Goal: Task Accomplishment & Management: Manage account settings

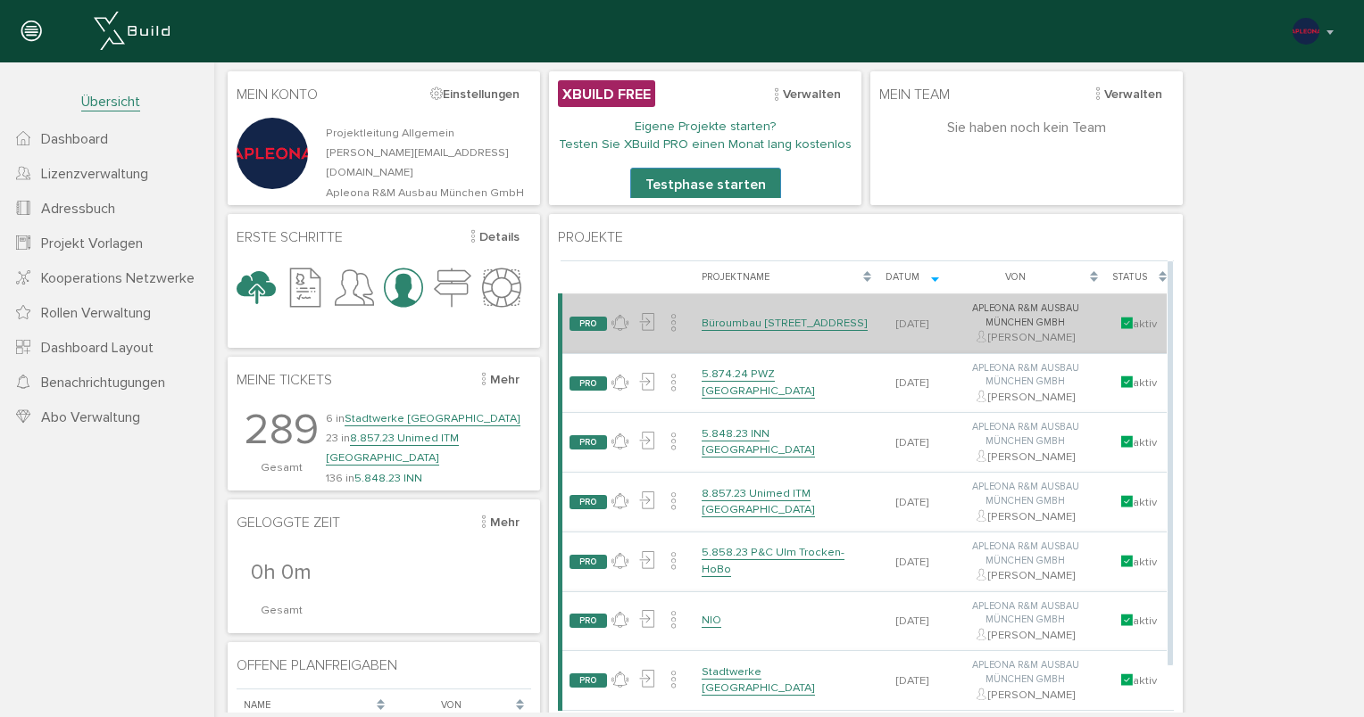
click at [782, 319] on link "Büroumbau [STREET_ADDRESS]" at bounding box center [784, 323] width 166 height 15
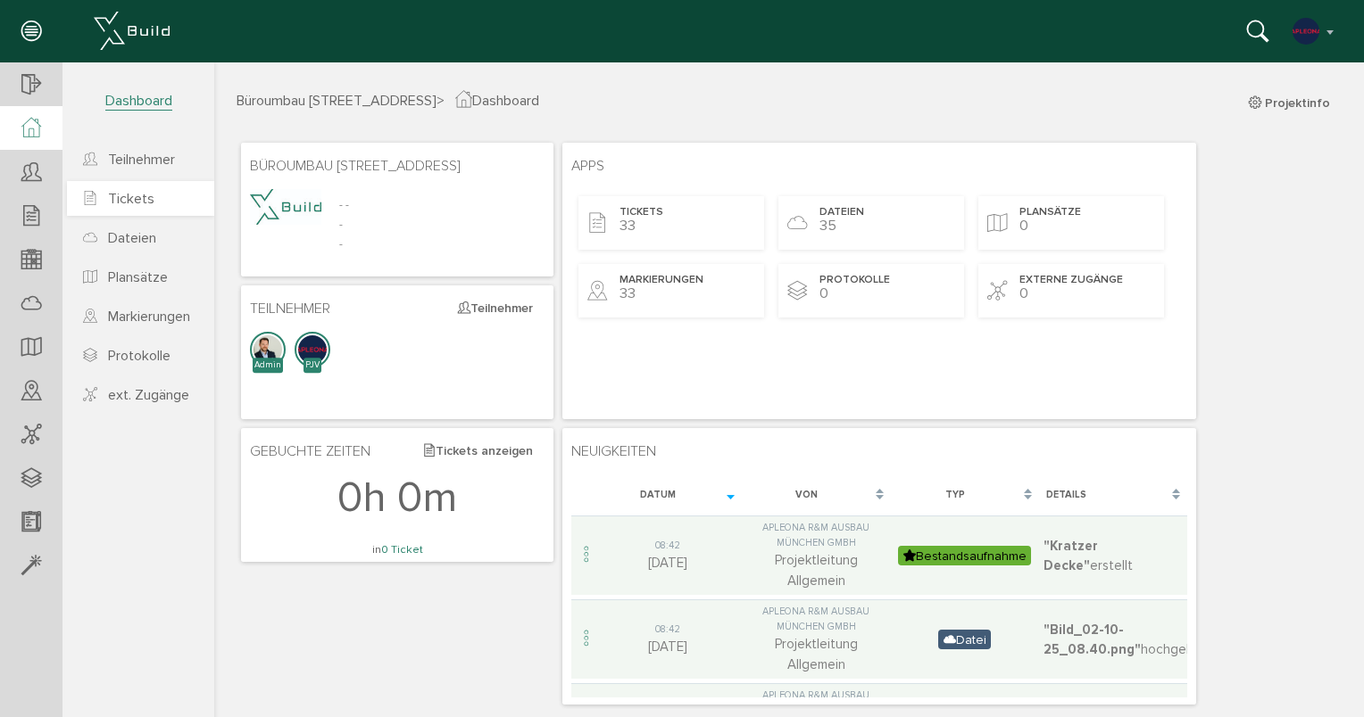
click at [148, 187] on link "Tickets" at bounding box center [140, 198] width 147 height 35
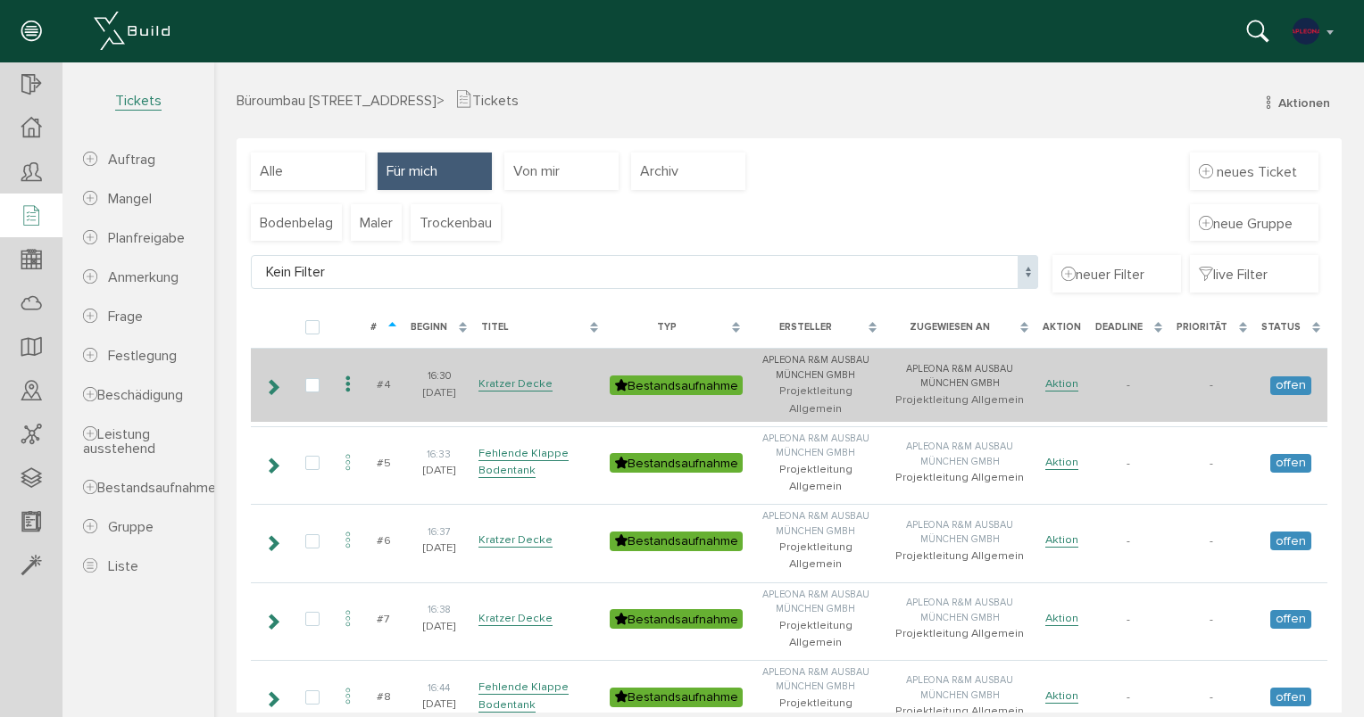
click at [281, 375] on td at bounding box center [271, 384] width 41 height 73
click at [273, 380] on icon at bounding box center [272, 387] width 17 height 14
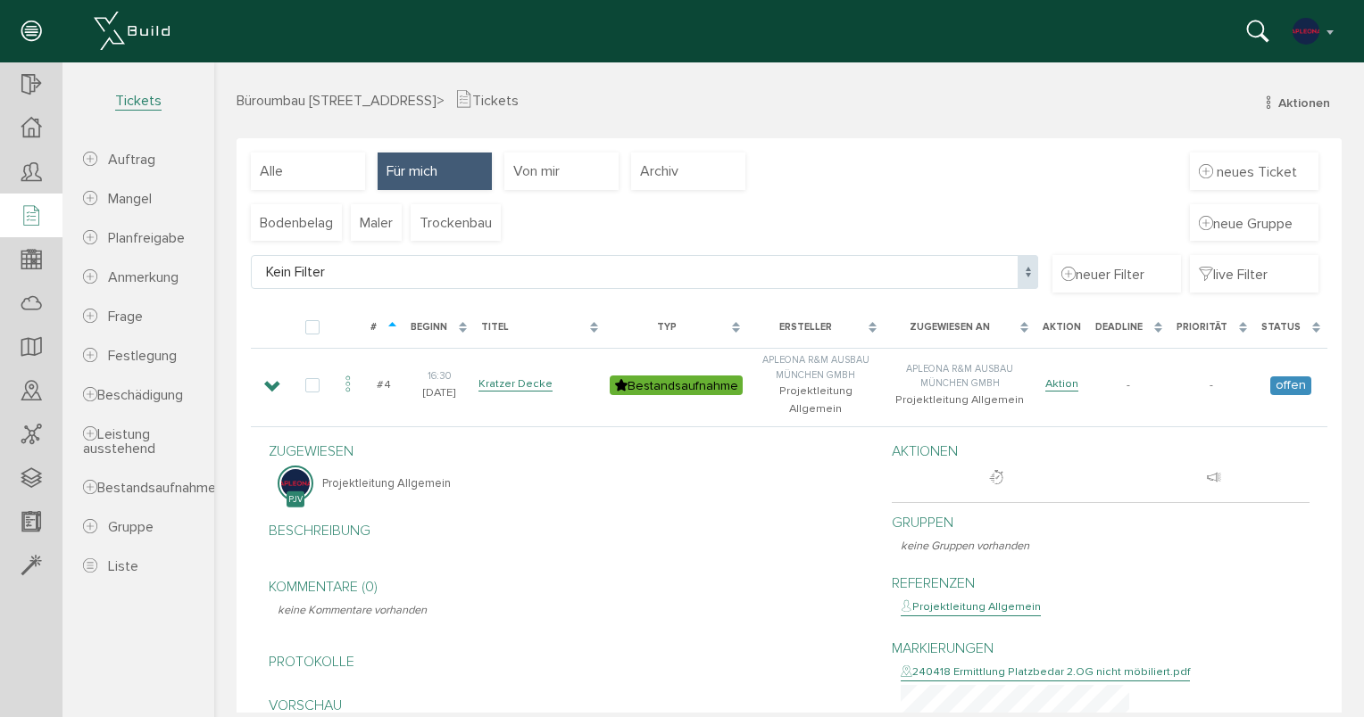
scroll to position [446, 0]
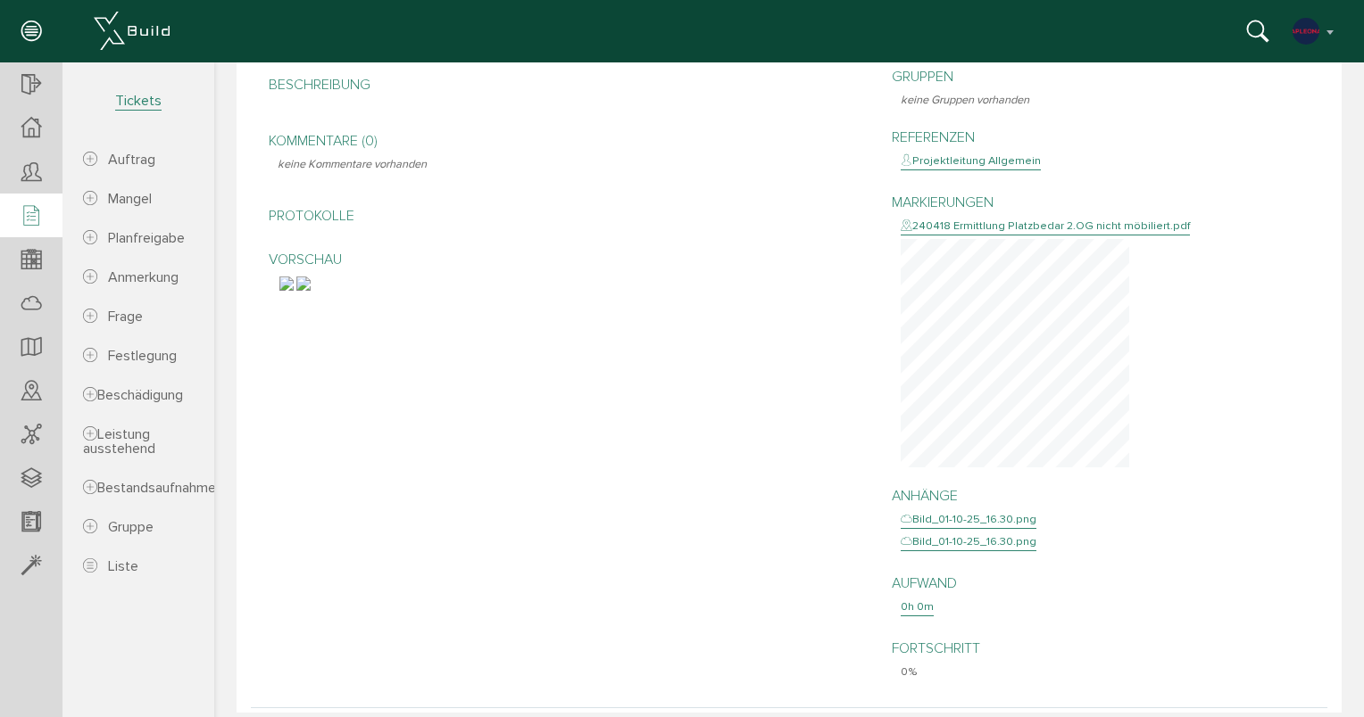
click at [294, 291] on img at bounding box center [286, 284] width 14 height 14
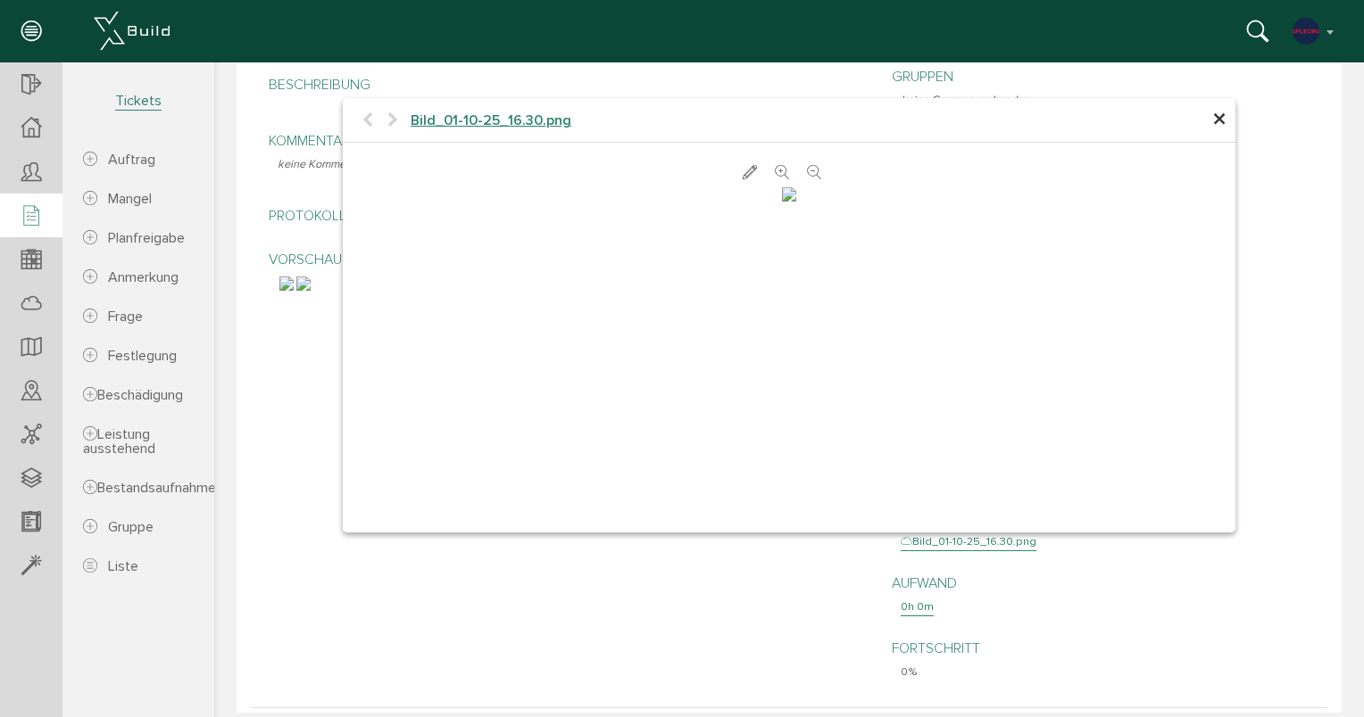
click at [1212, 125] on span "×" at bounding box center [1219, 120] width 14 height 35
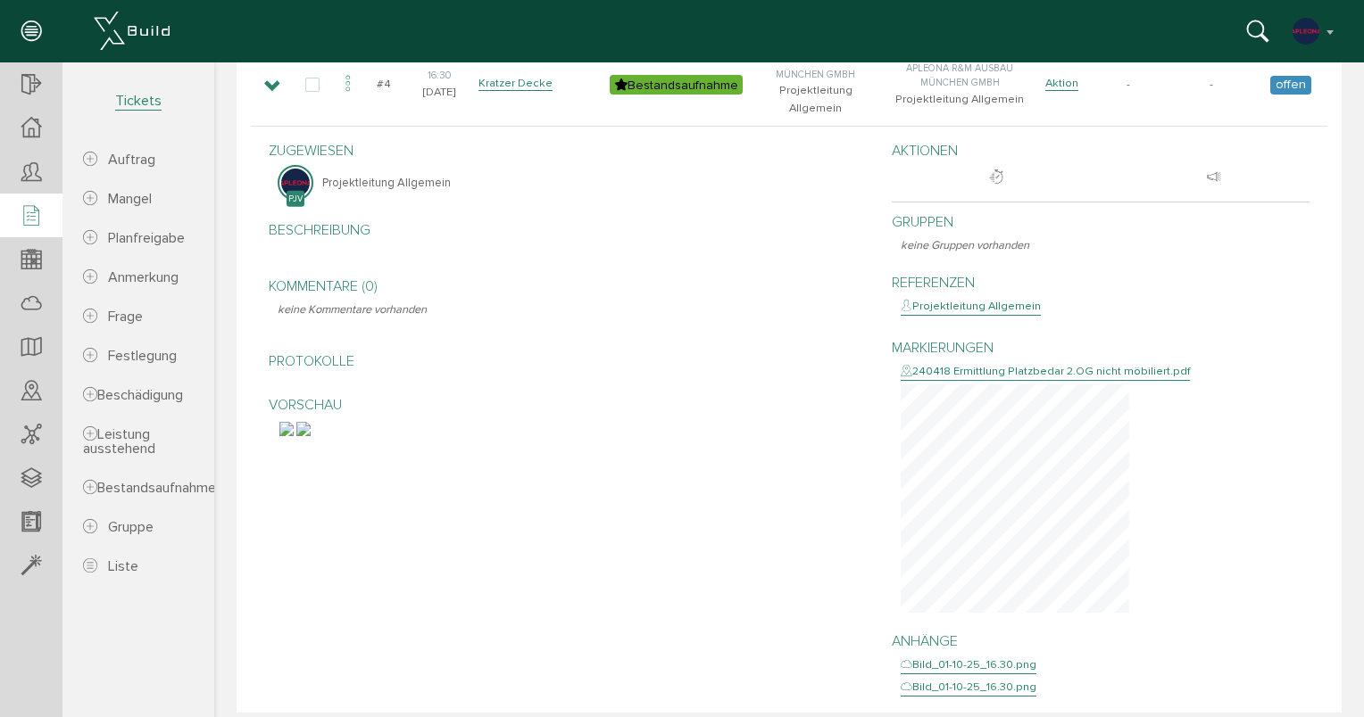
scroll to position [0, 0]
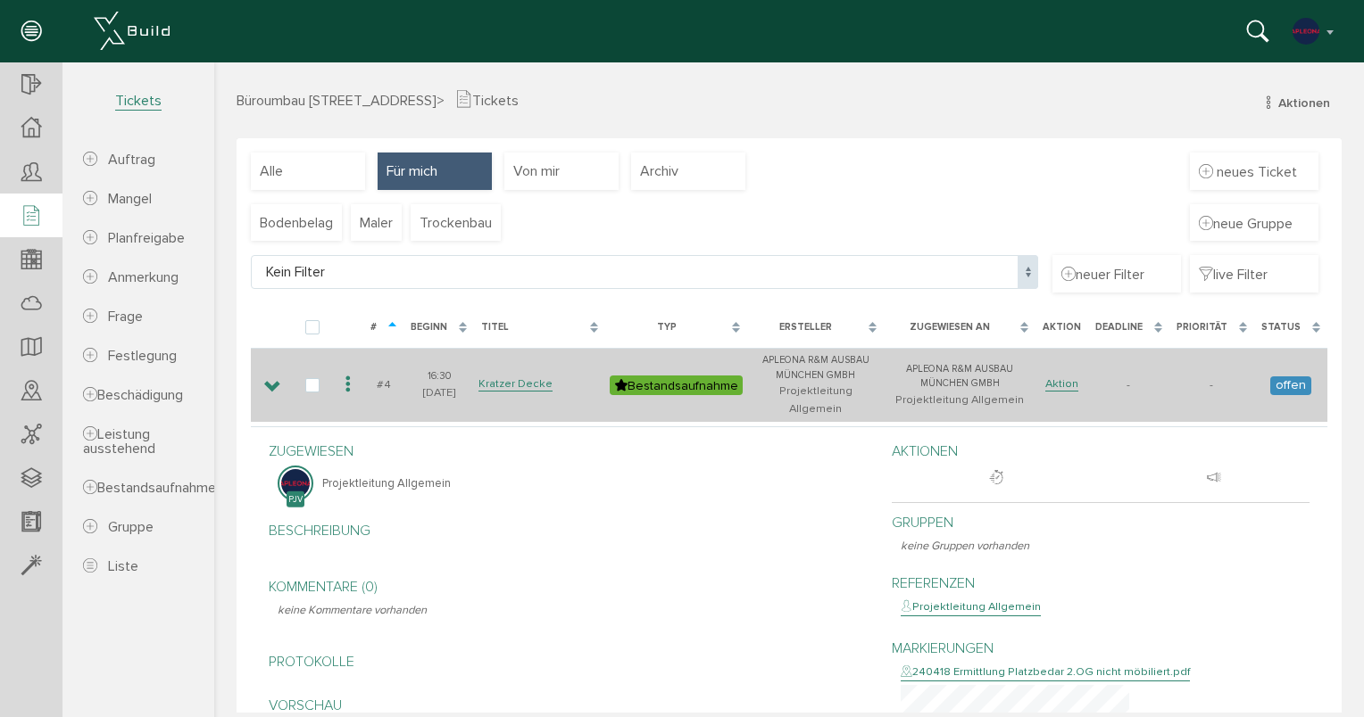
click at [268, 383] on icon at bounding box center [272, 387] width 17 height 14
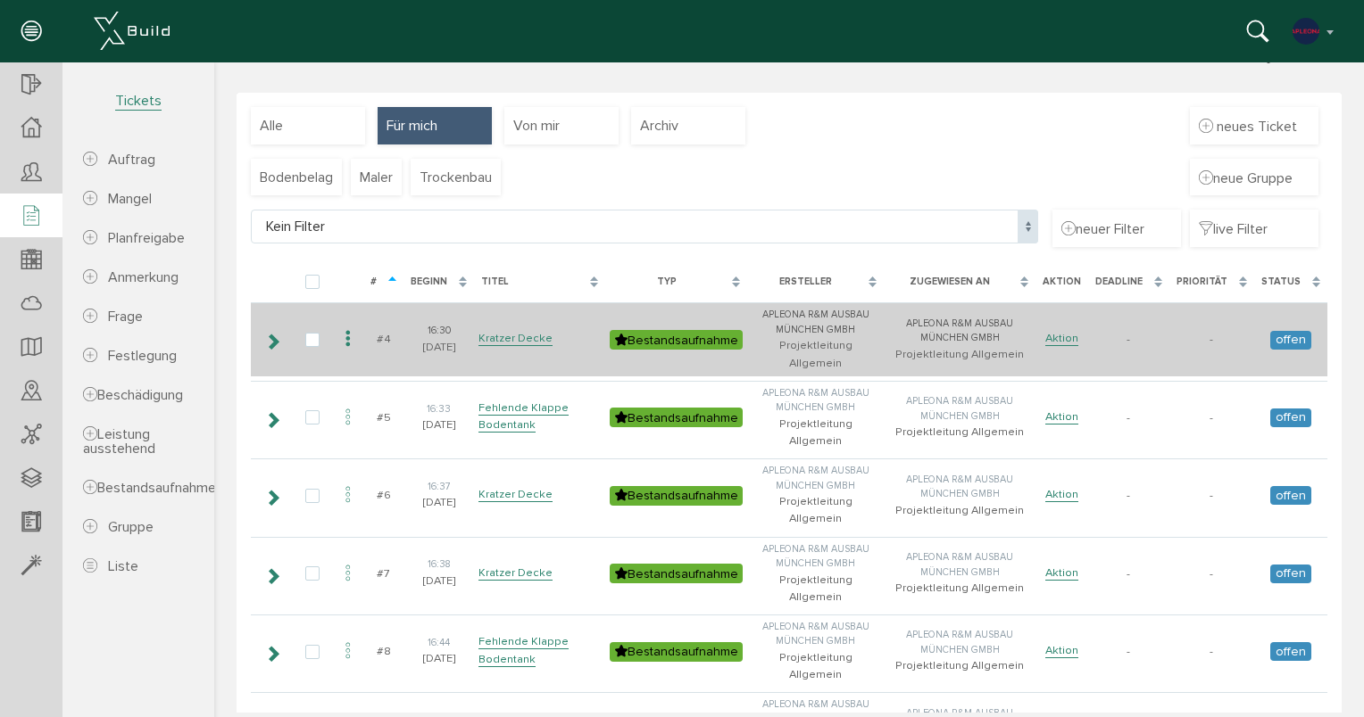
scroll to position [89, 0]
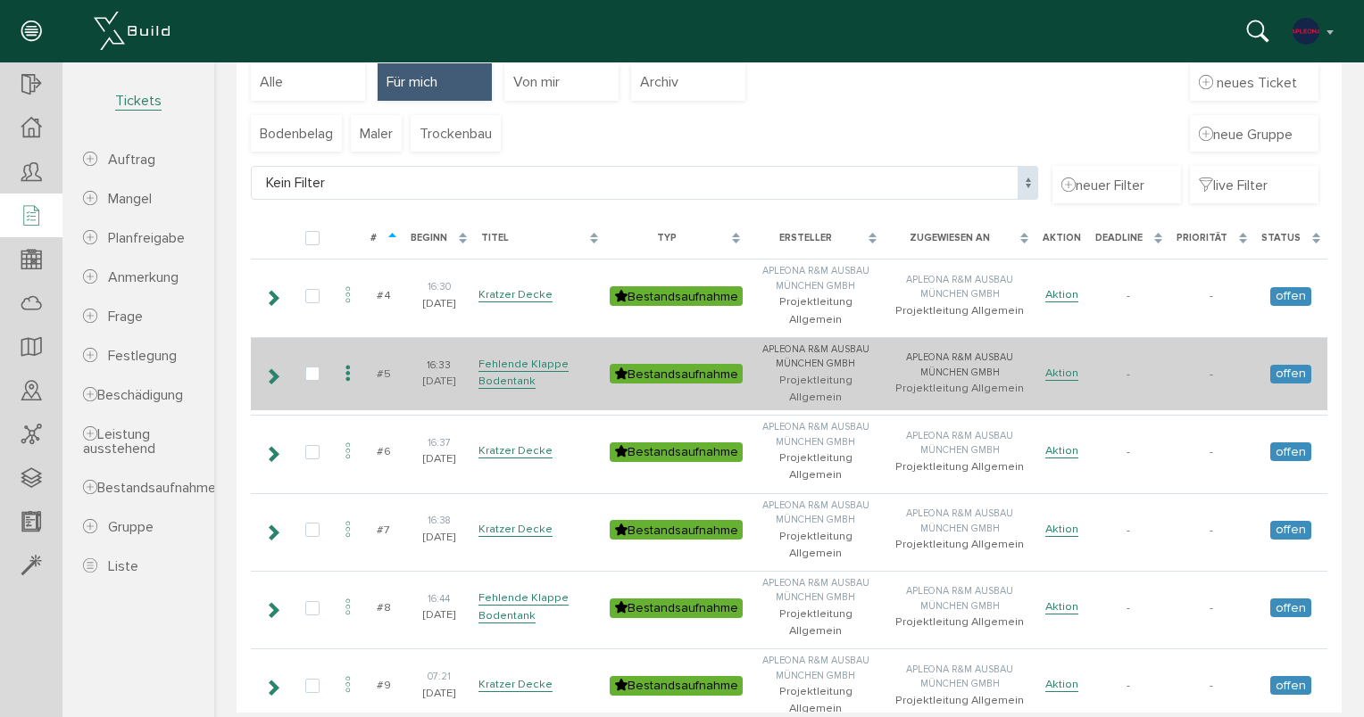
click at [273, 369] on icon at bounding box center [272, 376] width 17 height 14
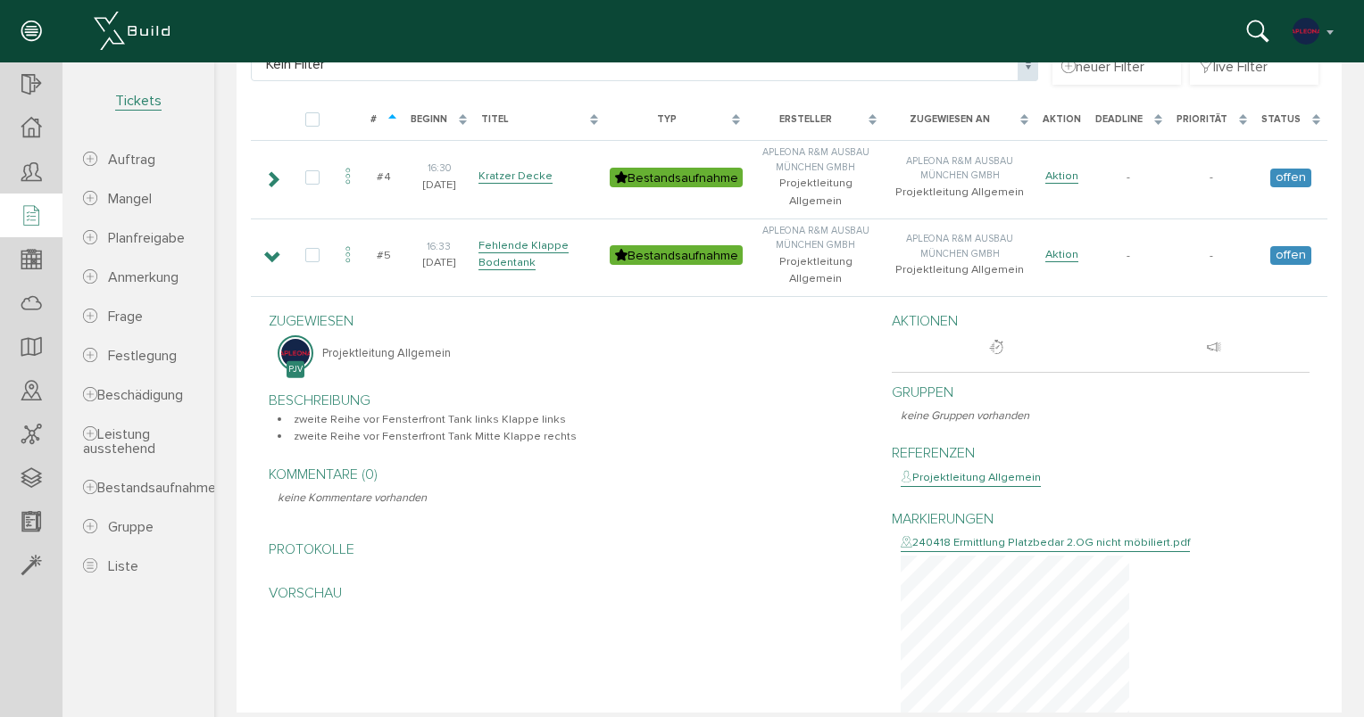
scroll to position [178, 0]
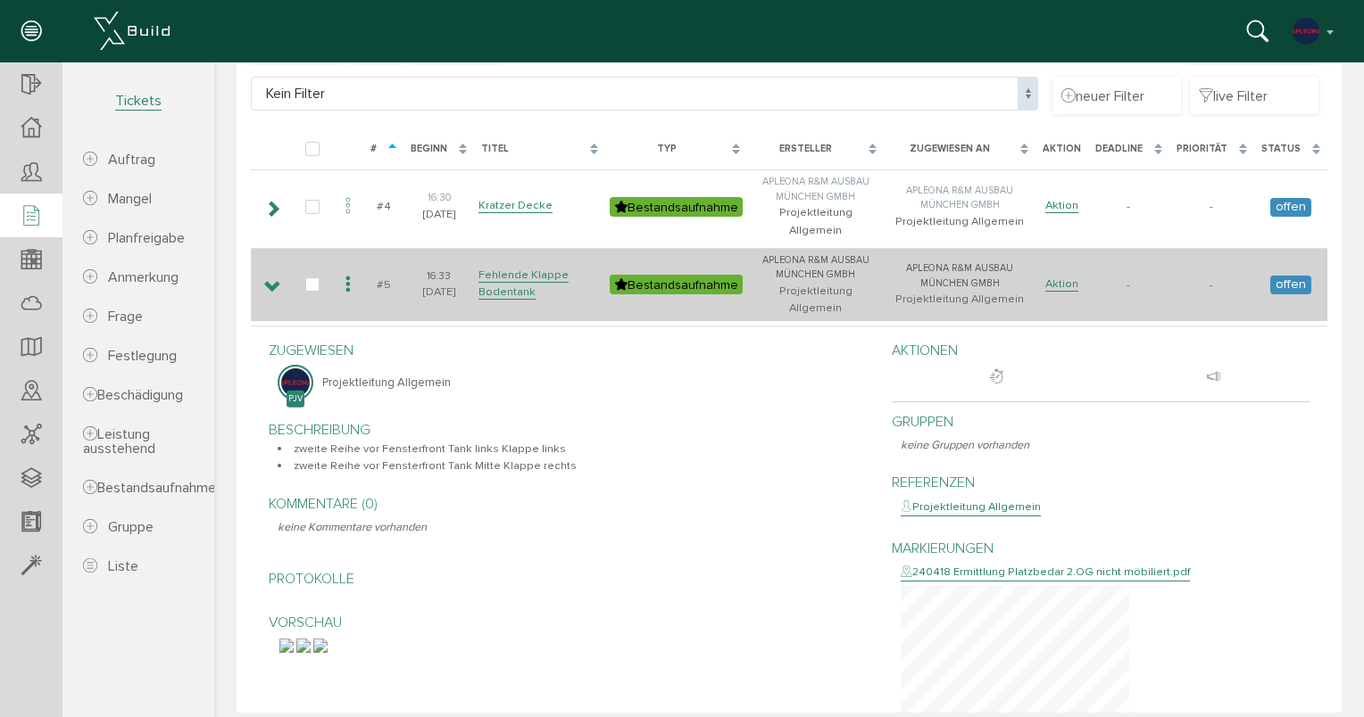
click at [262, 248] on td at bounding box center [271, 284] width 41 height 73
click at [271, 280] on icon at bounding box center [272, 287] width 17 height 14
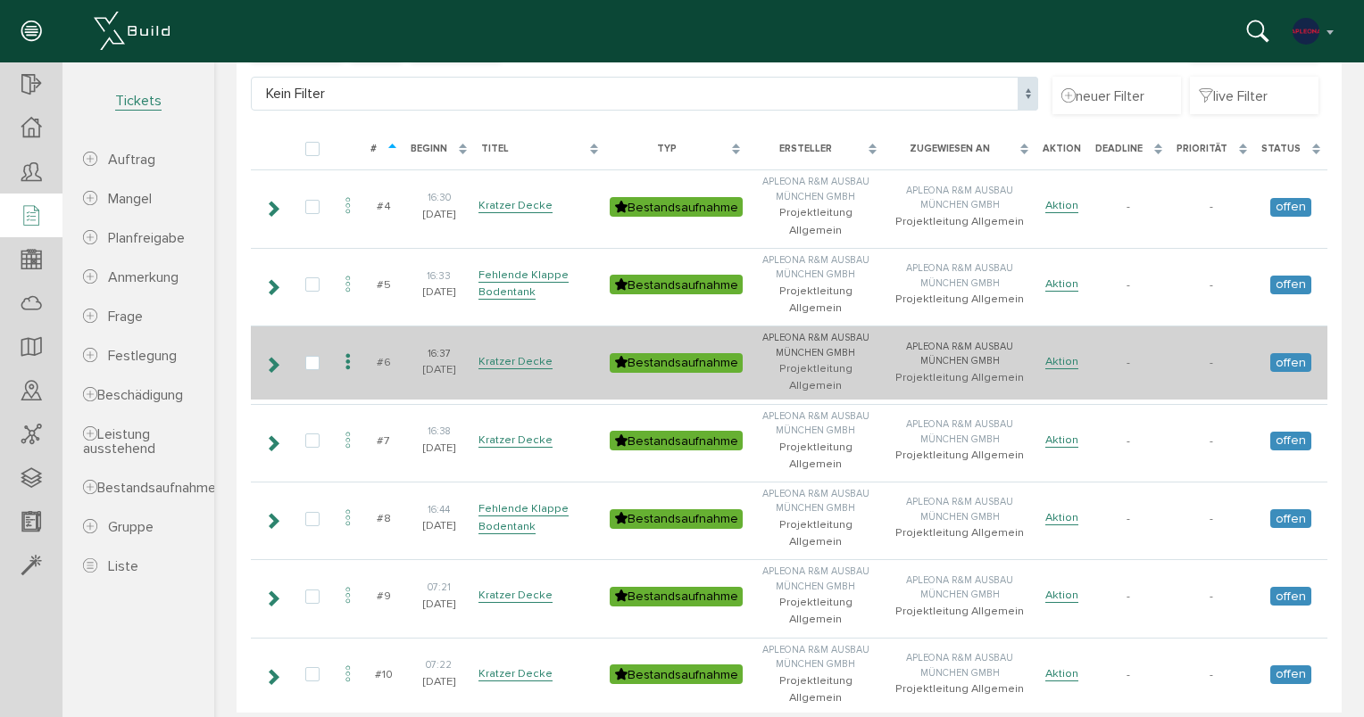
click at [271, 358] on icon at bounding box center [272, 365] width 17 height 14
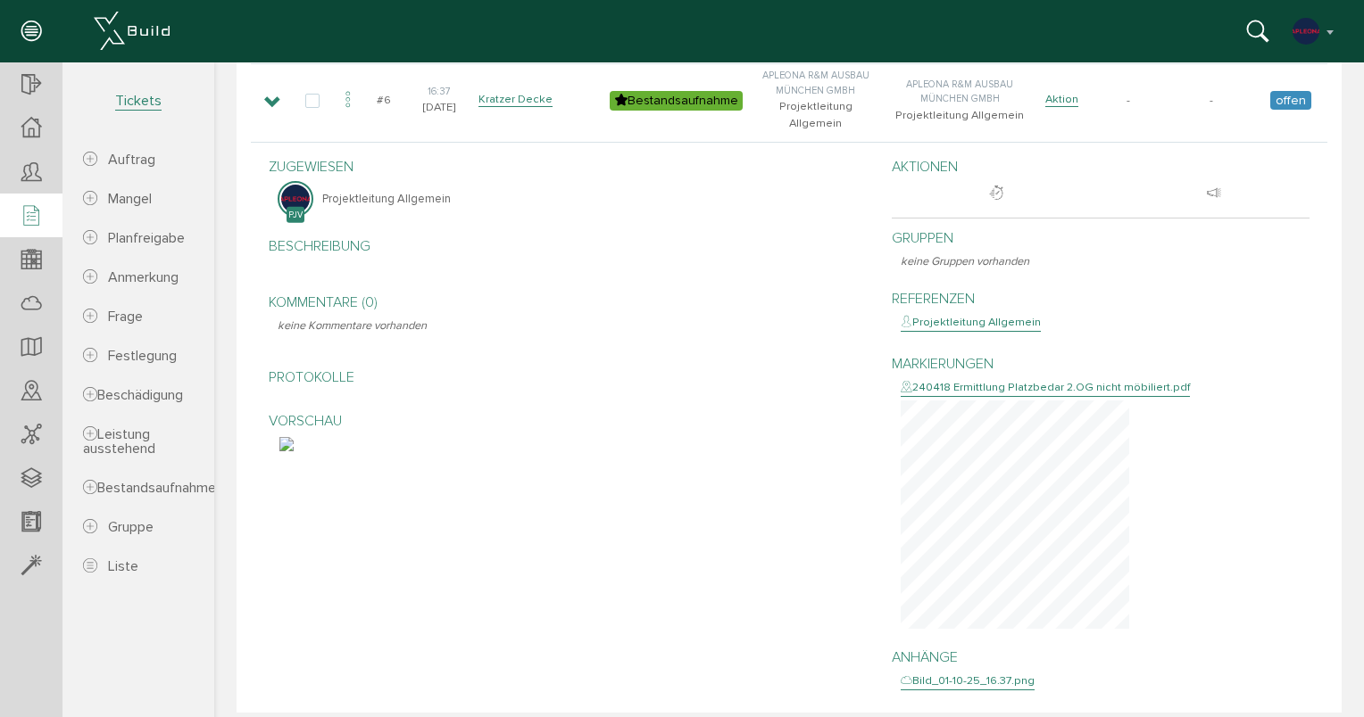
scroll to position [446, 0]
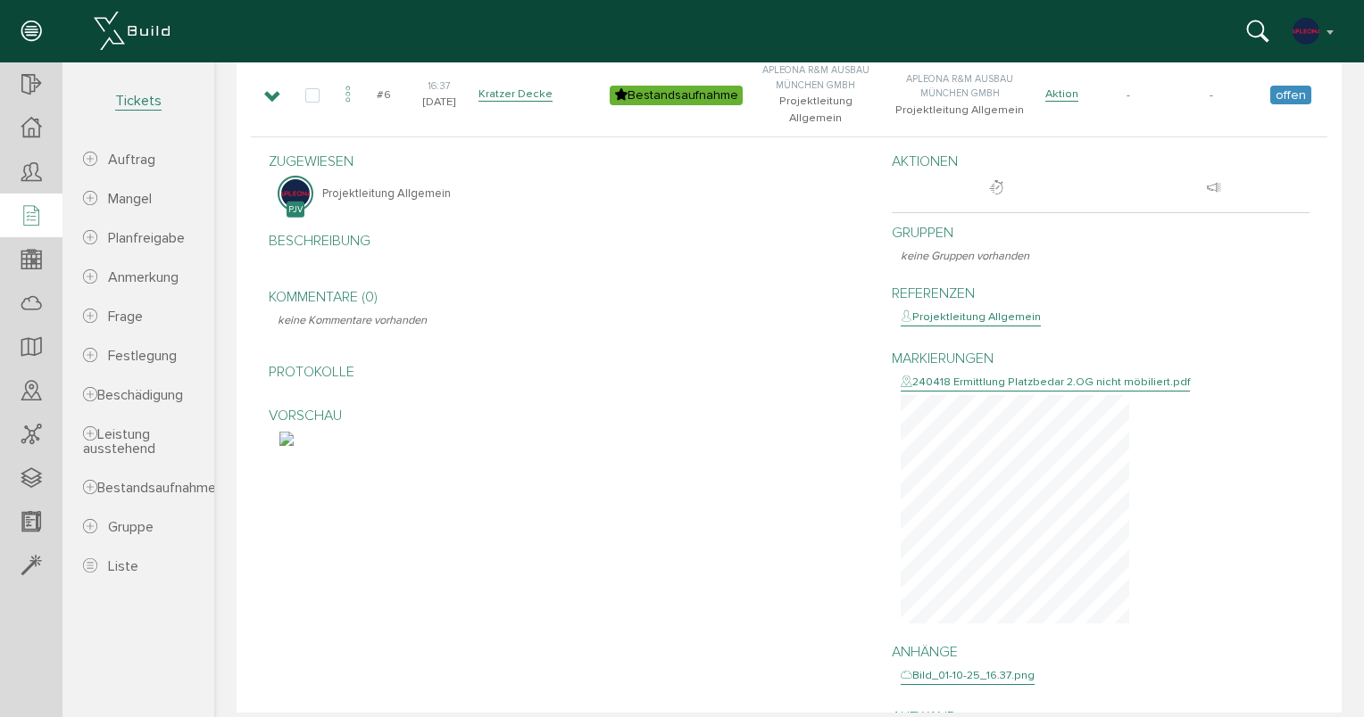
click at [294, 432] on img at bounding box center [286, 439] width 14 height 14
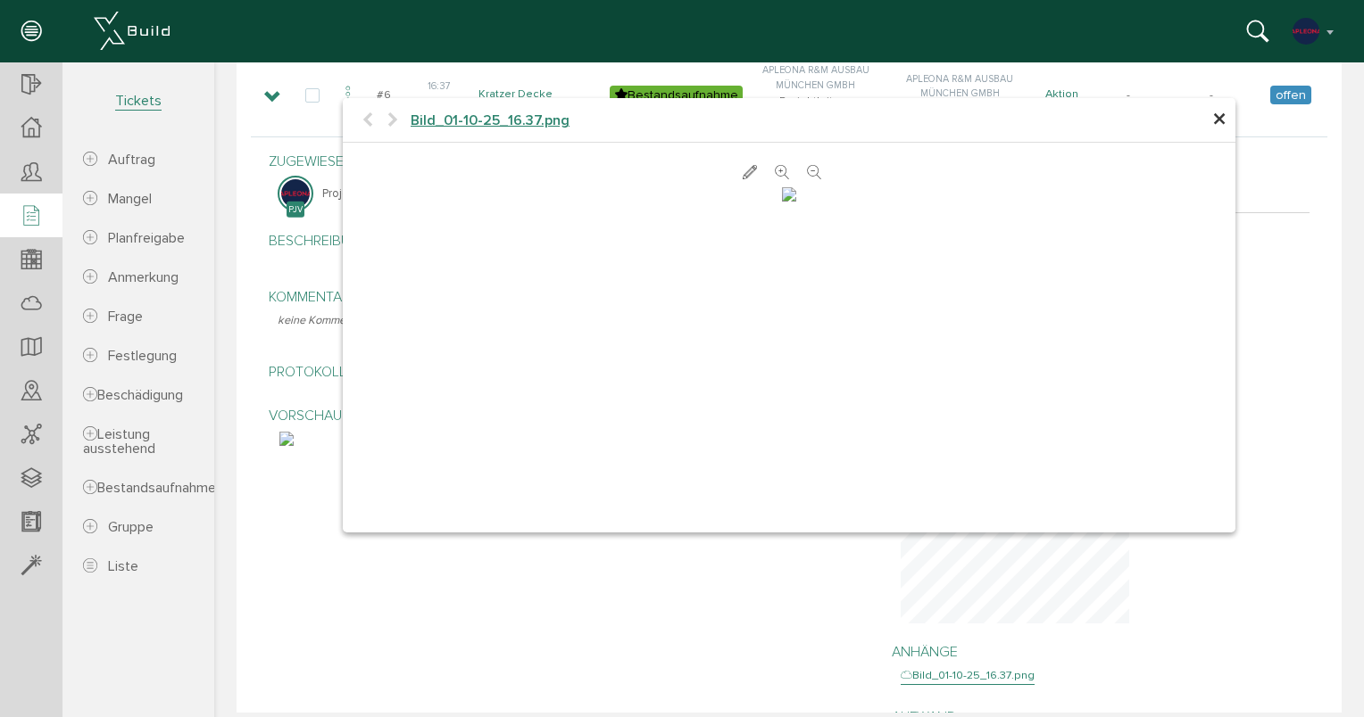
click at [1216, 113] on span "×" at bounding box center [1219, 120] width 14 height 35
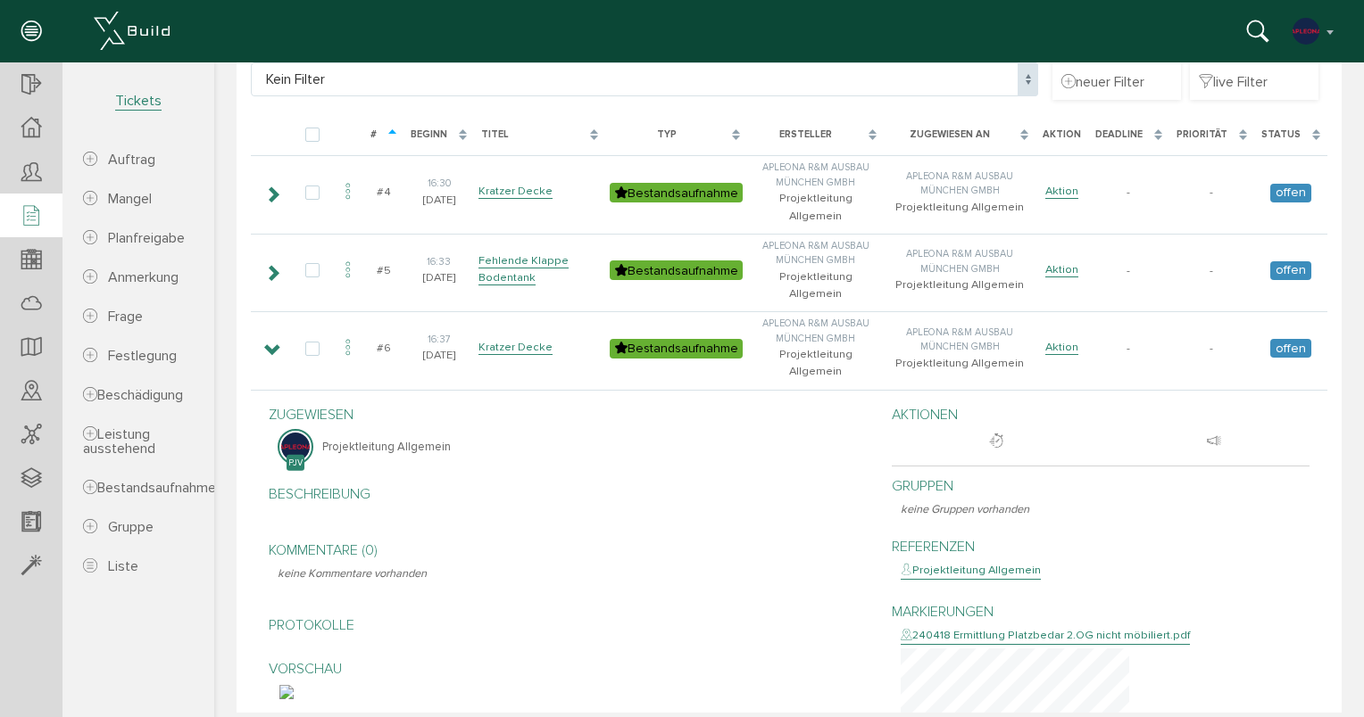
scroll to position [178, 0]
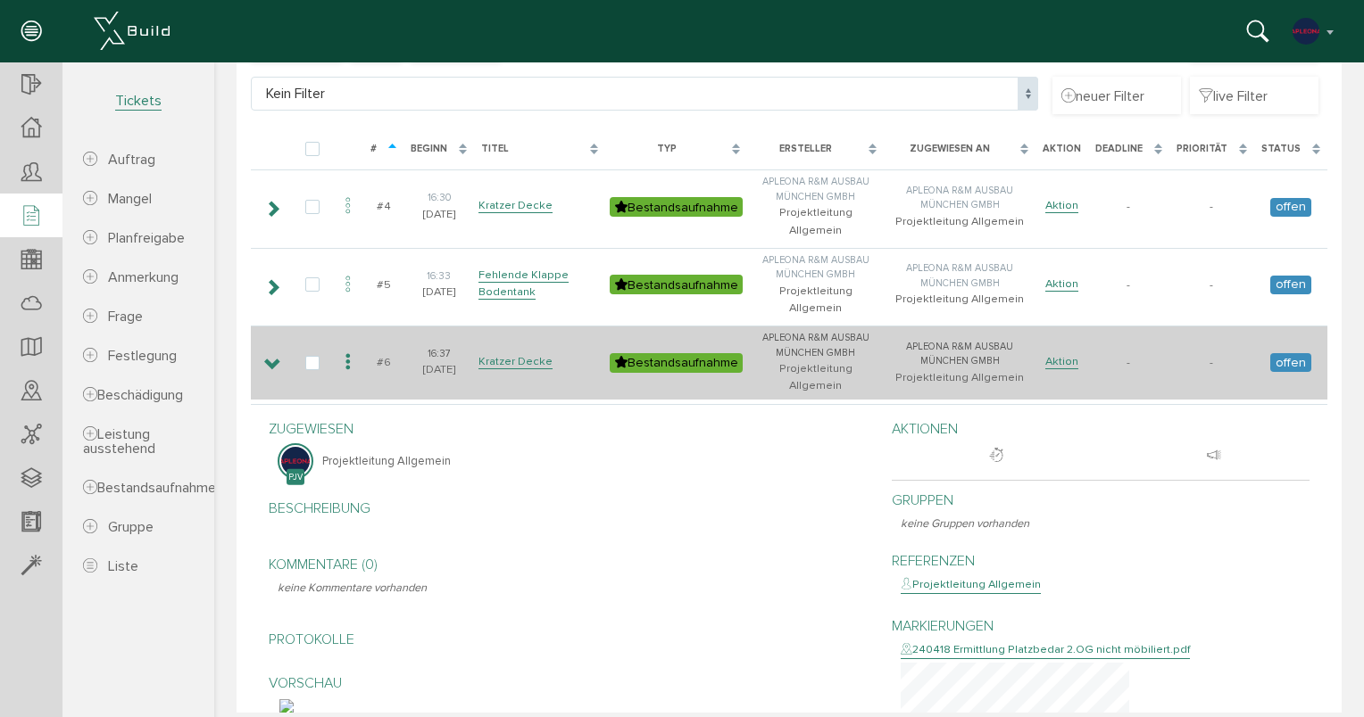
click at [266, 358] on icon at bounding box center [272, 365] width 17 height 14
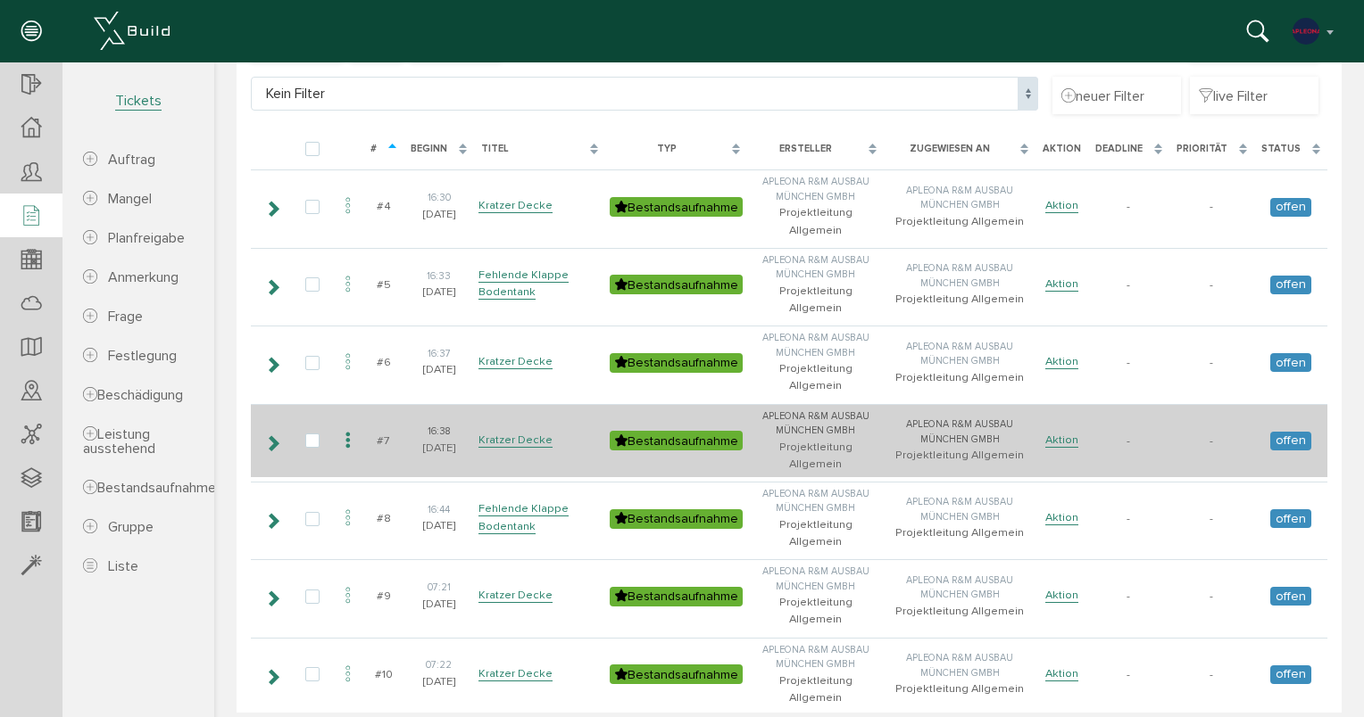
click at [272, 436] on icon at bounding box center [272, 443] width 17 height 14
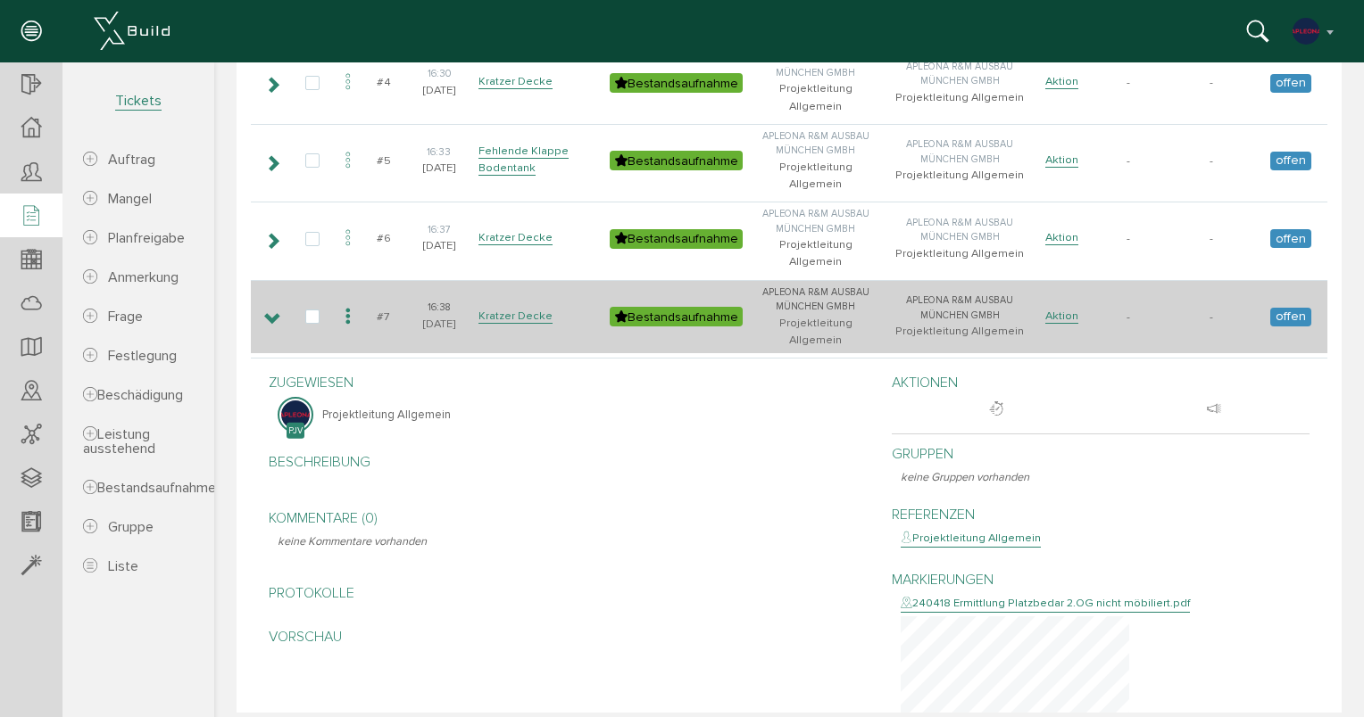
scroll to position [535, 0]
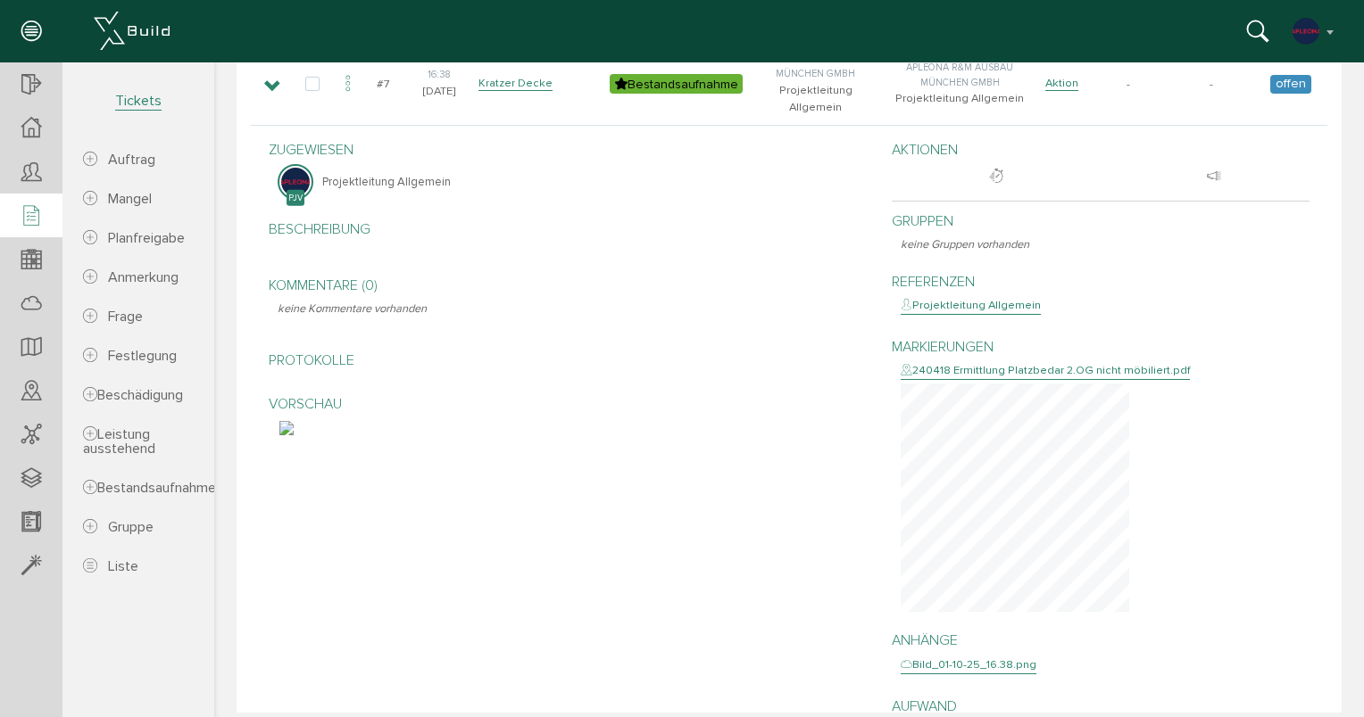
click at [294, 421] on img at bounding box center [286, 428] width 14 height 14
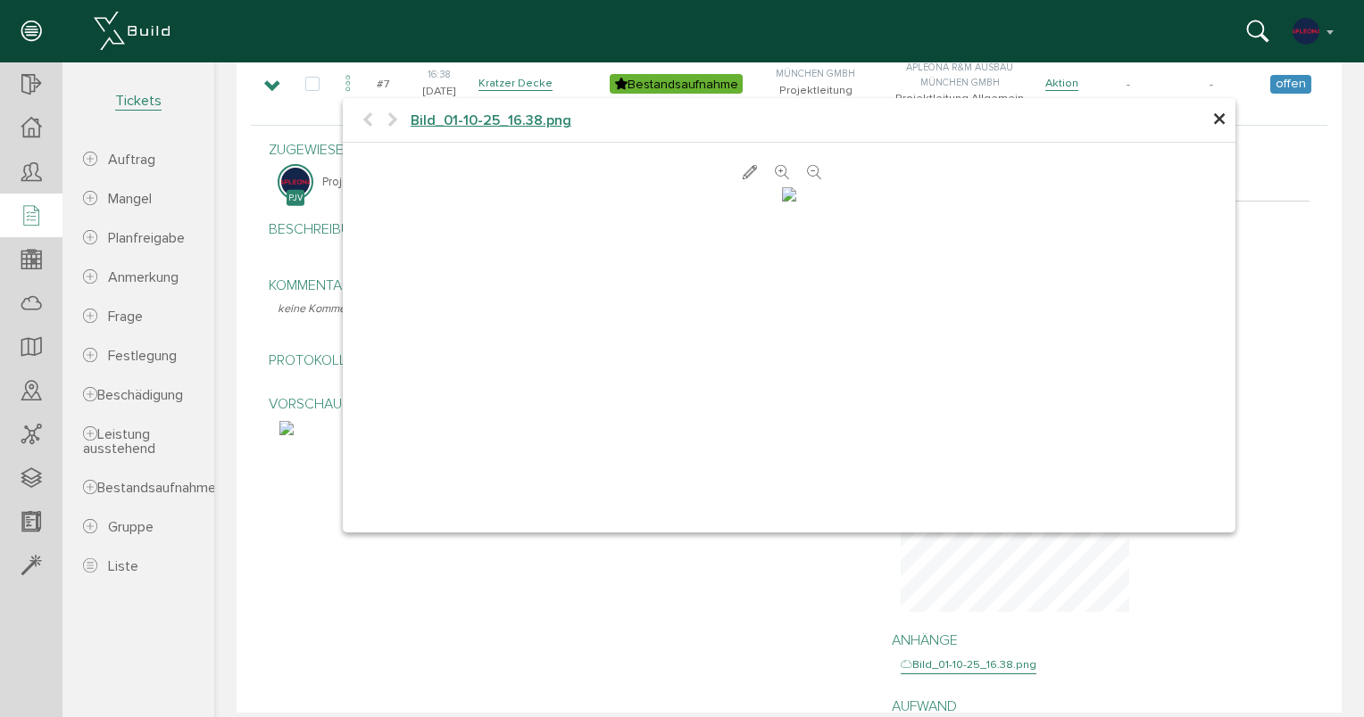
click at [1216, 123] on span "×" at bounding box center [1219, 120] width 14 height 35
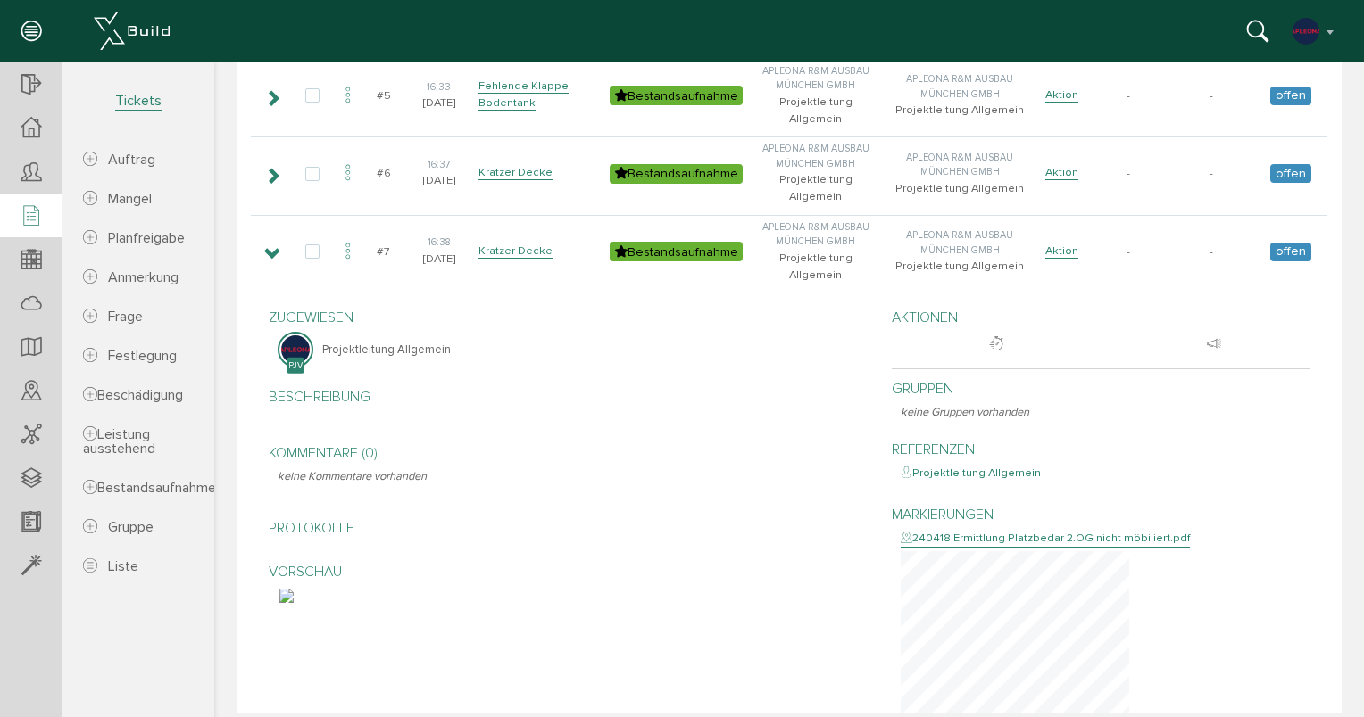
scroll to position [357, 0]
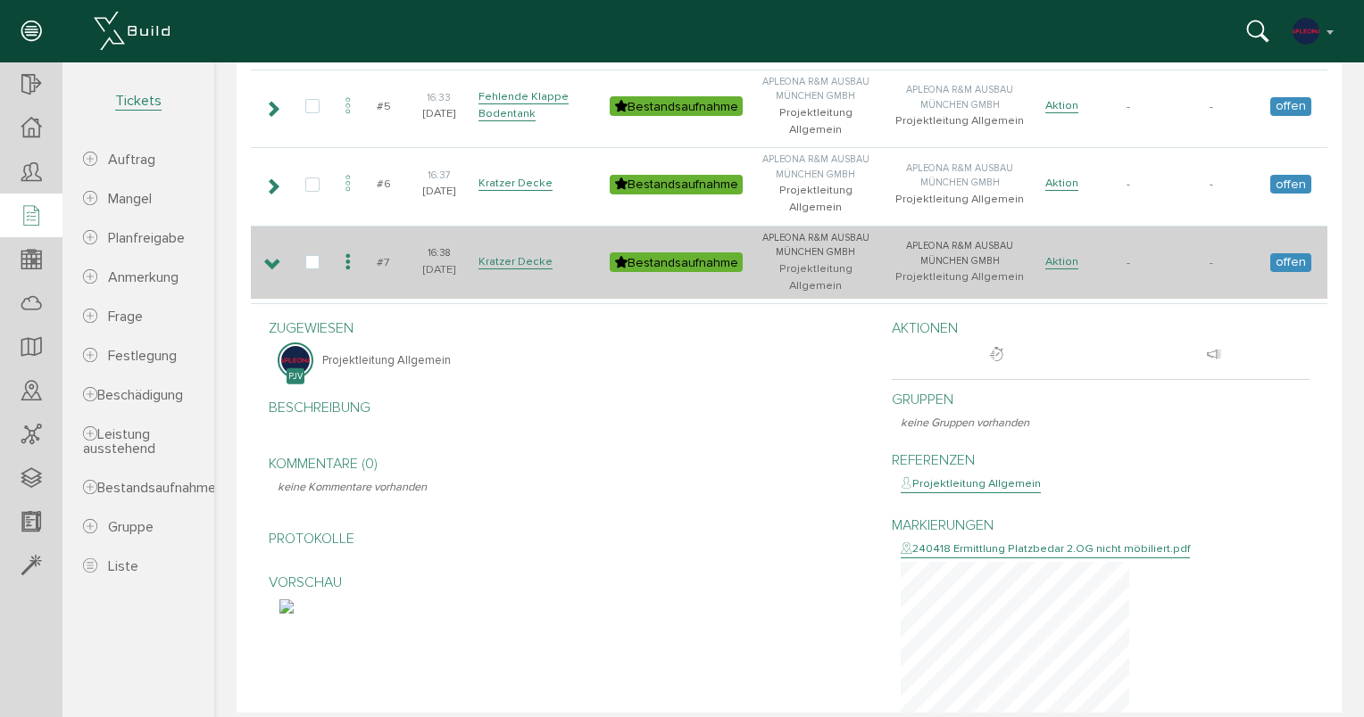
click at [275, 258] on icon at bounding box center [272, 265] width 17 height 14
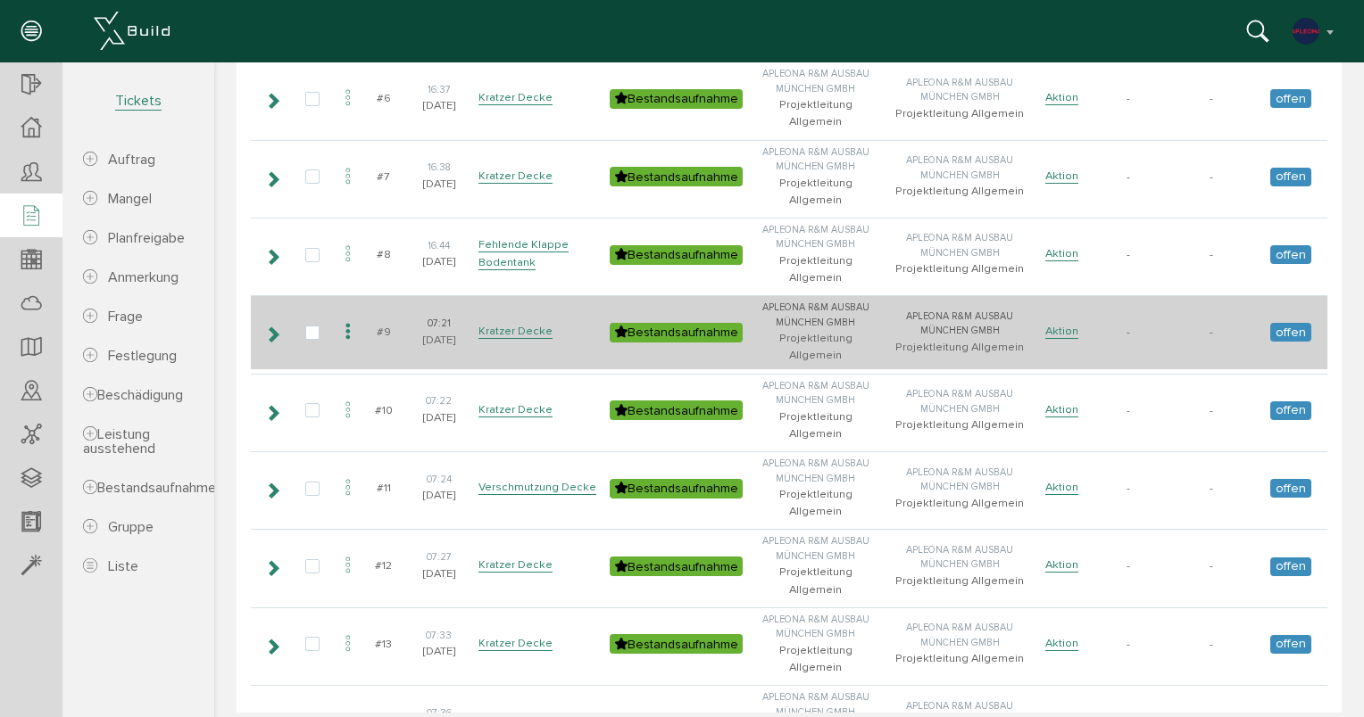
scroll to position [446, 0]
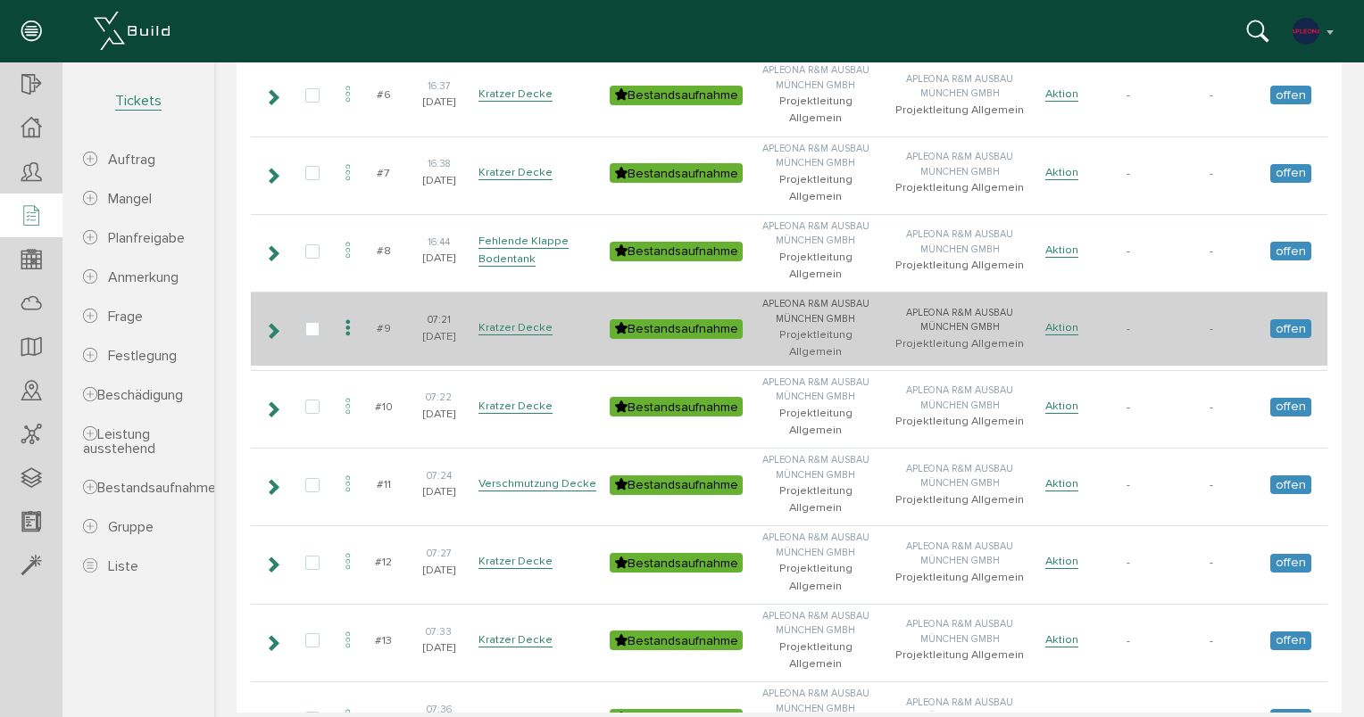
click at [267, 324] on icon at bounding box center [272, 331] width 17 height 14
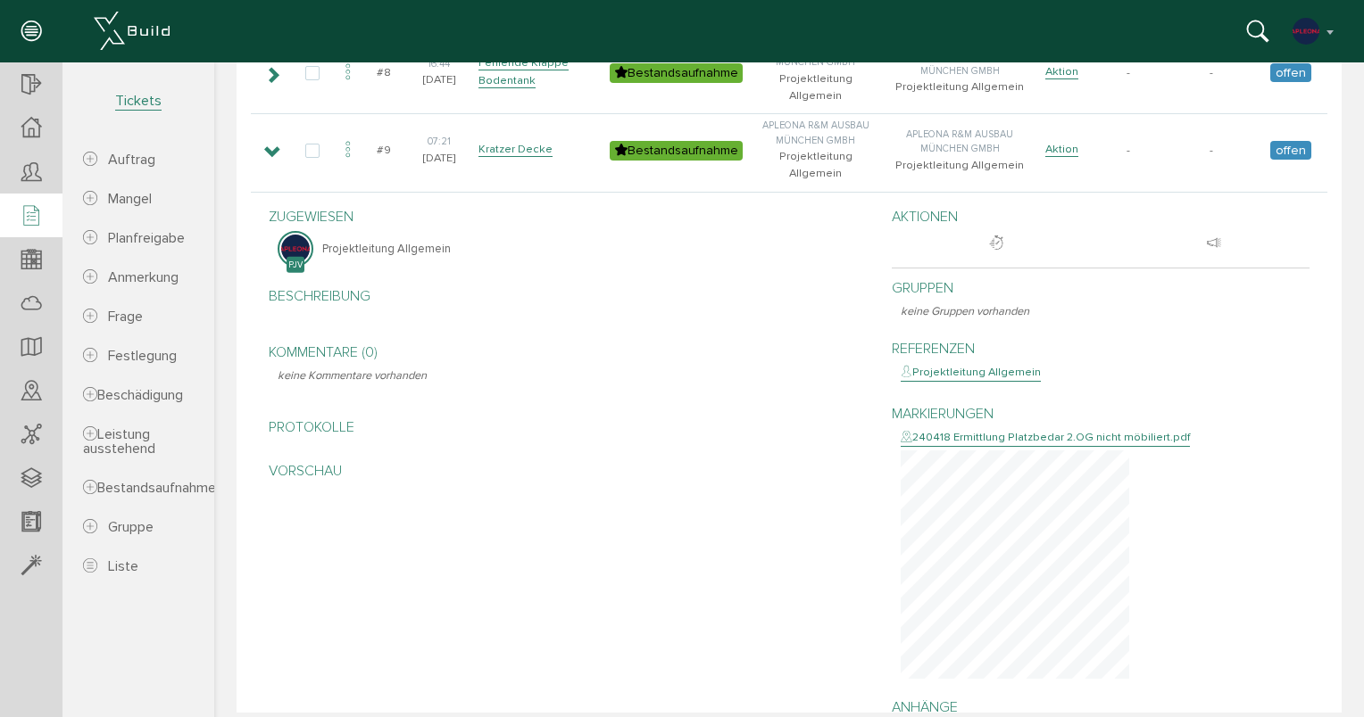
click at [294, 488] on img at bounding box center [286, 495] width 14 height 14
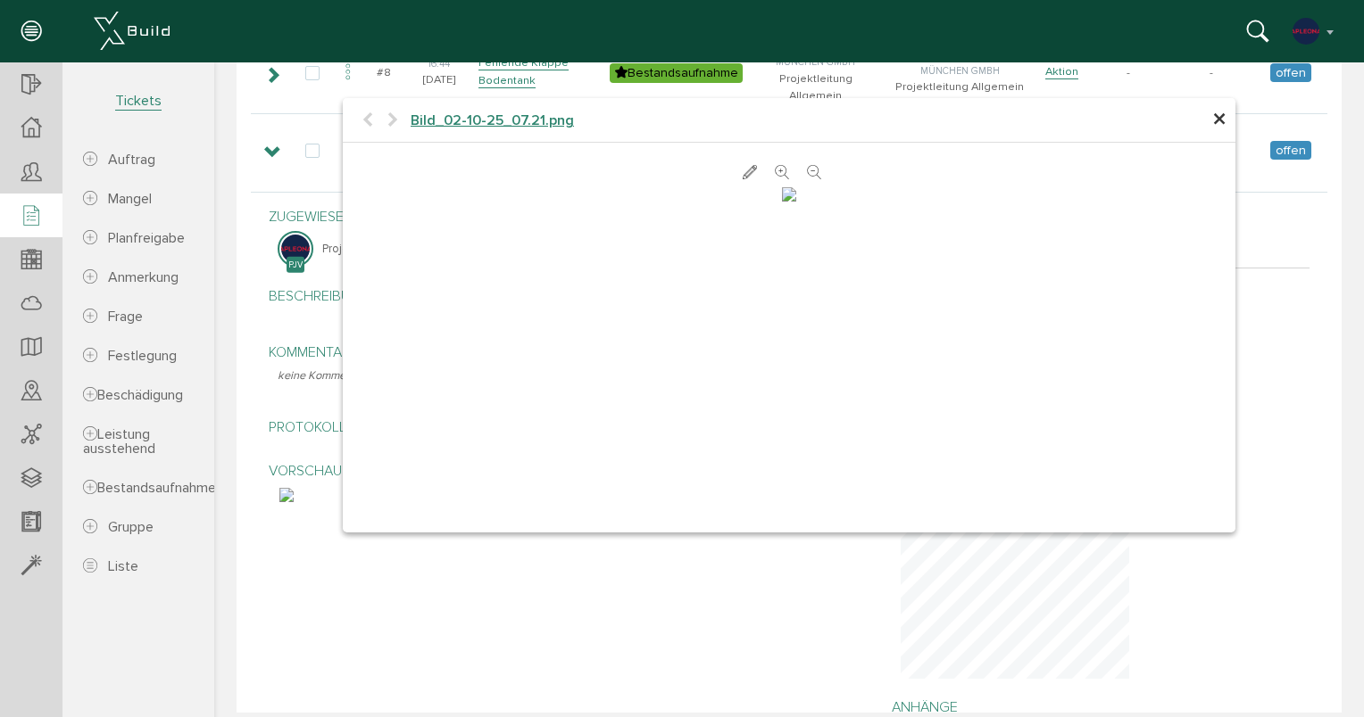
scroll to position [625, 0]
click at [742, 170] on icon at bounding box center [749, 173] width 14 height 18
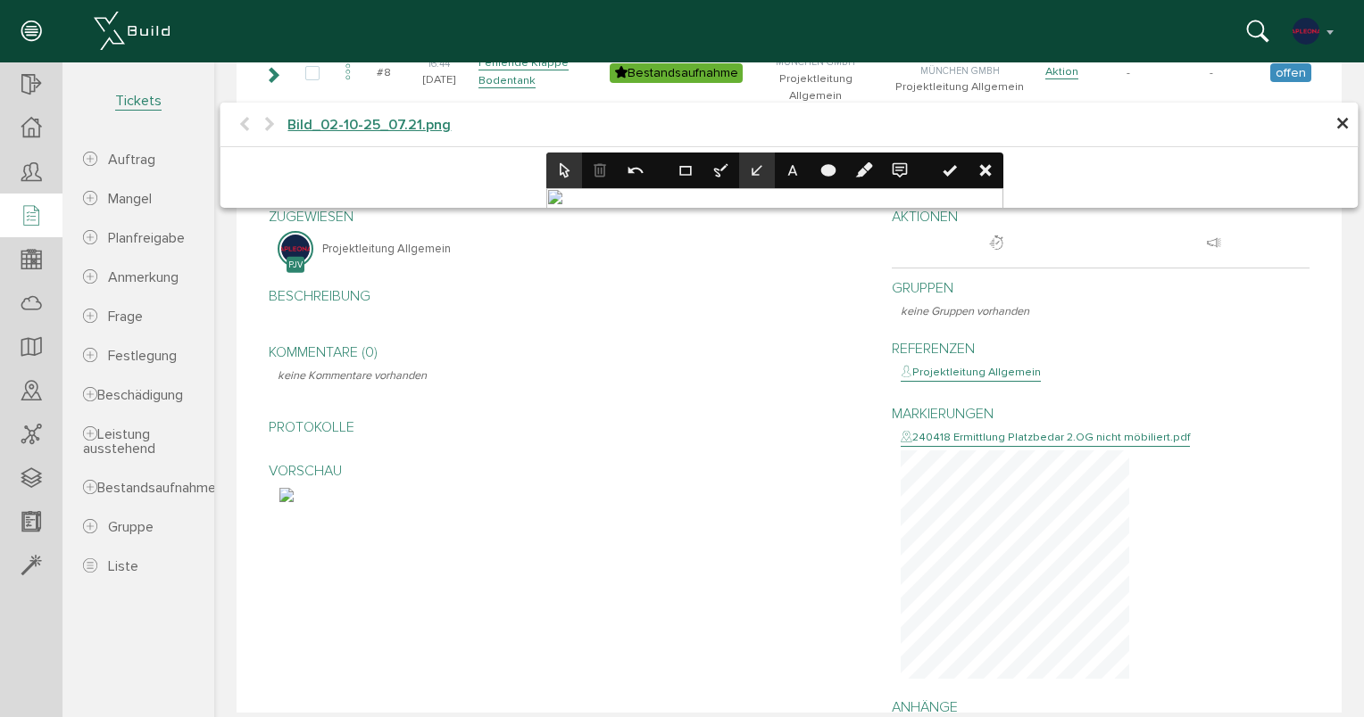
click at [760, 178] on icon at bounding box center [757, 171] width 18 height 18
drag, startPoint x: 831, startPoint y: 380, endPoint x: 782, endPoint y: 449, distance: 84.4
click at [782, 449] on icon at bounding box center [774, 493] width 457 height 610
click at [957, 176] on icon at bounding box center [950, 171] width 18 height 18
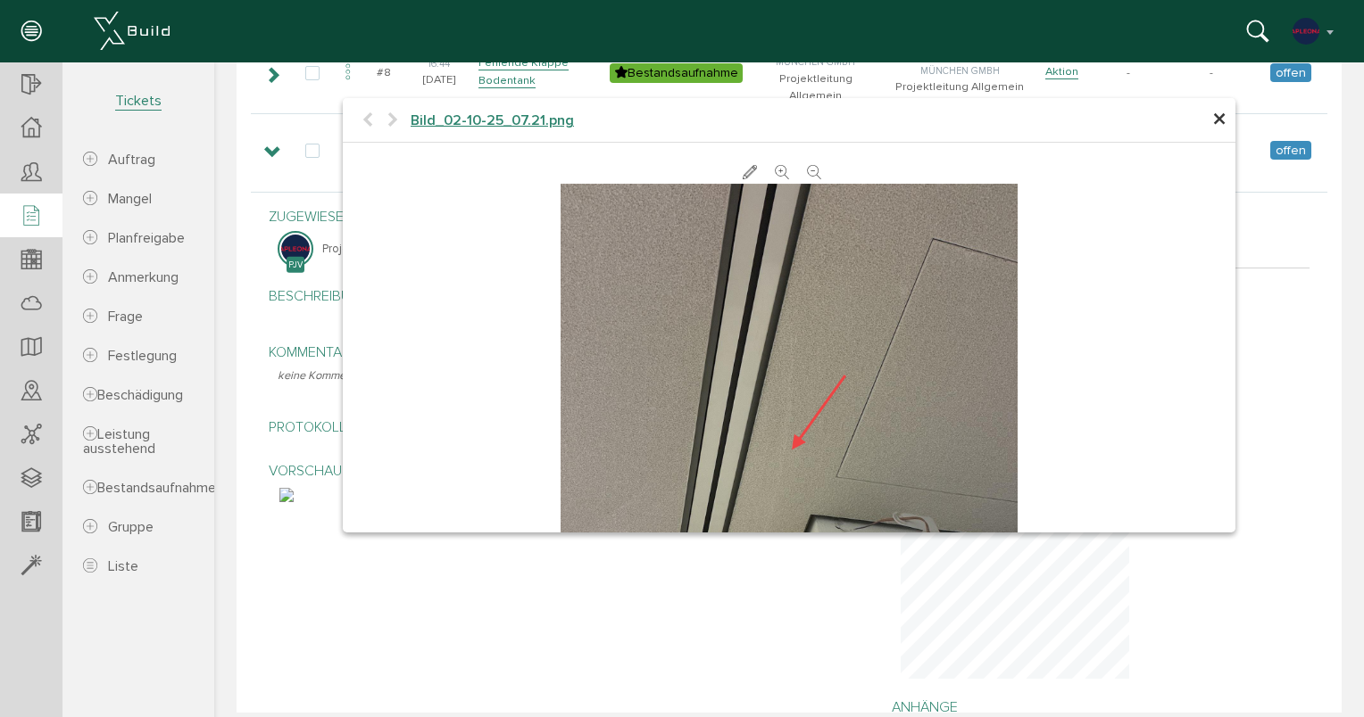
click at [1215, 115] on span "×" at bounding box center [1219, 120] width 14 height 35
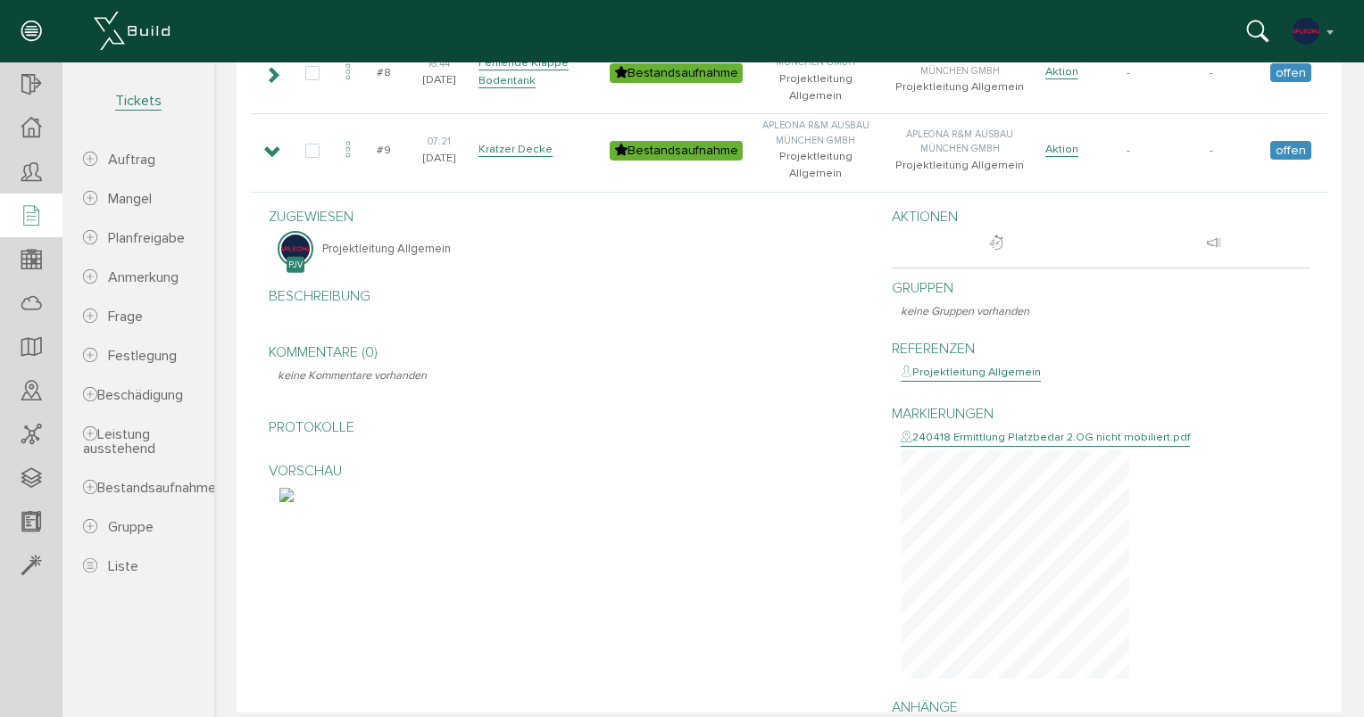
click at [294, 488] on img at bounding box center [286, 495] width 14 height 14
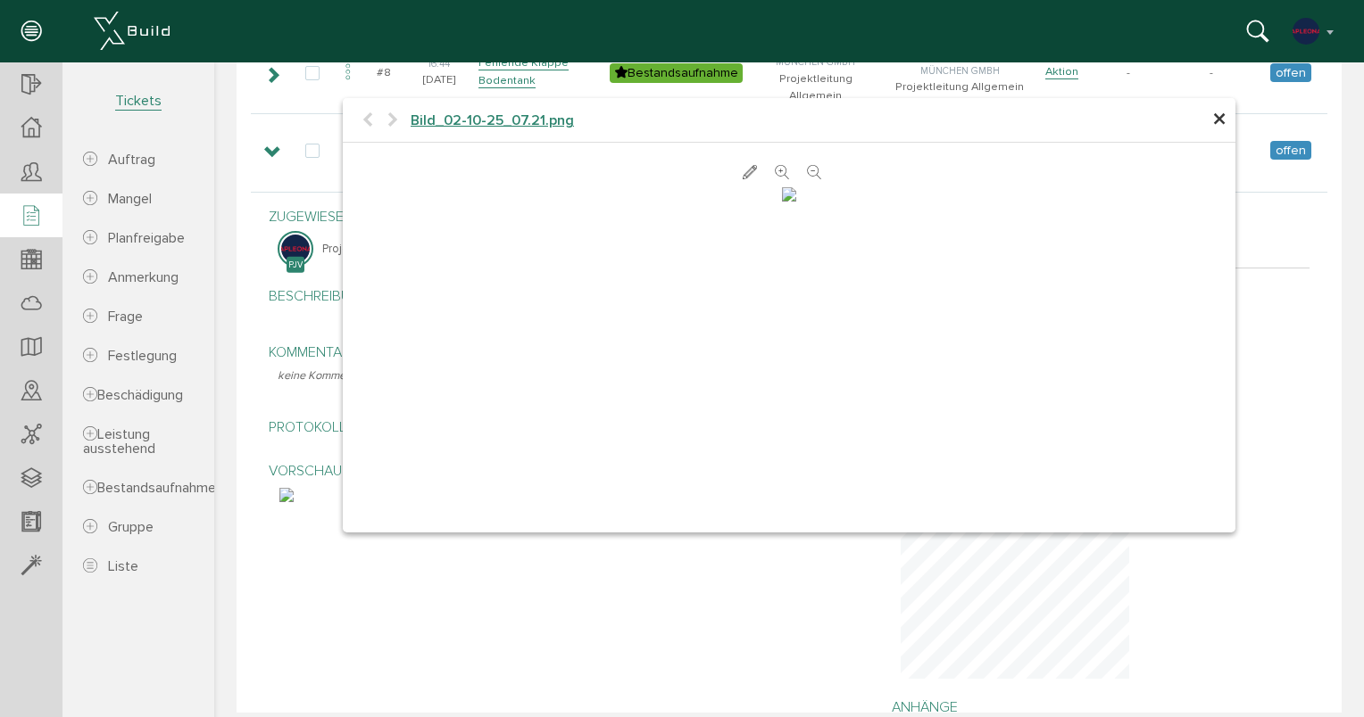
click at [1214, 122] on span "×" at bounding box center [1219, 120] width 14 height 35
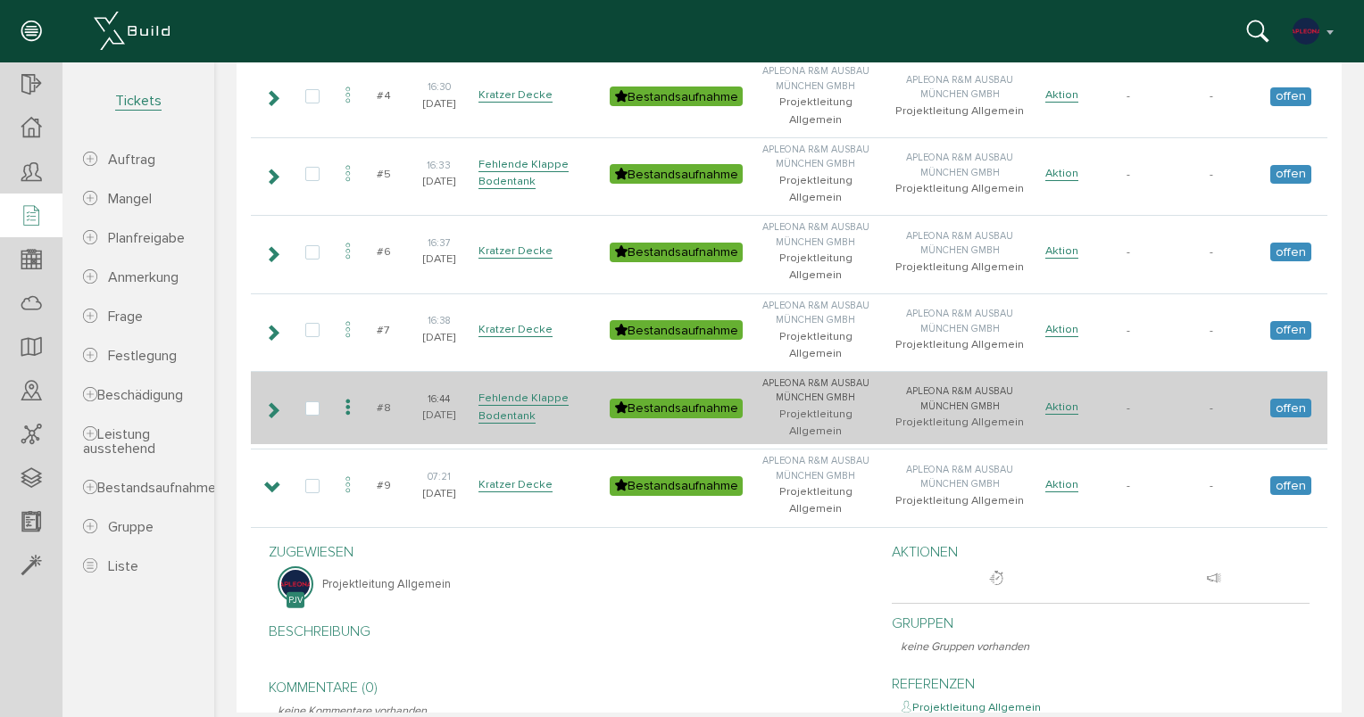
scroll to position [357, 0]
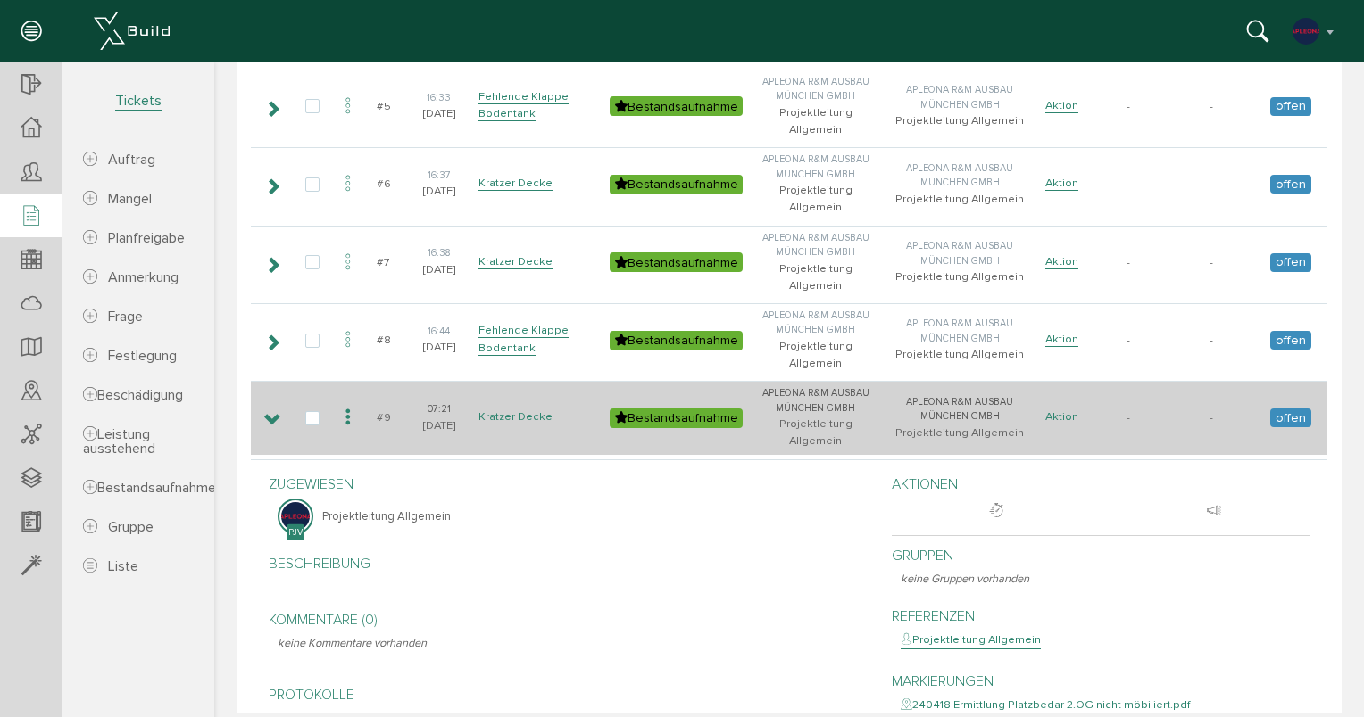
click at [275, 413] on icon at bounding box center [272, 420] width 17 height 14
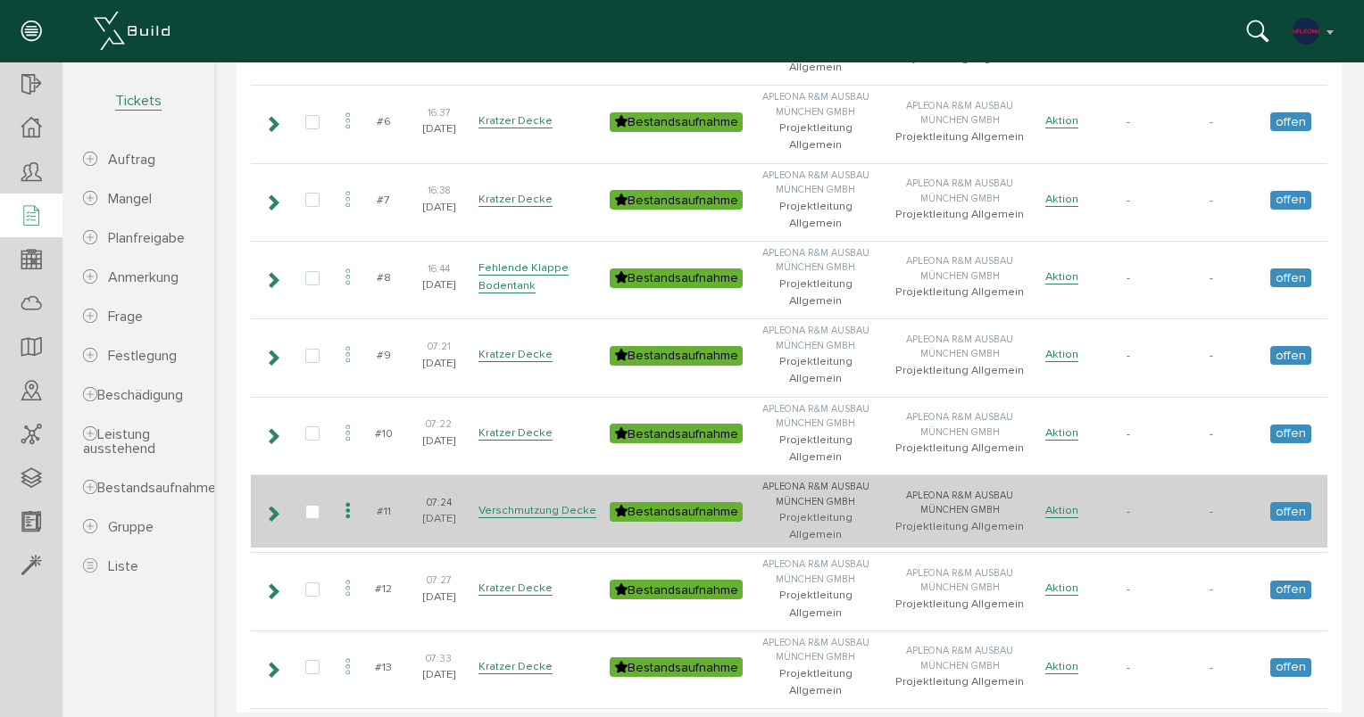
scroll to position [446, 0]
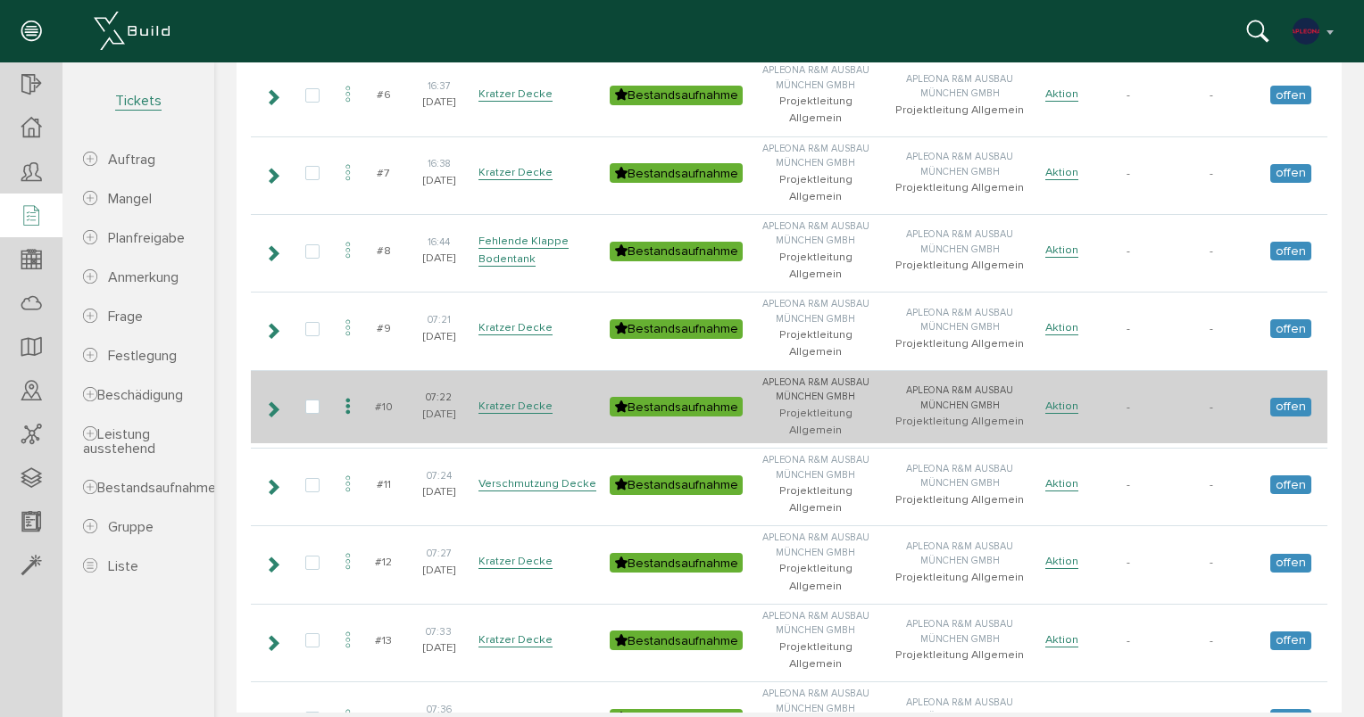
click at [275, 402] on icon at bounding box center [272, 409] width 17 height 14
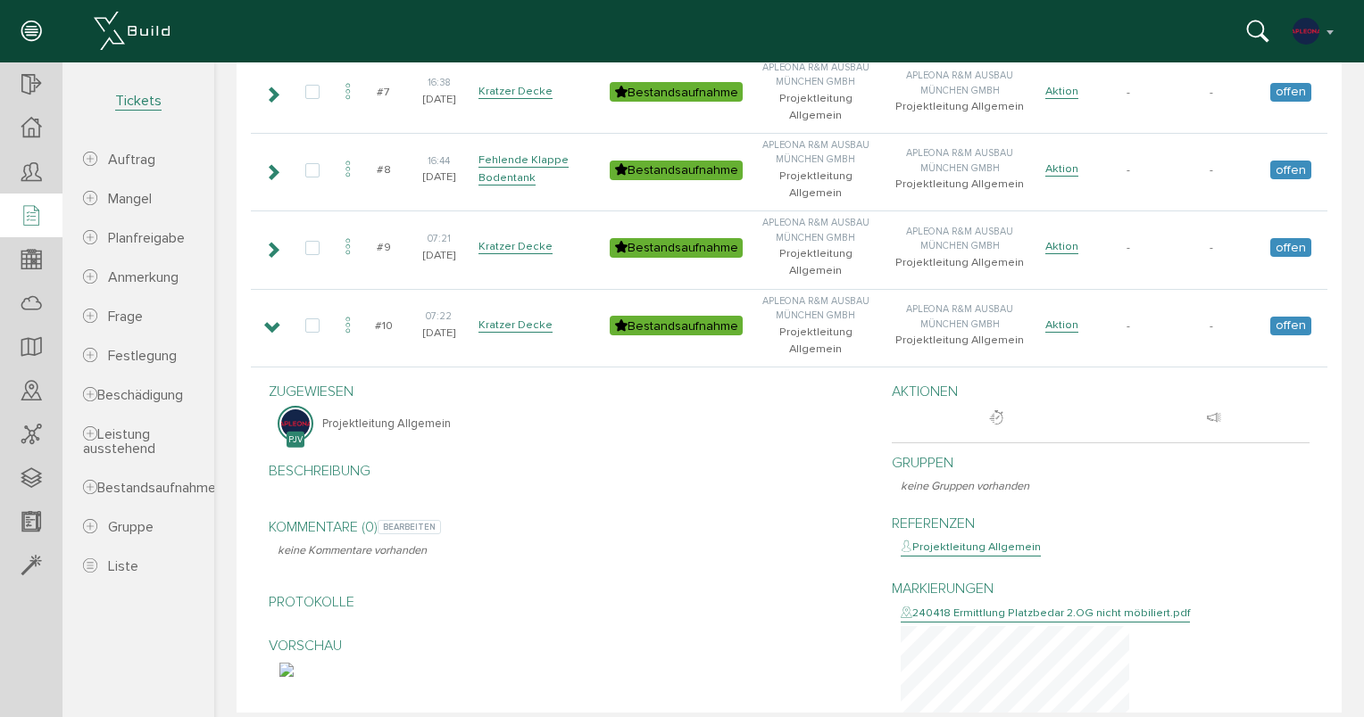
scroll to position [625, 0]
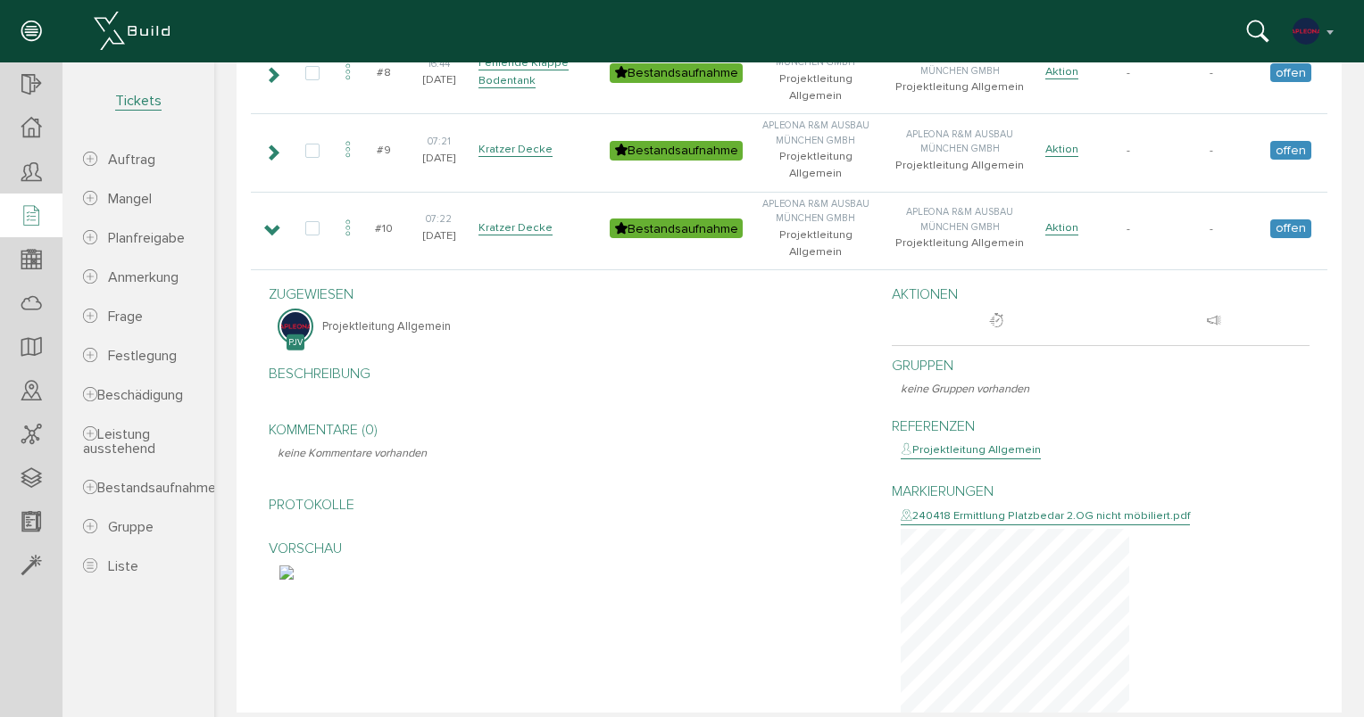
click at [294, 566] on img at bounding box center [286, 573] width 14 height 14
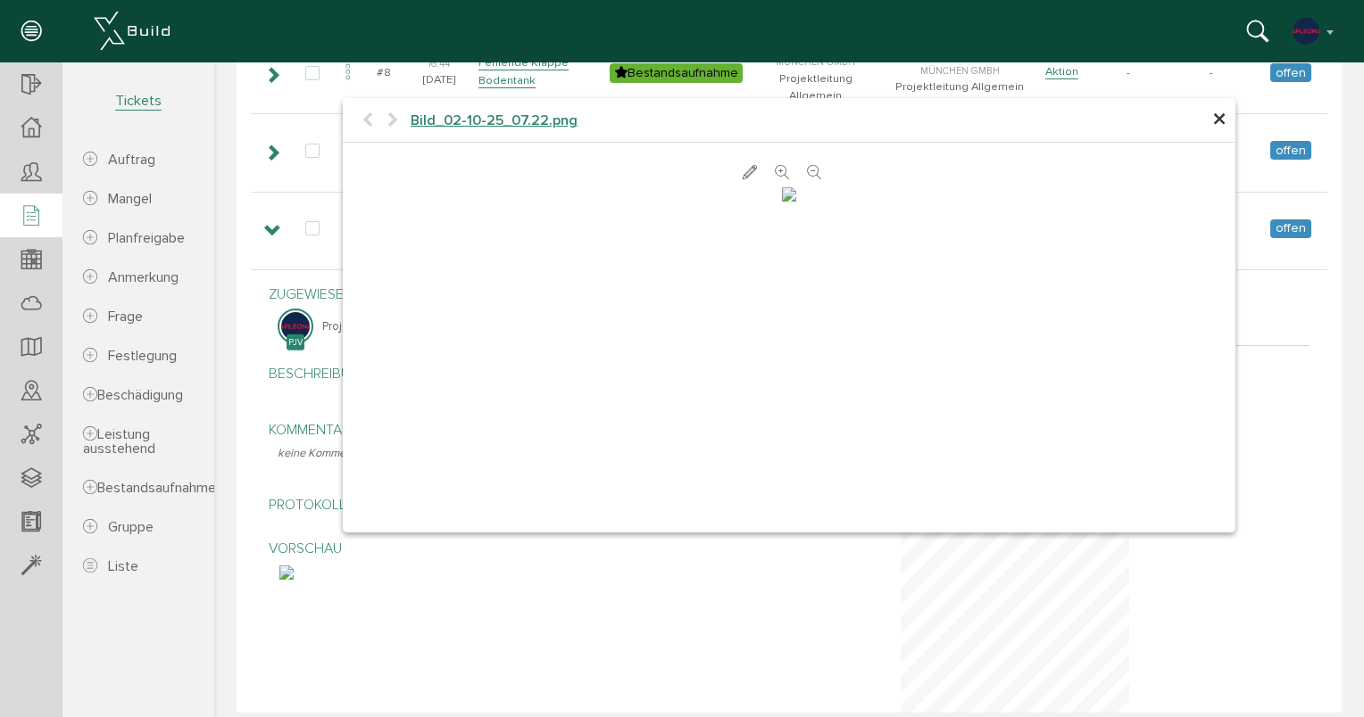
click at [742, 170] on icon at bounding box center [749, 173] width 14 height 18
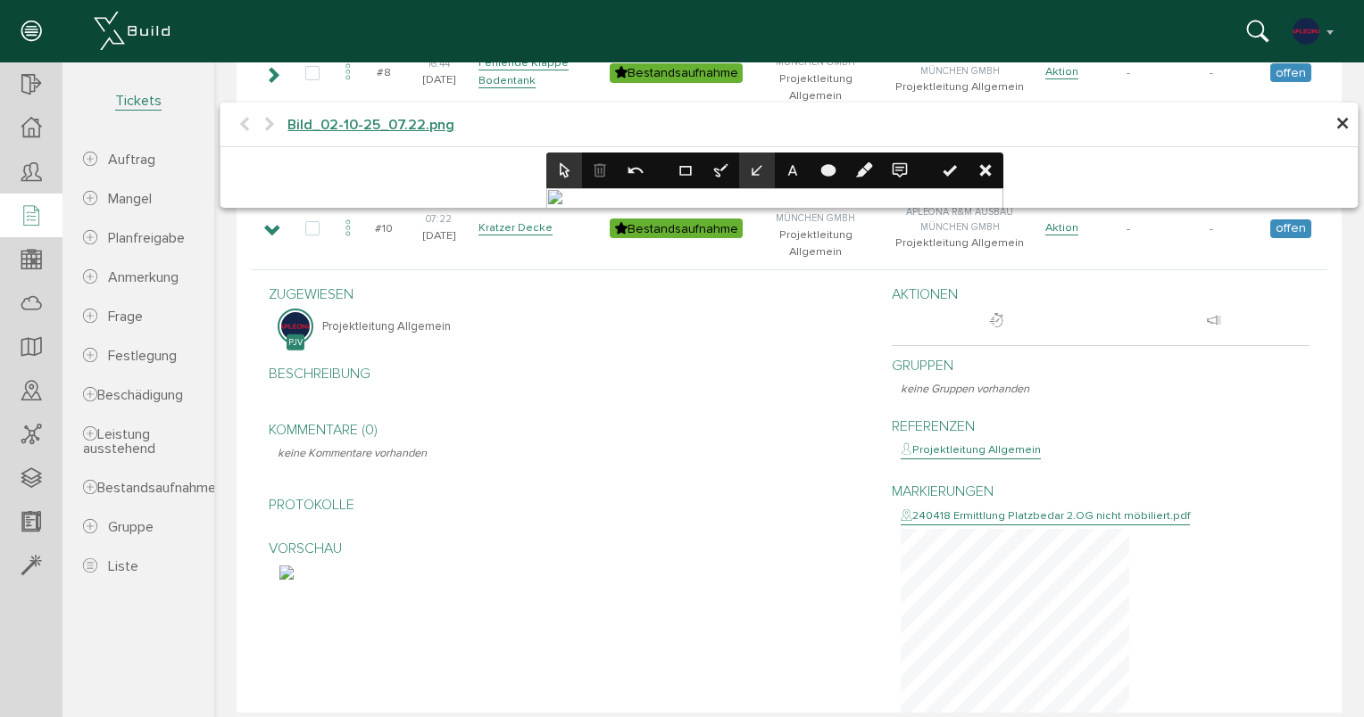
click at [762, 178] on icon at bounding box center [757, 171] width 18 height 18
drag, startPoint x: 875, startPoint y: 348, endPoint x: 835, endPoint y: 375, distance: 48.3
click at [835, 375] on icon at bounding box center [774, 493] width 457 height 610
click at [767, 561] on icon at bounding box center [774, 493] width 457 height 610
click at [757, 170] on icon at bounding box center [757, 170] width 11 height 11
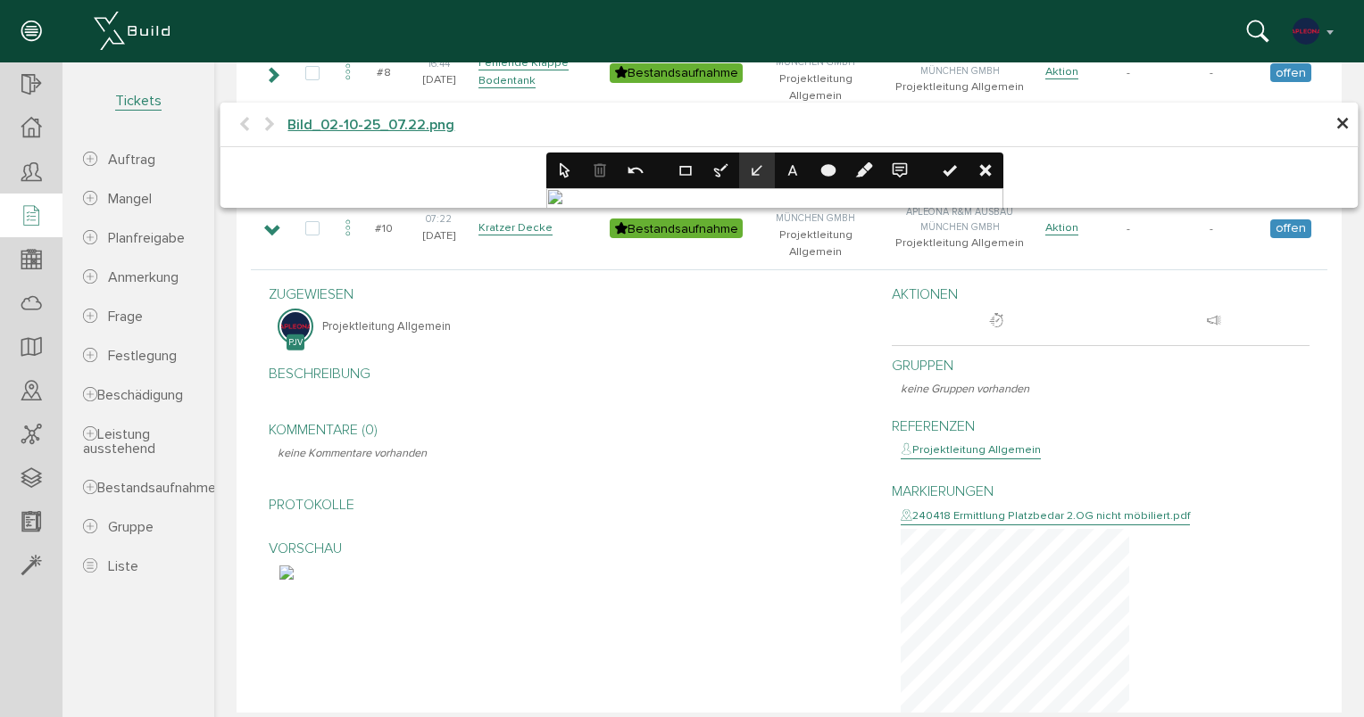
drag, startPoint x: 752, startPoint y: 557, endPoint x: 722, endPoint y: 537, distance: 36.1
click at [722, 537] on icon at bounding box center [774, 493] width 457 height 610
click at [954, 167] on icon at bounding box center [950, 171] width 14 height 12
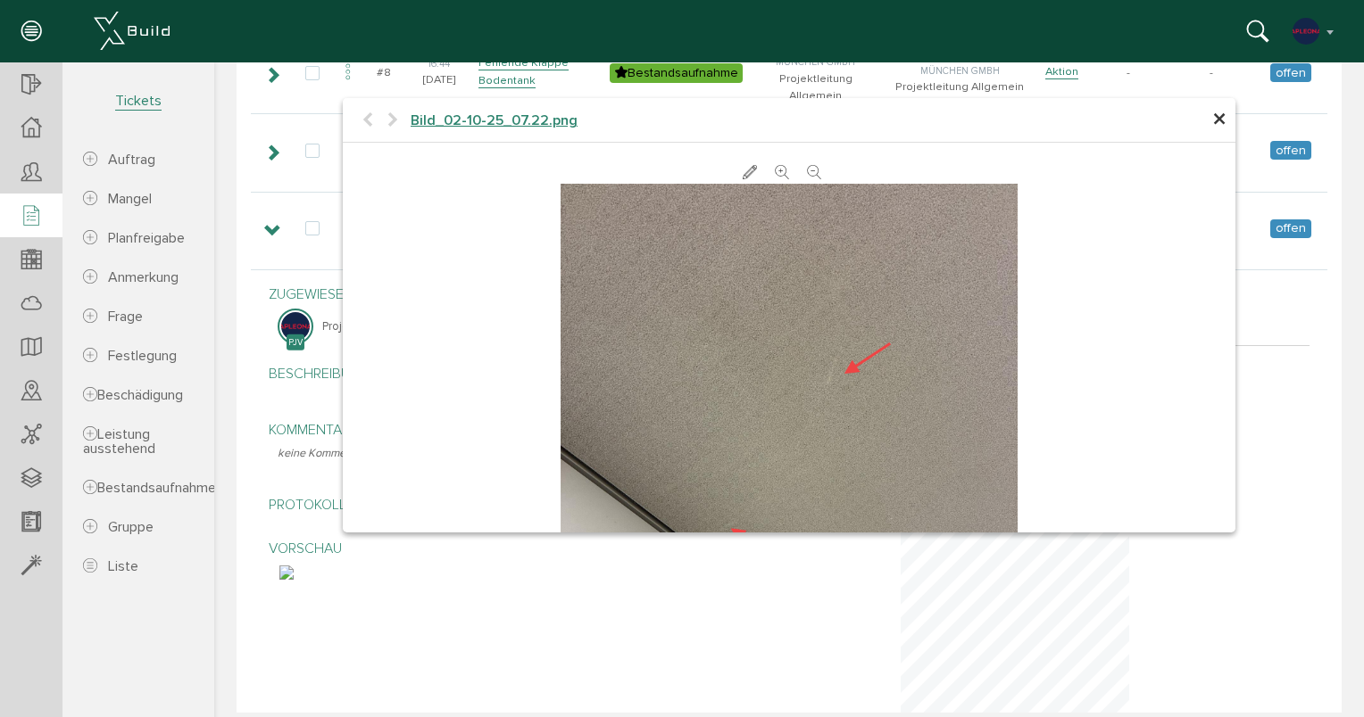
click at [1213, 122] on span "×" at bounding box center [1219, 120] width 14 height 35
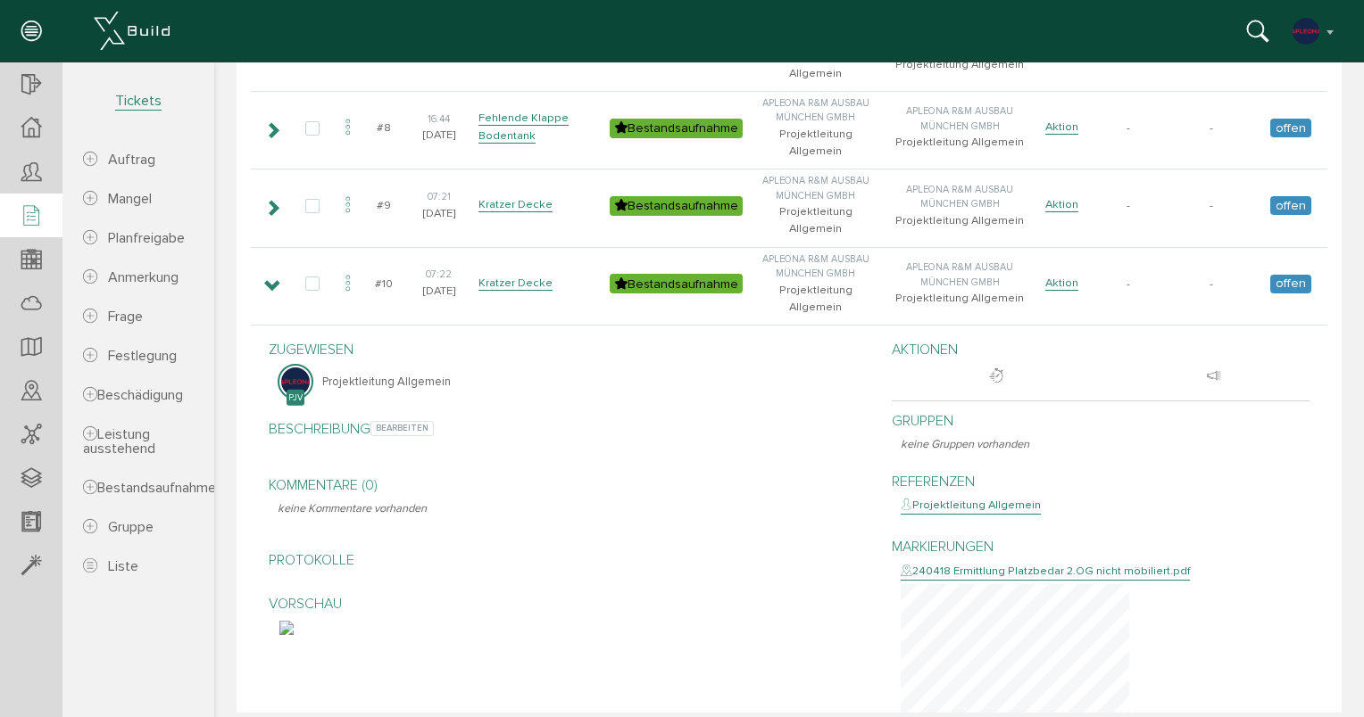
scroll to position [535, 0]
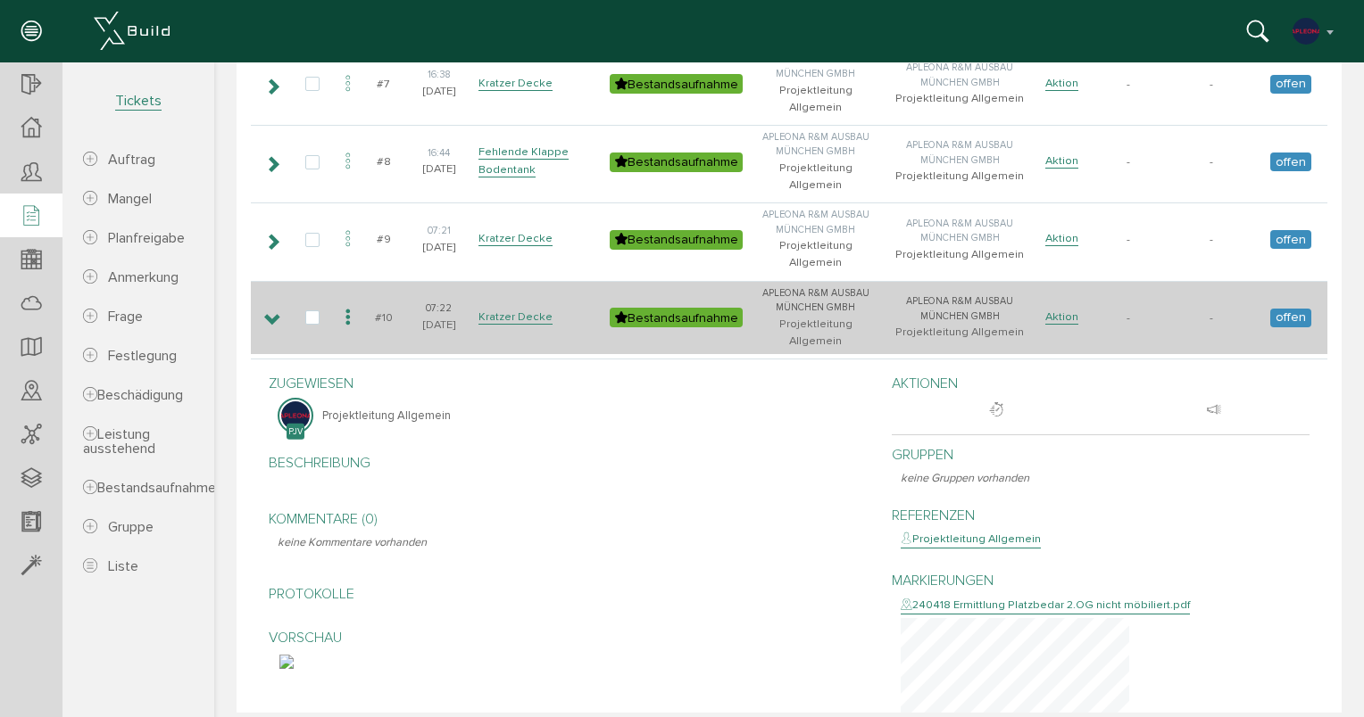
click at [272, 313] on icon at bounding box center [272, 320] width 17 height 14
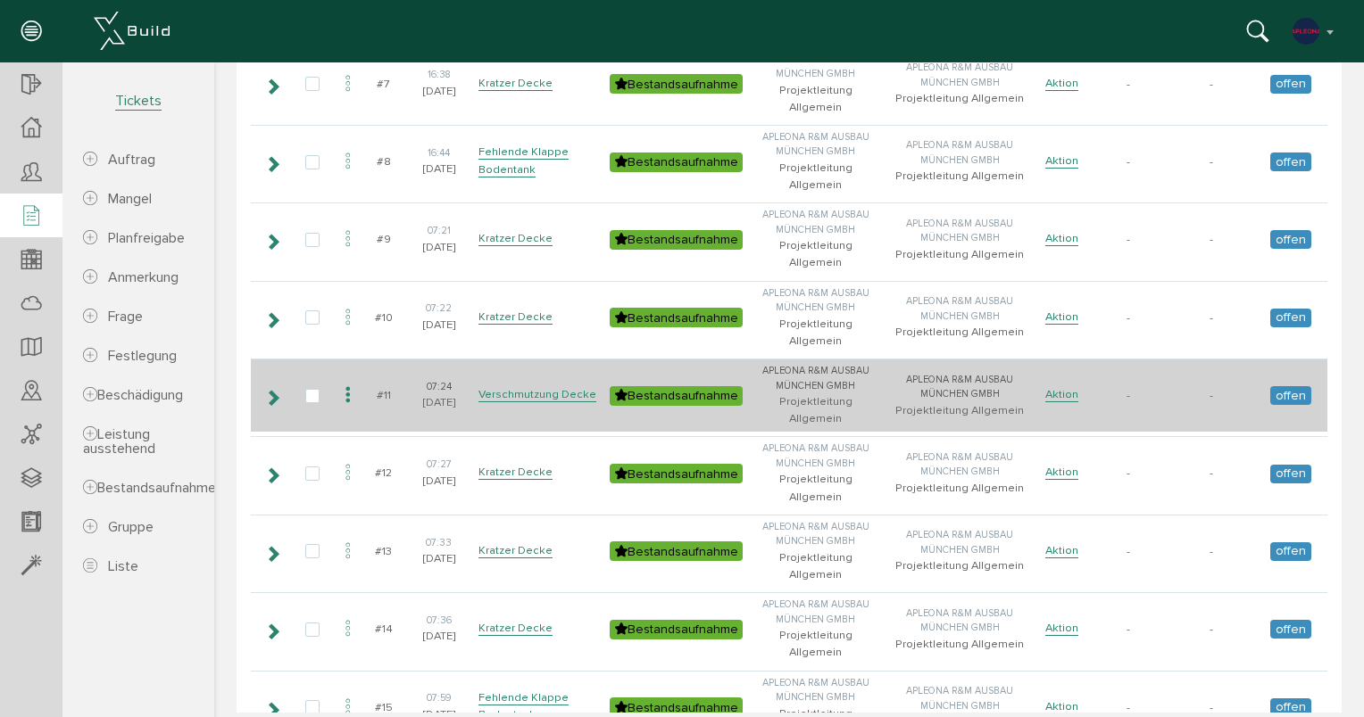
click at [273, 391] on icon at bounding box center [272, 398] width 17 height 14
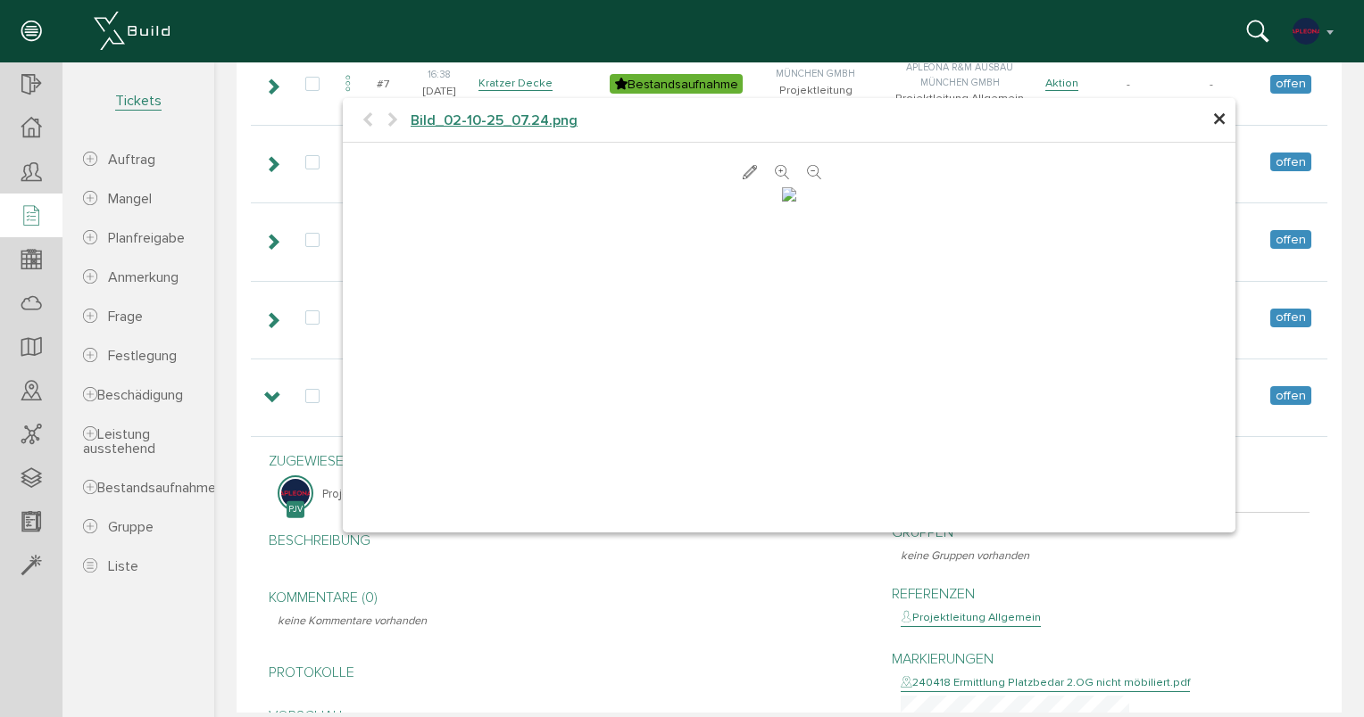
click at [1212, 118] on span "×" at bounding box center [1219, 120] width 14 height 35
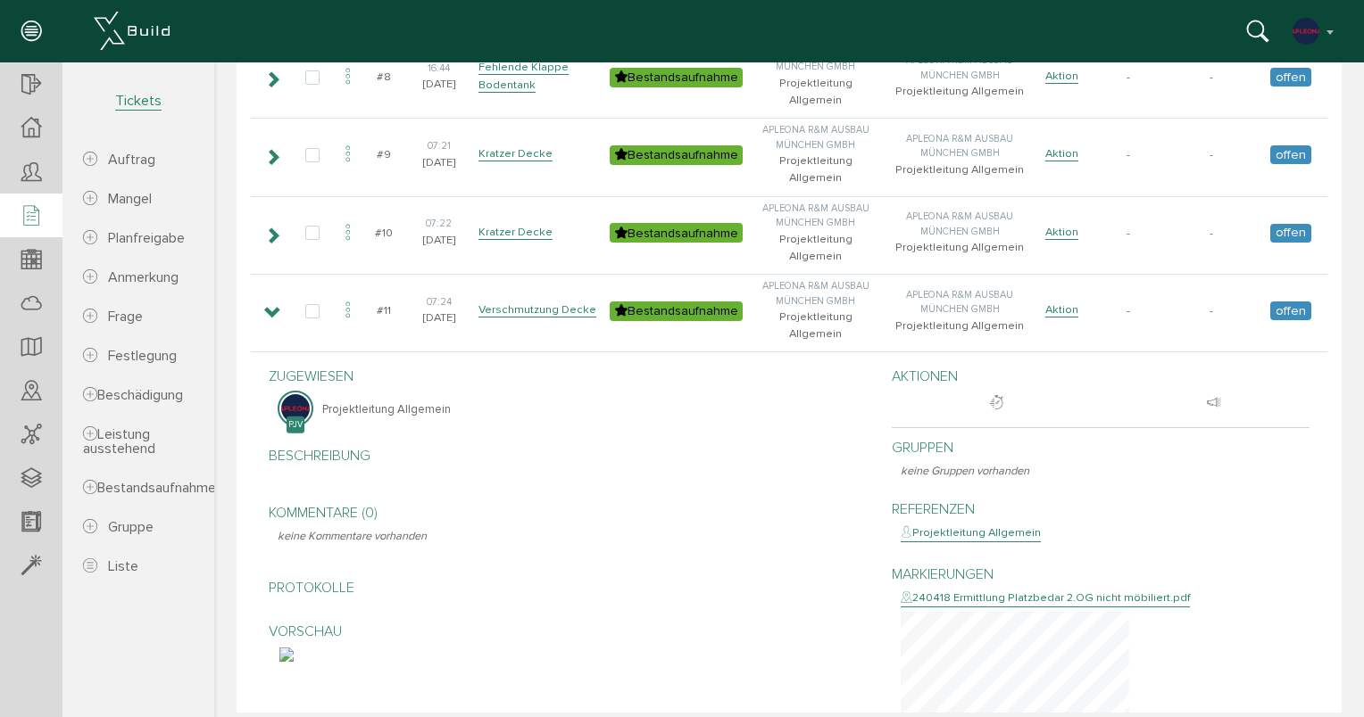
scroll to position [714, 0]
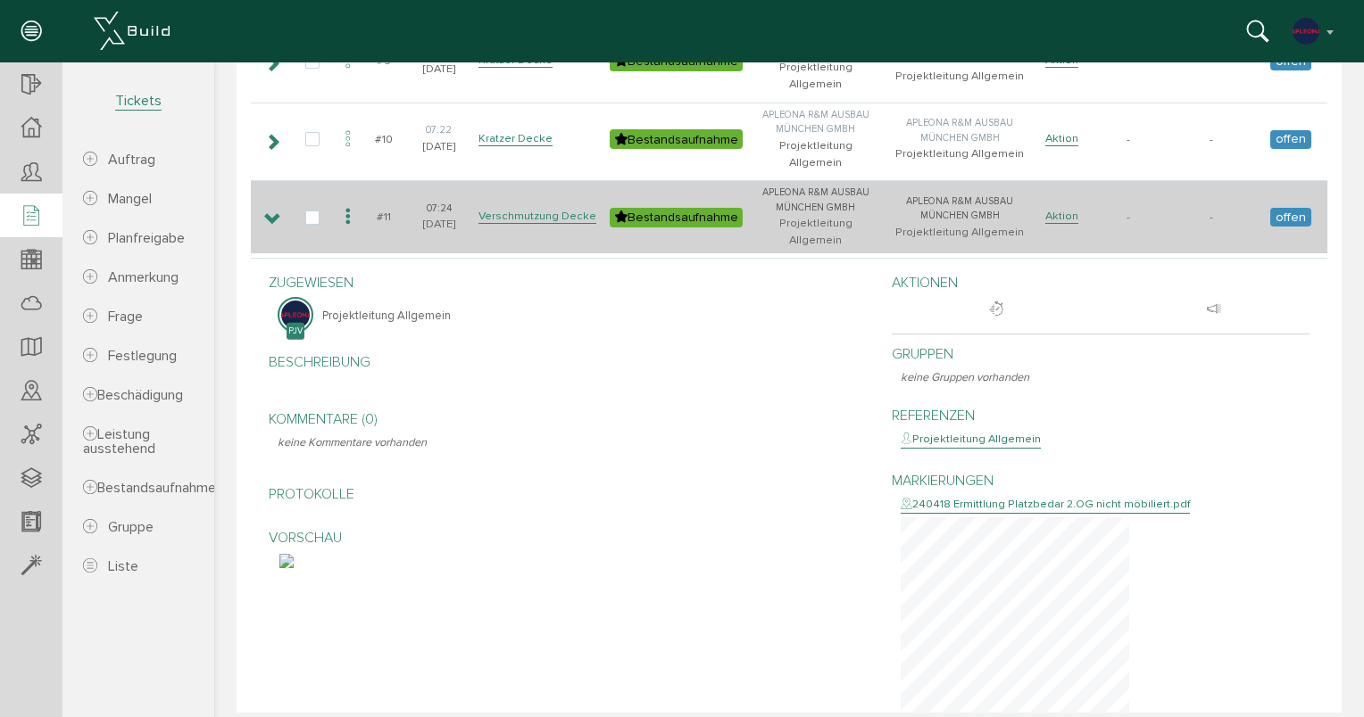
click at [281, 180] on td at bounding box center [271, 216] width 41 height 73
drag, startPoint x: 276, startPoint y: 87, endPoint x: 266, endPoint y: 95, distance: 12.7
click at [275, 212] on icon at bounding box center [272, 219] width 17 height 14
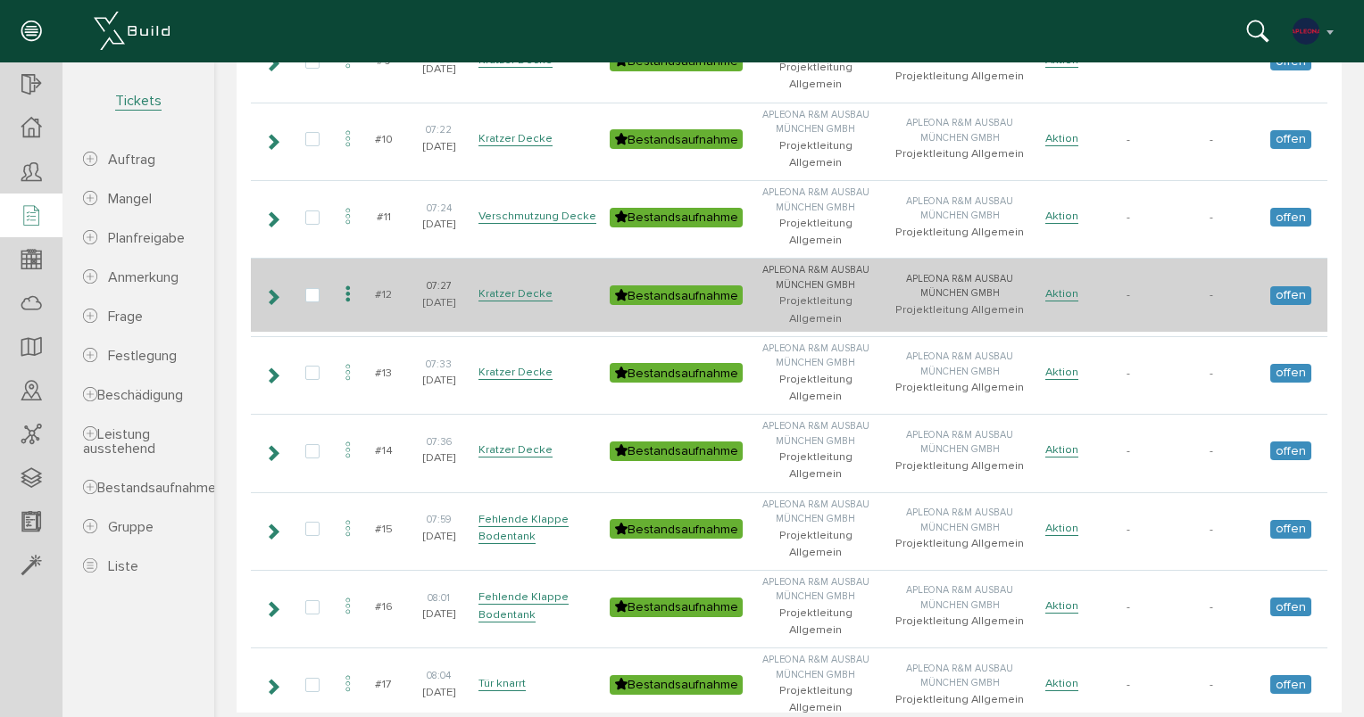
click at [275, 290] on icon at bounding box center [272, 297] width 17 height 14
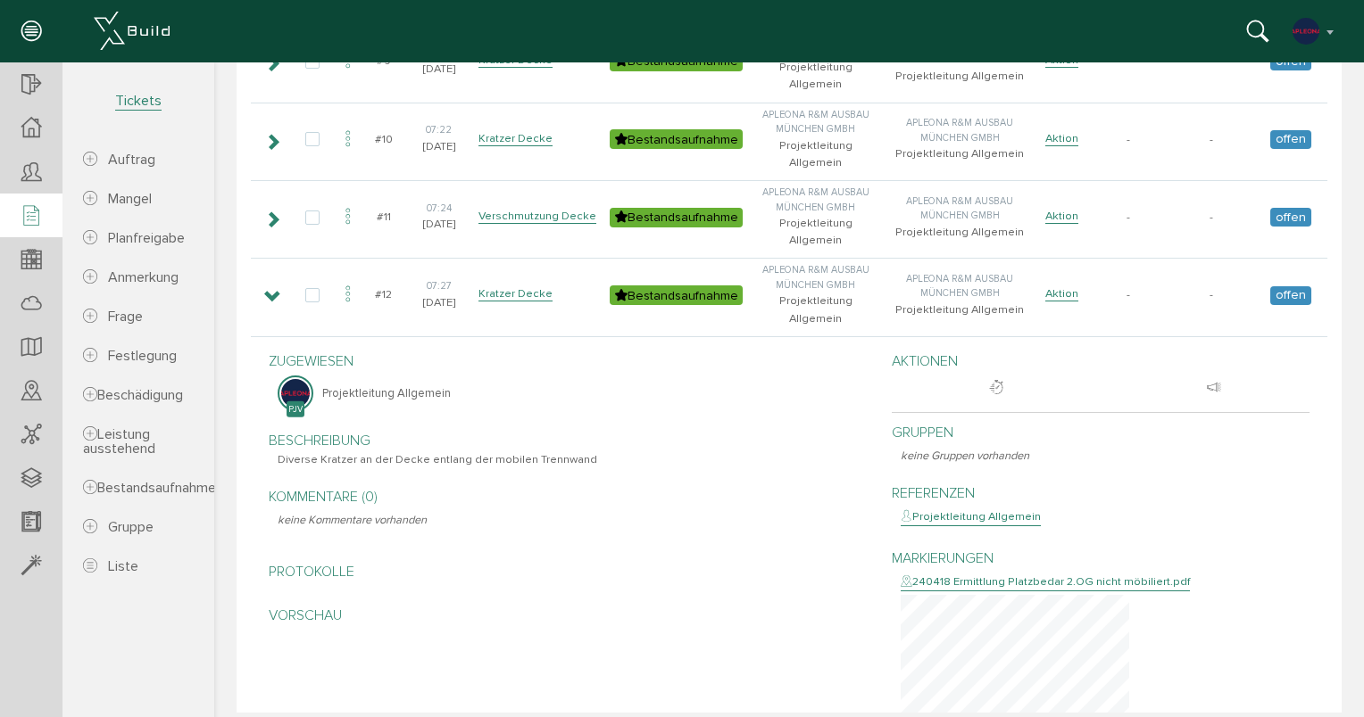
click at [294, 633] on img at bounding box center [286, 640] width 14 height 14
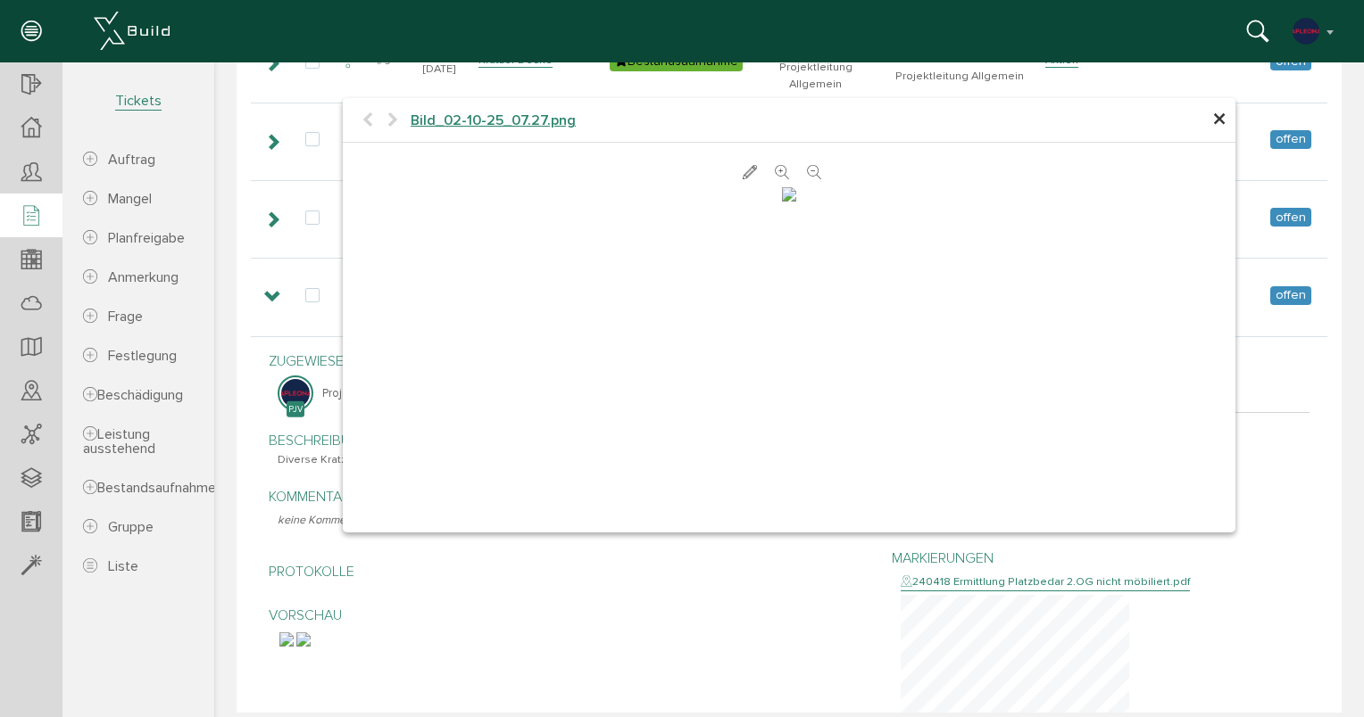
click at [1213, 120] on span "×" at bounding box center [1219, 120] width 14 height 35
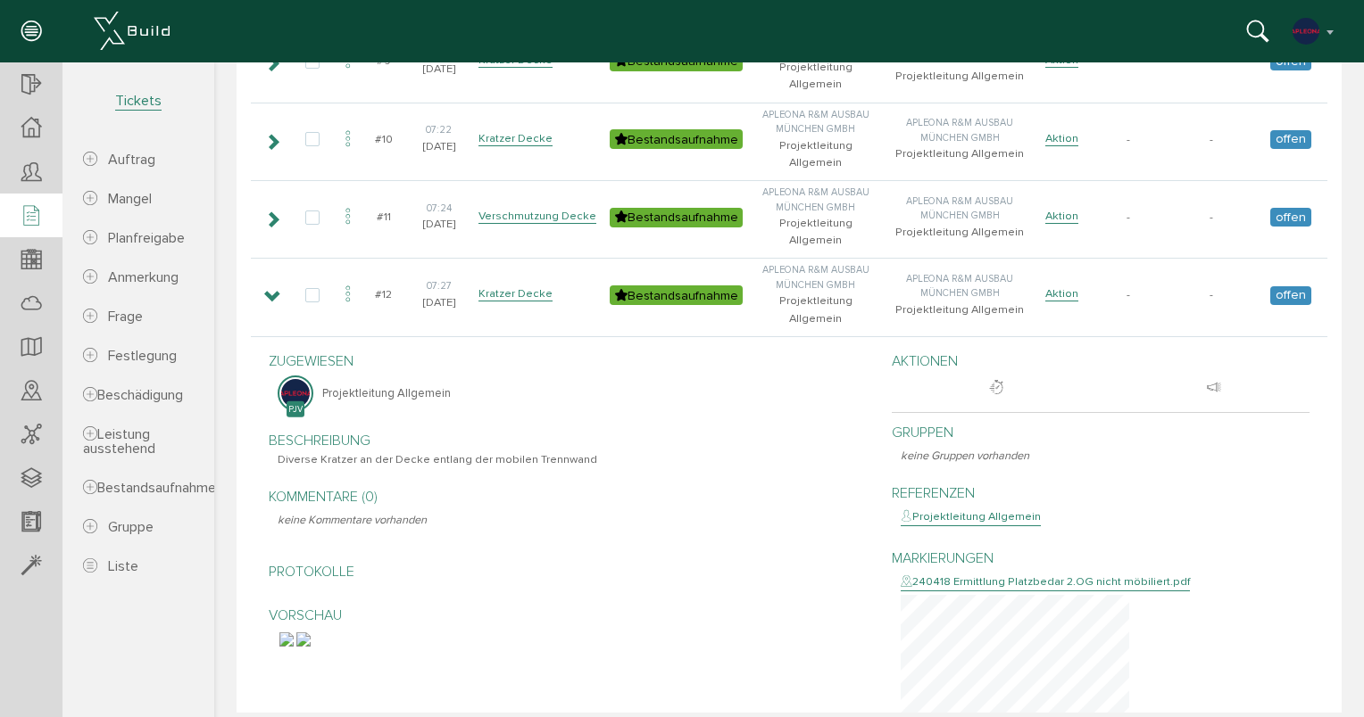
click at [311, 633] on img at bounding box center [303, 640] width 14 height 14
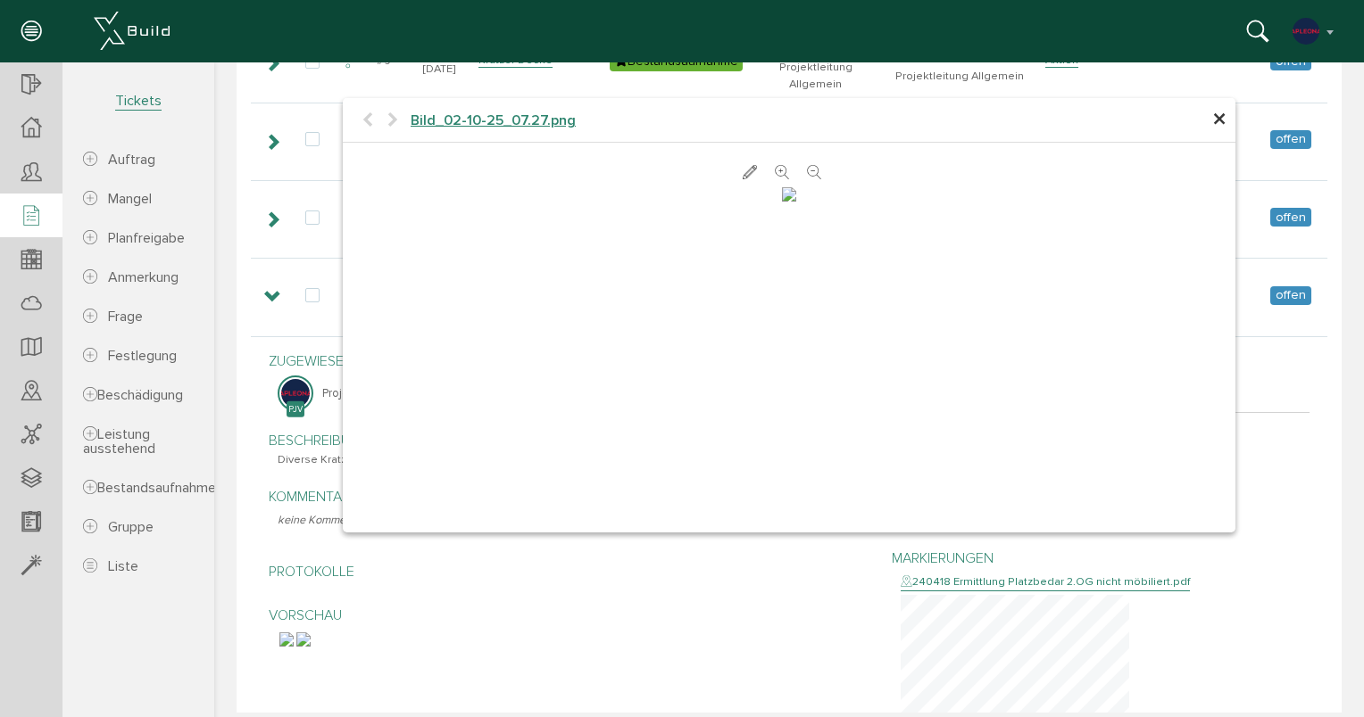
click at [1214, 123] on span "×" at bounding box center [1219, 120] width 14 height 35
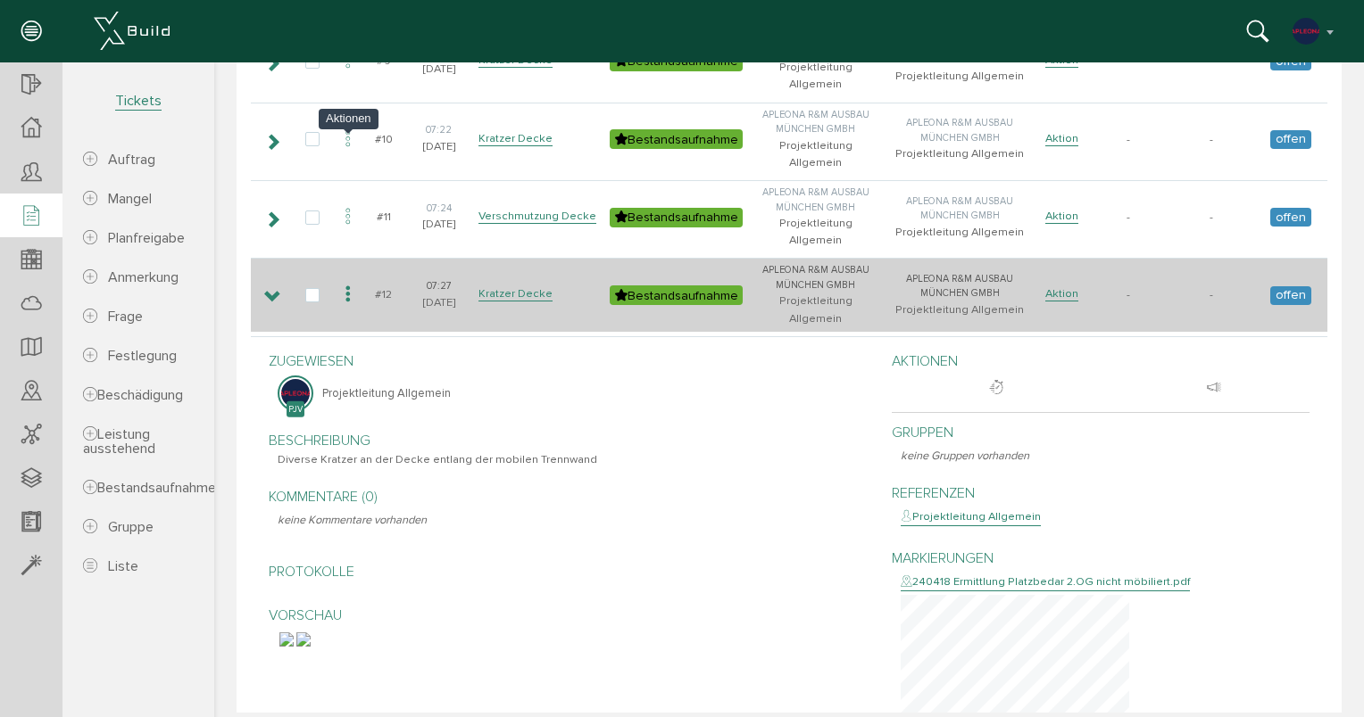
click at [346, 283] on icon at bounding box center [347, 295] width 21 height 24
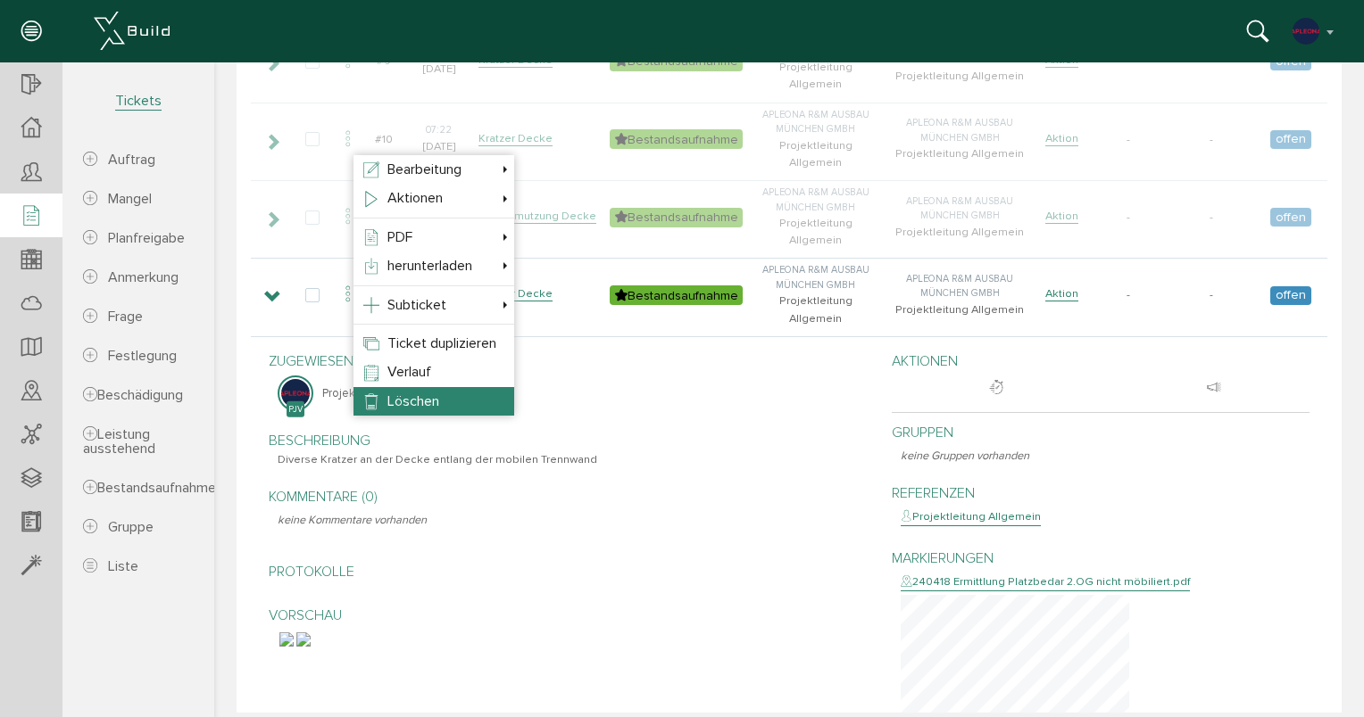
click at [380, 402] on li "Löschen" at bounding box center [433, 401] width 161 height 29
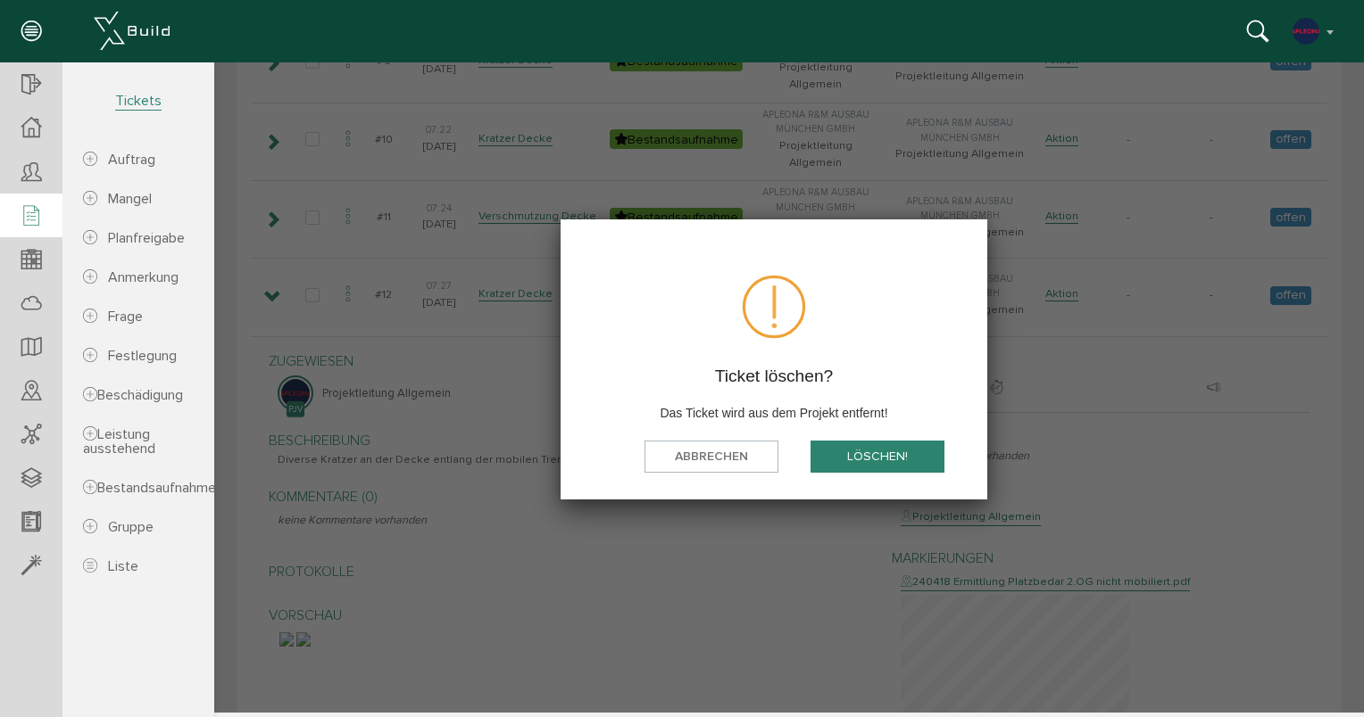
click at [862, 448] on button "löschen!" at bounding box center [877, 456] width 134 height 33
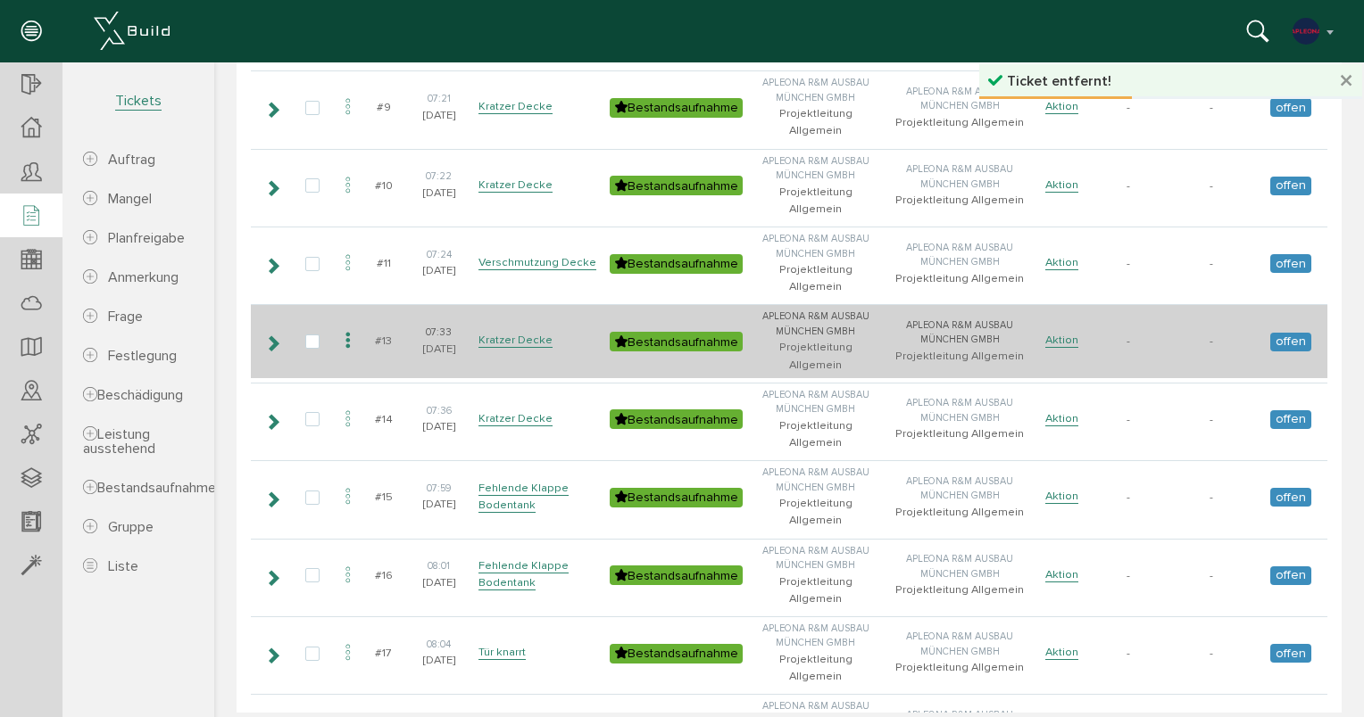
click at [264, 336] on icon at bounding box center [272, 343] width 17 height 14
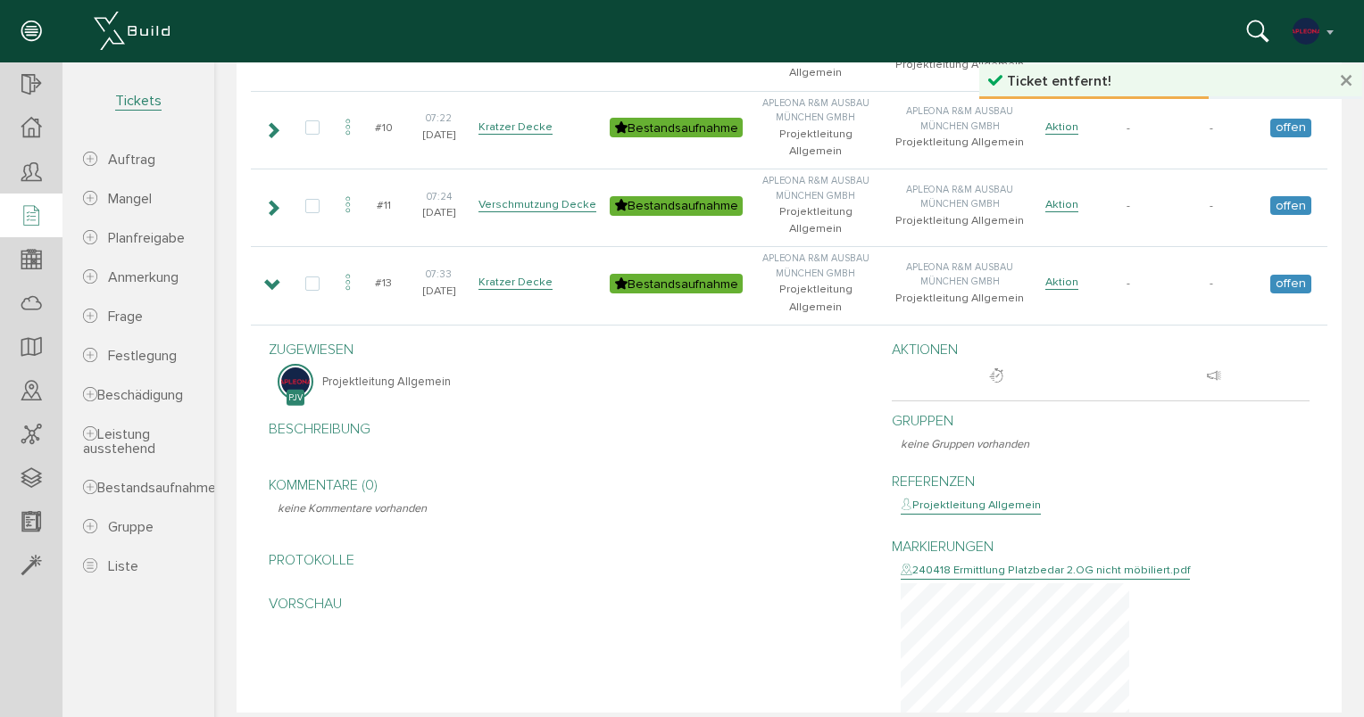
scroll to position [803, 0]
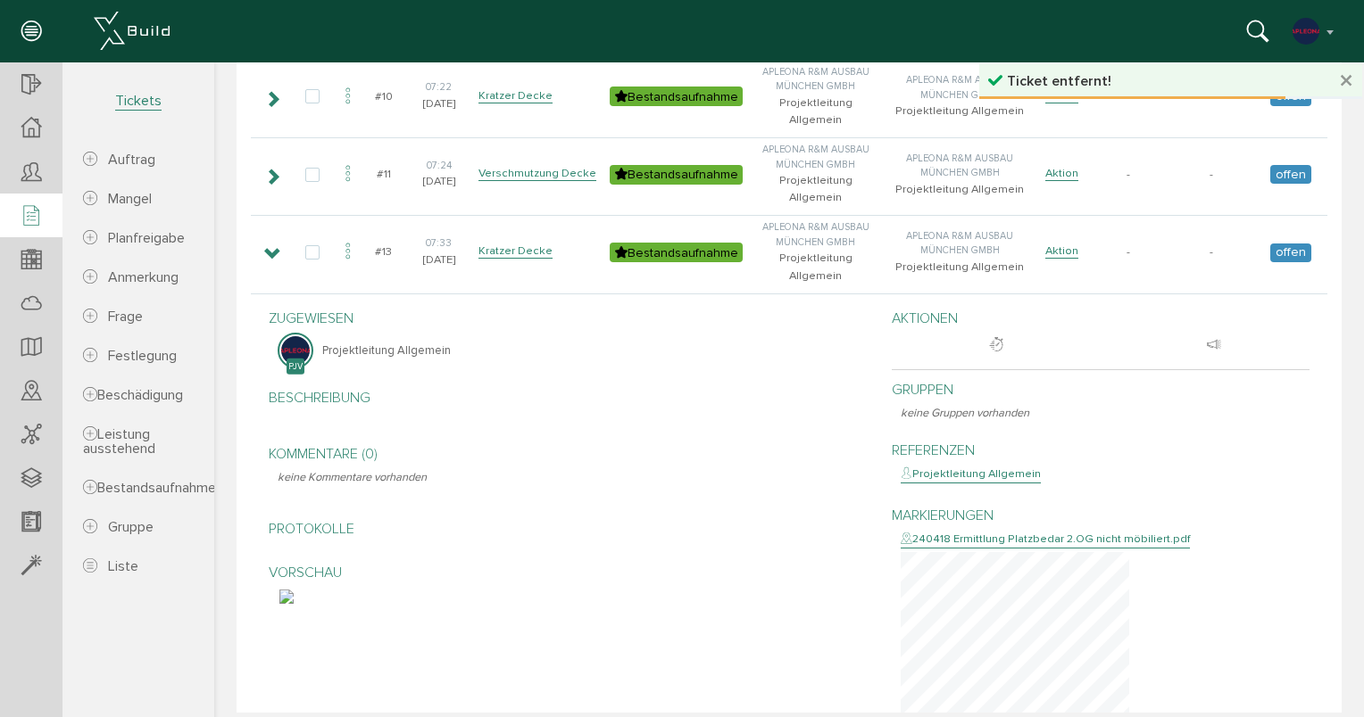
click at [294, 590] on img at bounding box center [286, 597] width 14 height 14
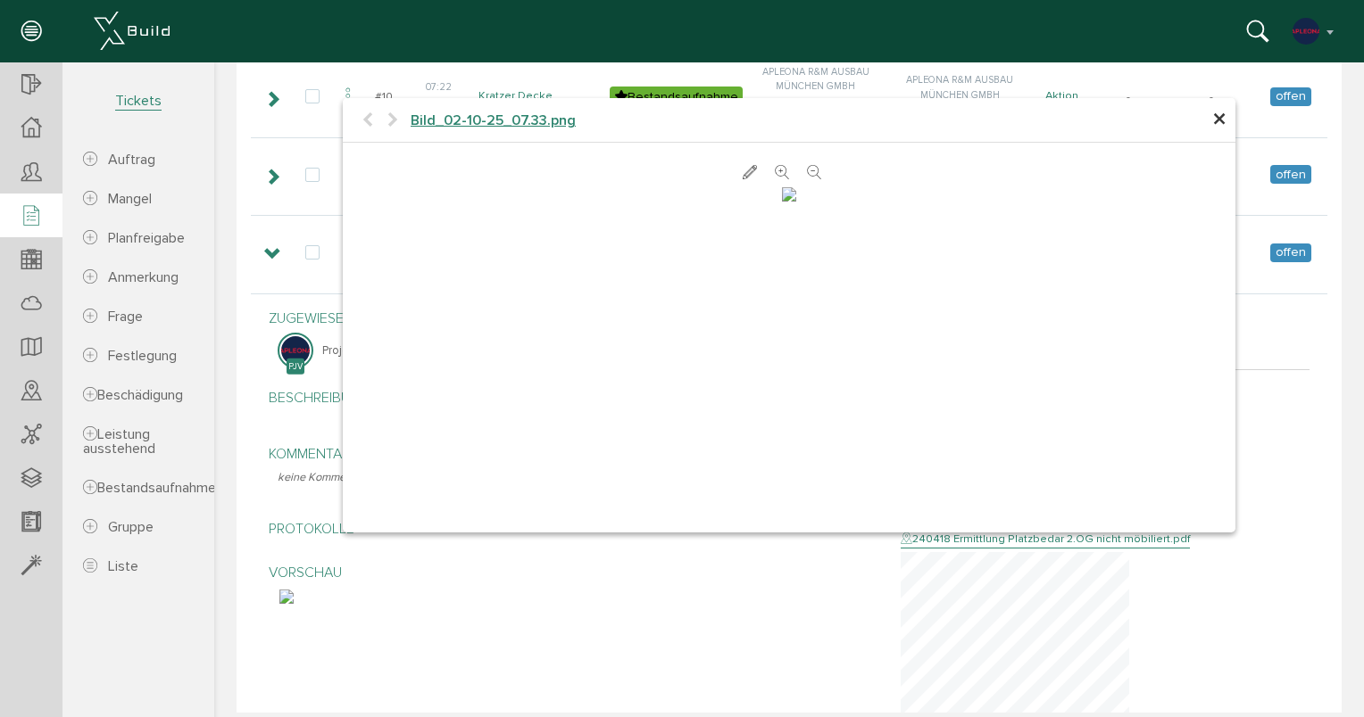
click at [1212, 119] on span "×" at bounding box center [1219, 120] width 14 height 35
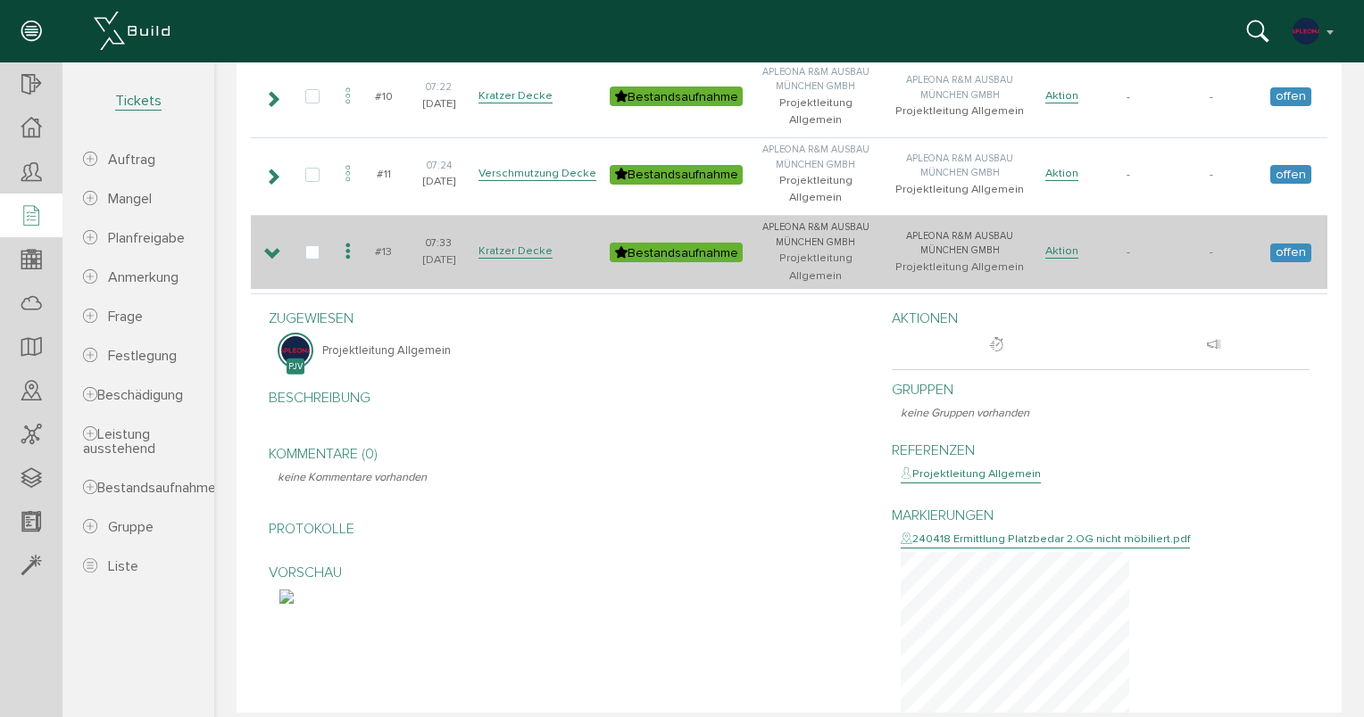
click at [262, 215] on td at bounding box center [271, 251] width 41 height 73
click at [270, 247] on icon at bounding box center [272, 254] width 17 height 14
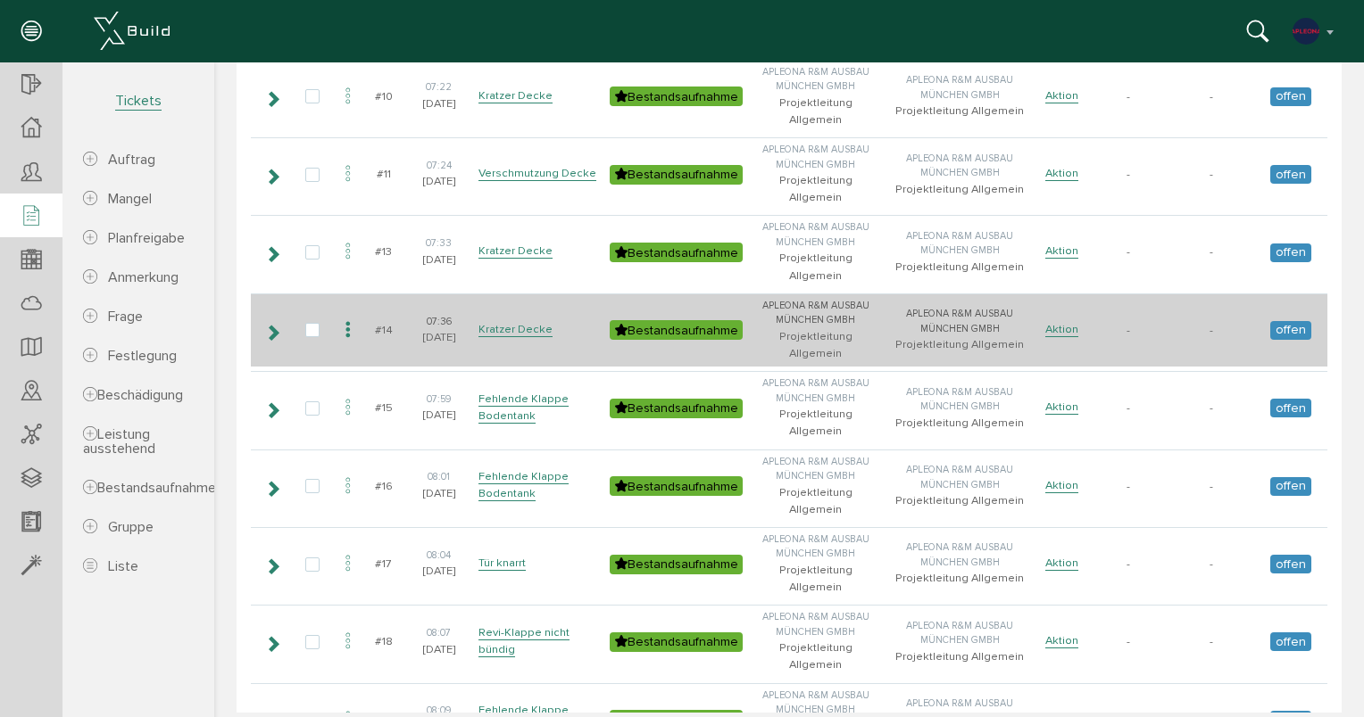
click at [268, 326] on icon at bounding box center [272, 333] width 17 height 14
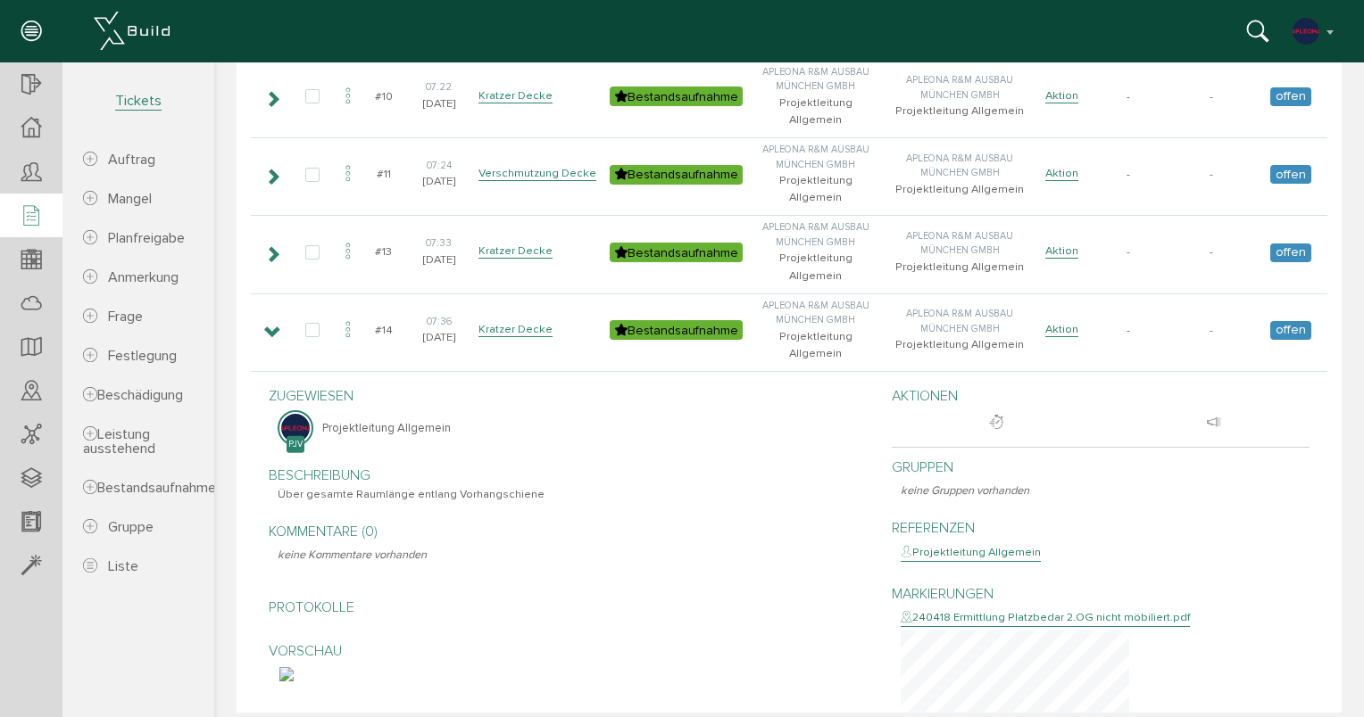
click at [294, 668] on img at bounding box center [286, 675] width 14 height 14
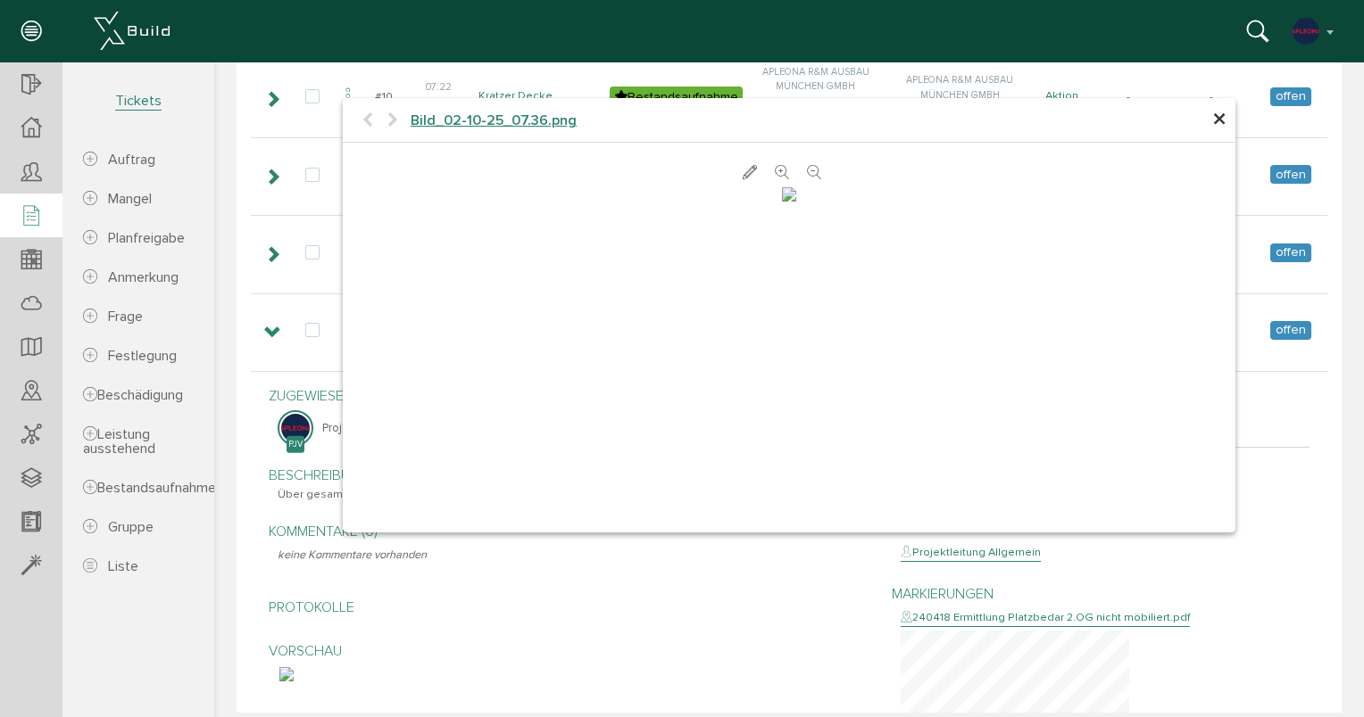
click at [1214, 116] on span "×" at bounding box center [1219, 120] width 14 height 35
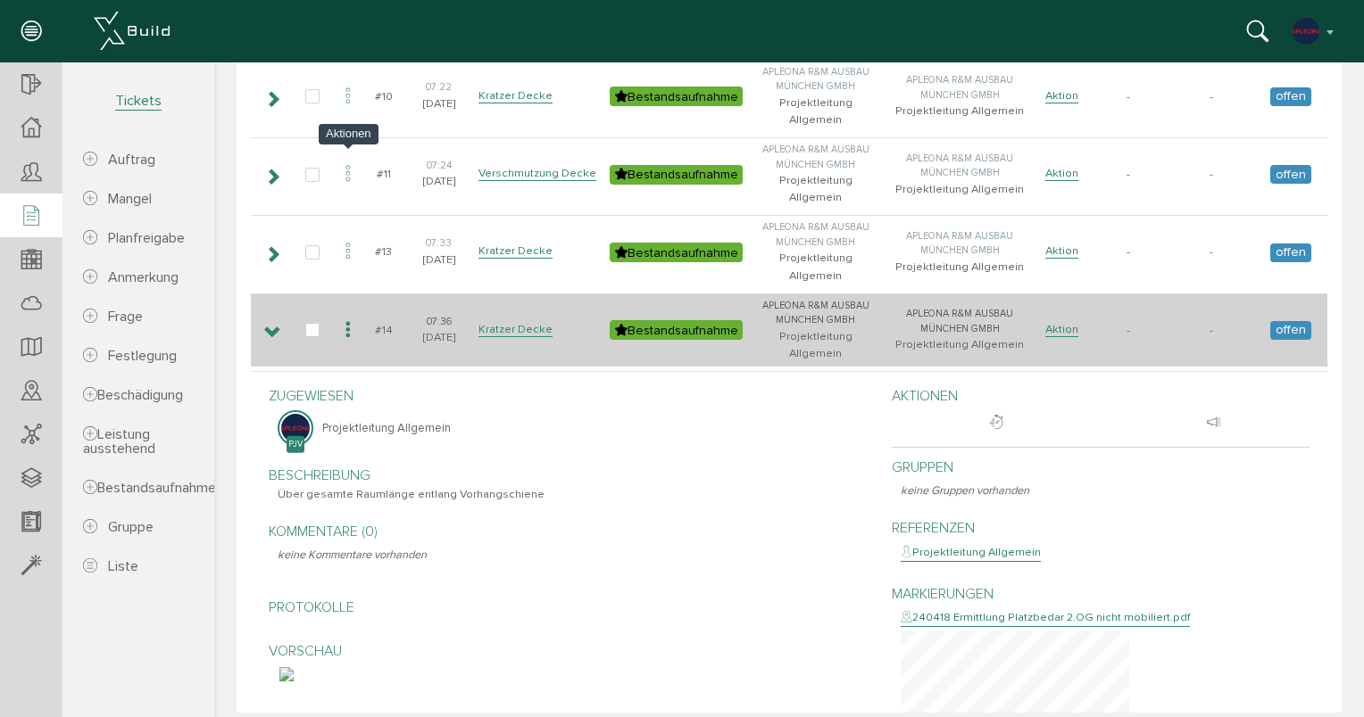
click at [347, 319] on icon at bounding box center [347, 331] width 21 height 24
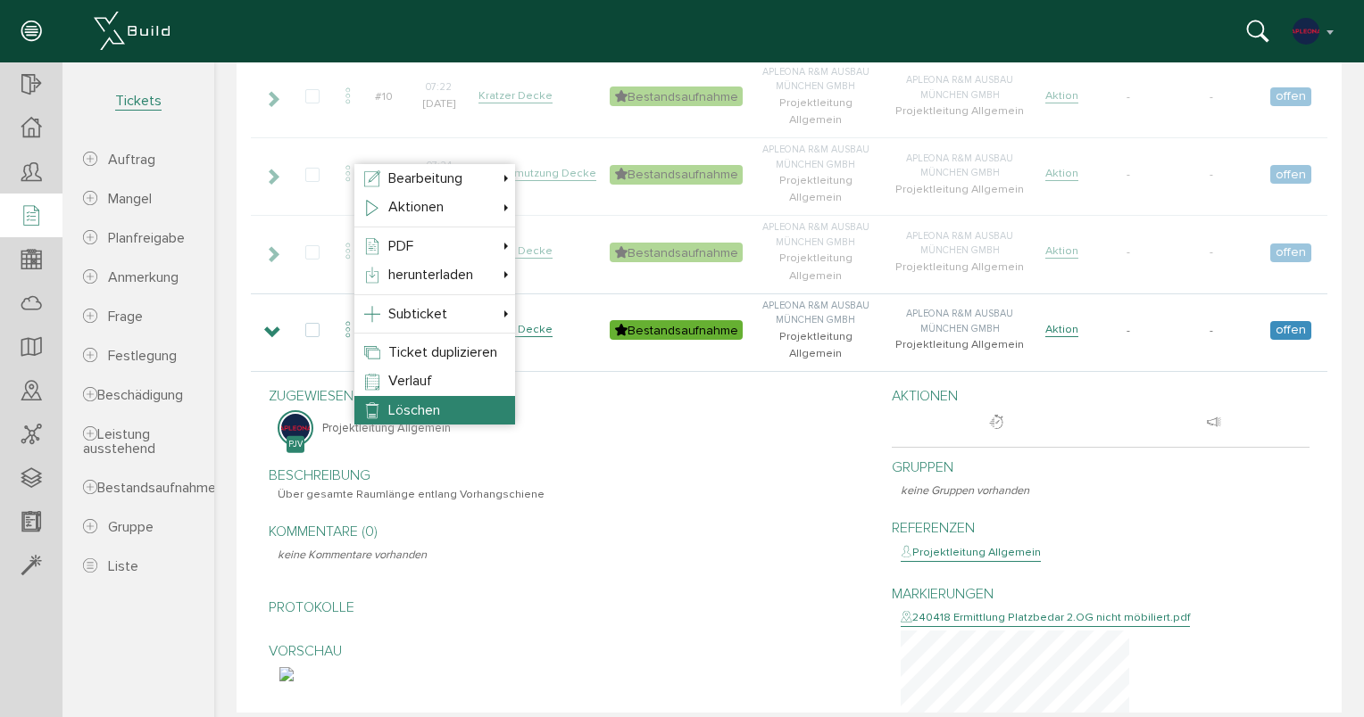
click at [406, 399] on li "Löschen" at bounding box center [434, 410] width 161 height 29
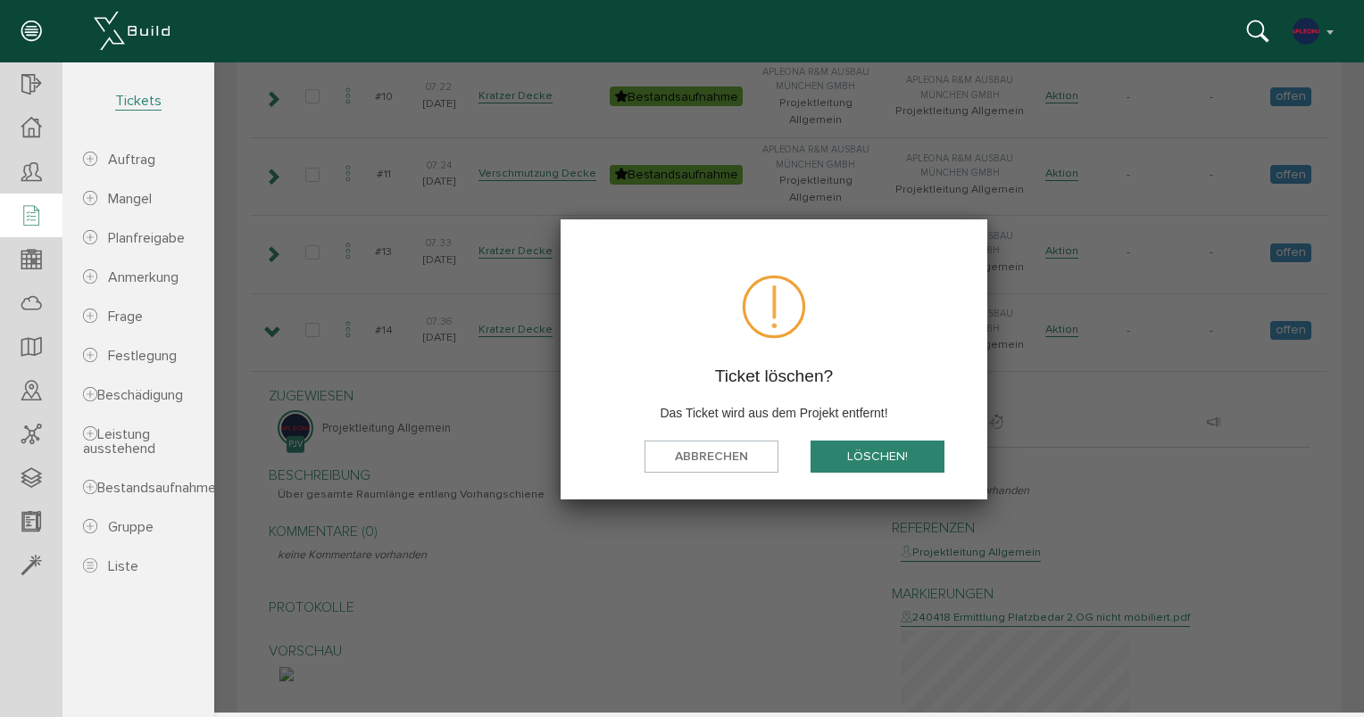
click at [849, 458] on button "löschen!" at bounding box center [877, 456] width 134 height 33
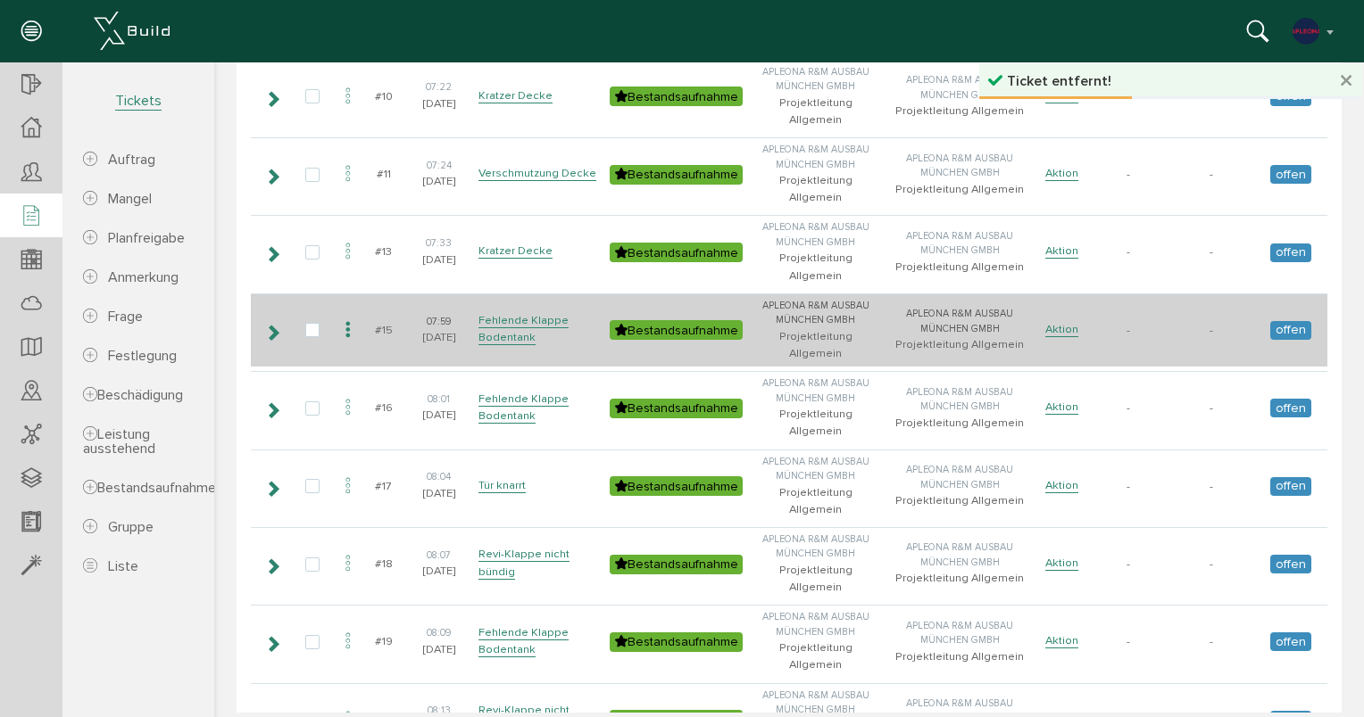
click at [272, 326] on icon at bounding box center [272, 333] width 17 height 14
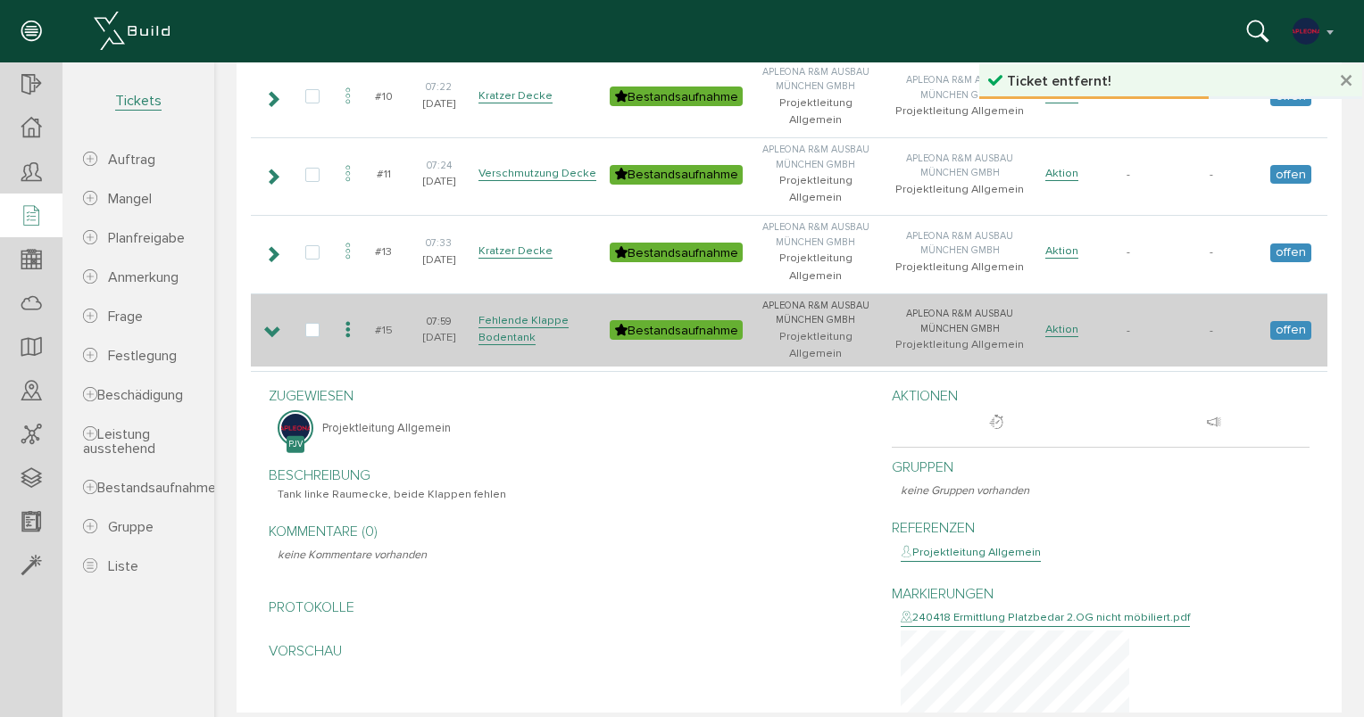
click at [272, 326] on icon at bounding box center [272, 333] width 17 height 14
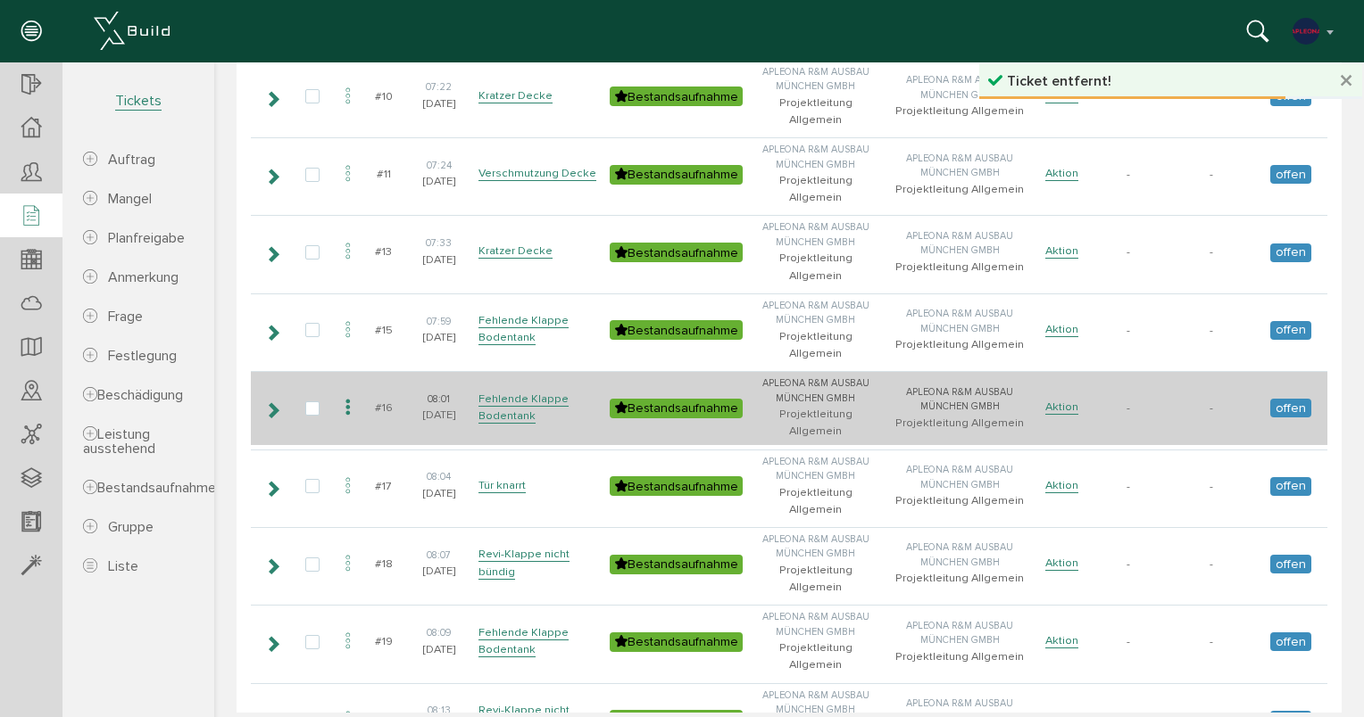
click at [274, 403] on icon at bounding box center [272, 410] width 17 height 14
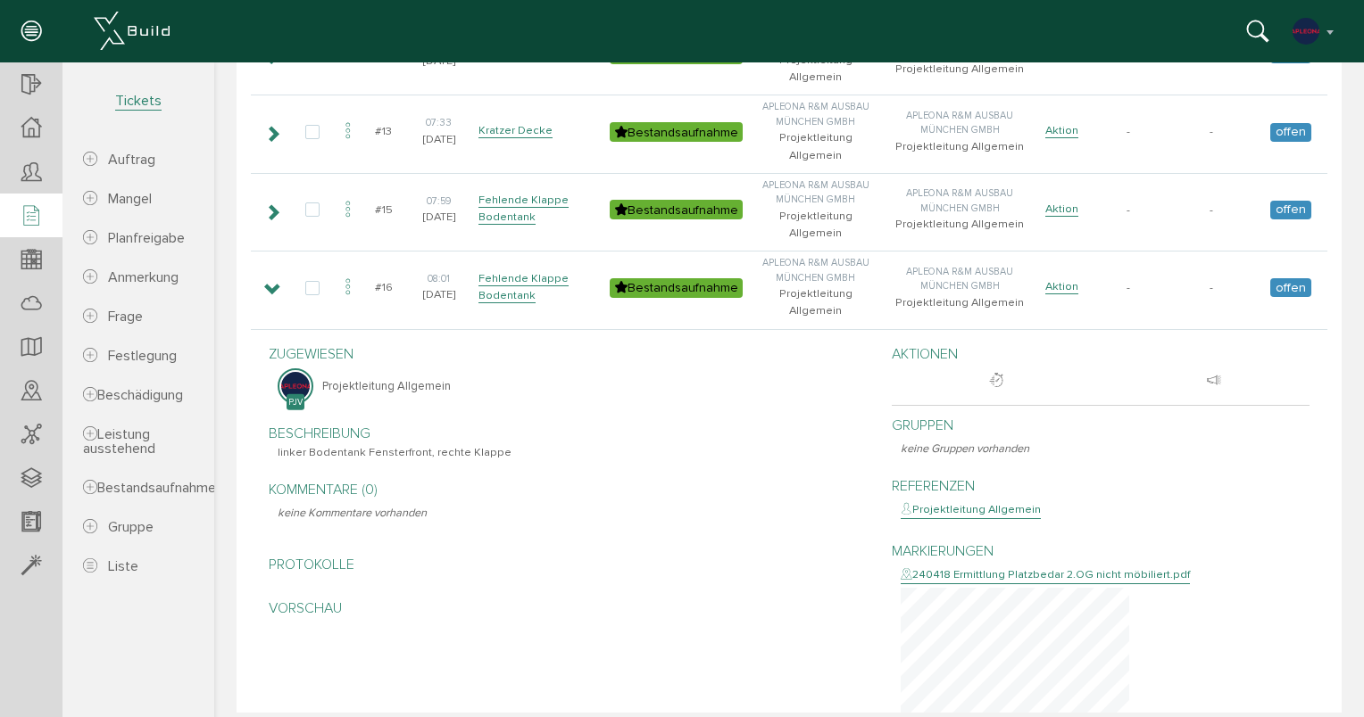
scroll to position [892, 0]
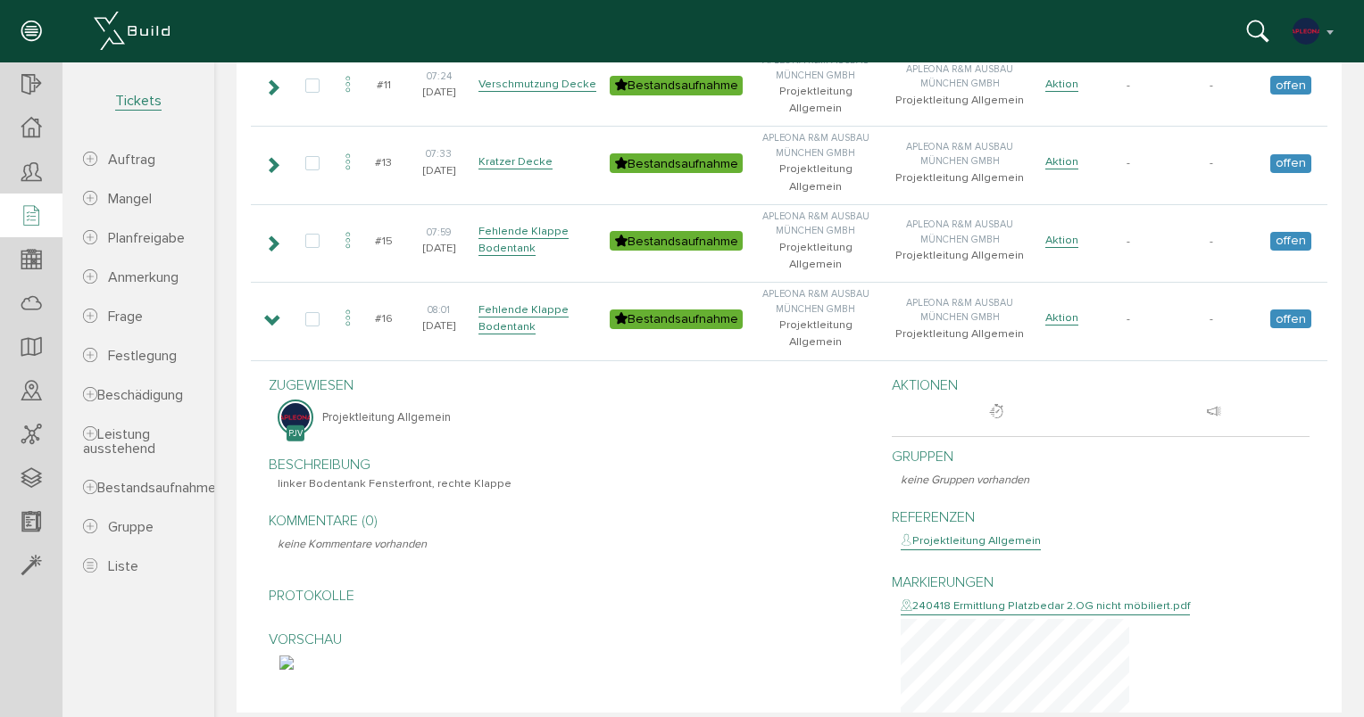
click at [294, 656] on img at bounding box center [286, 663] width 14 height 14
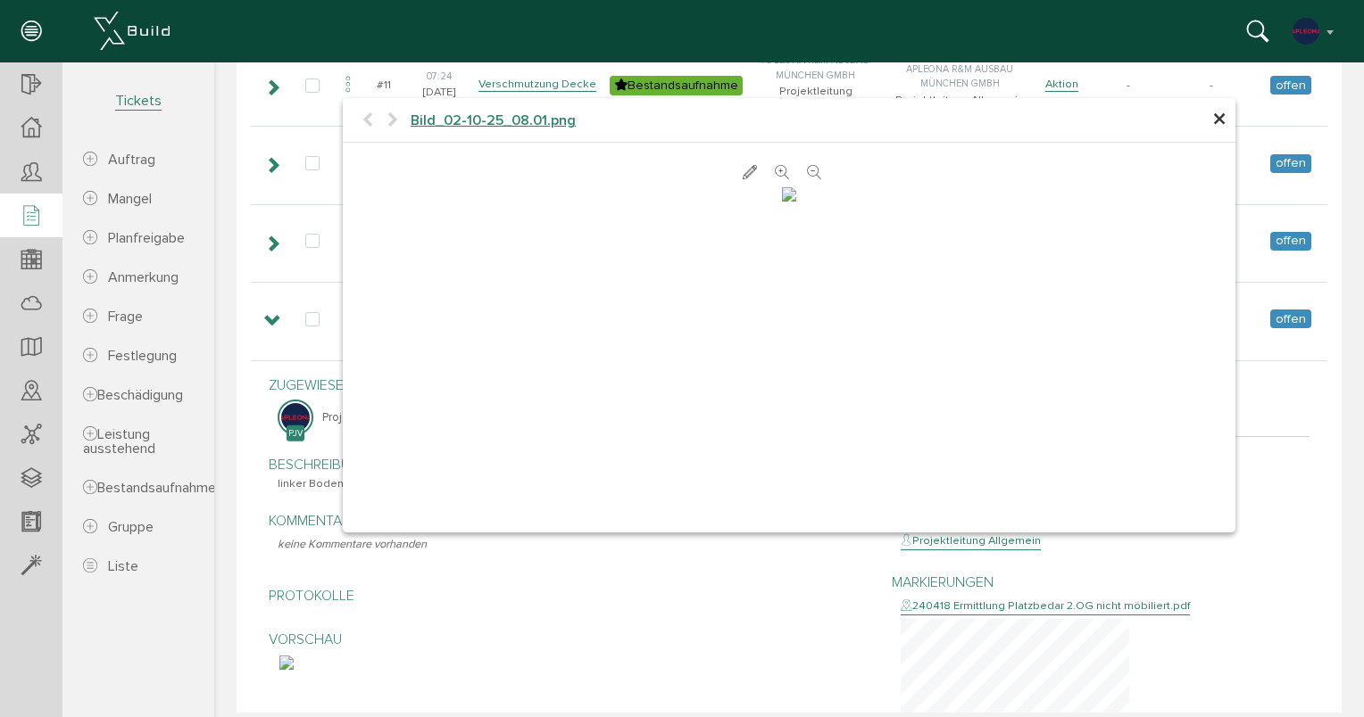
click at [1212, 115] on span "×" at bounding box center [1219, 120] width 14 height 35
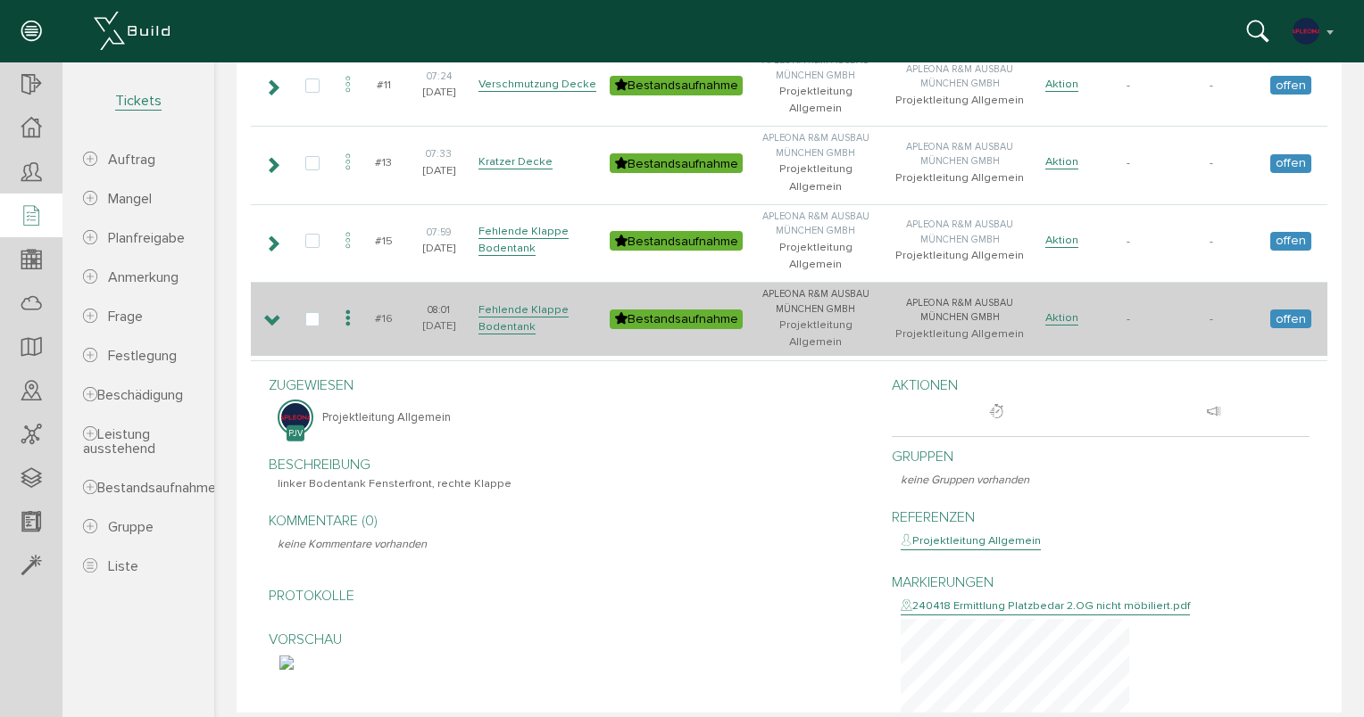
click at [273, 314] on icon at bounding box center [272, 321] width 17 height 14
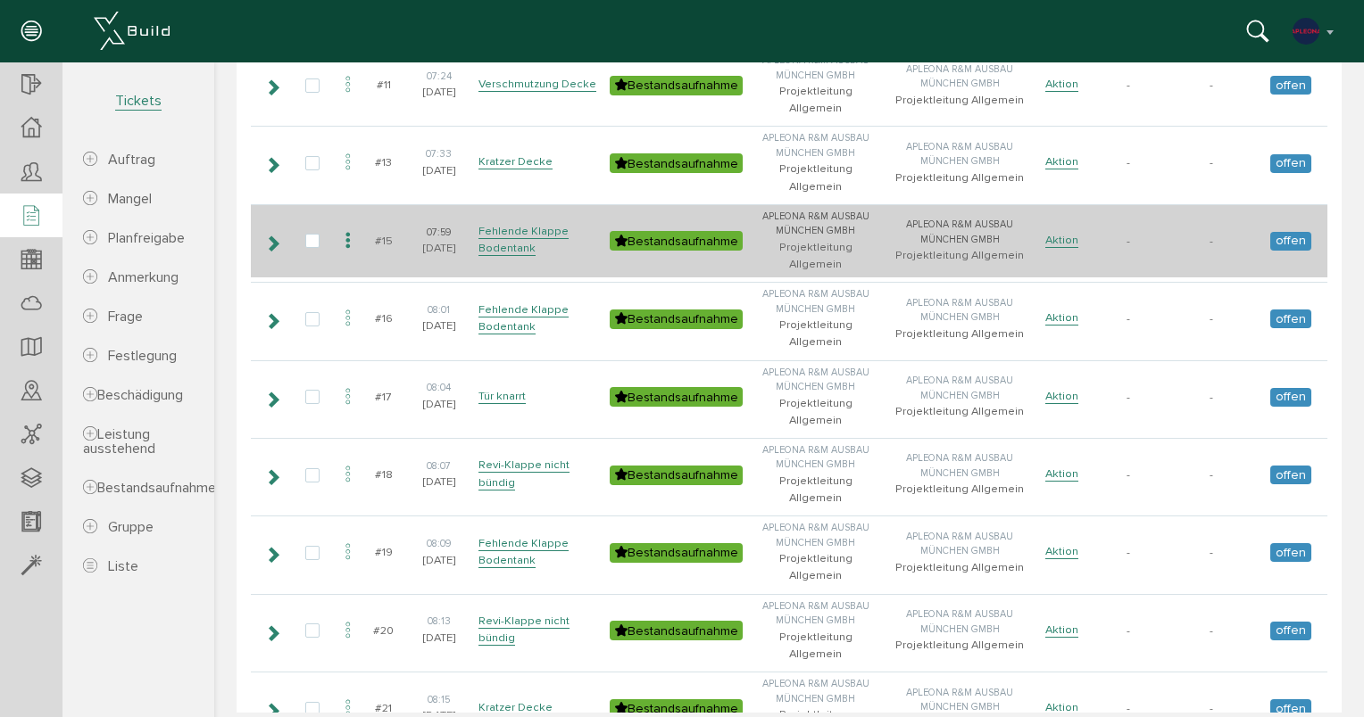
click at [272, 236] on icon at bounding box center [272, 243] width 17 height 14
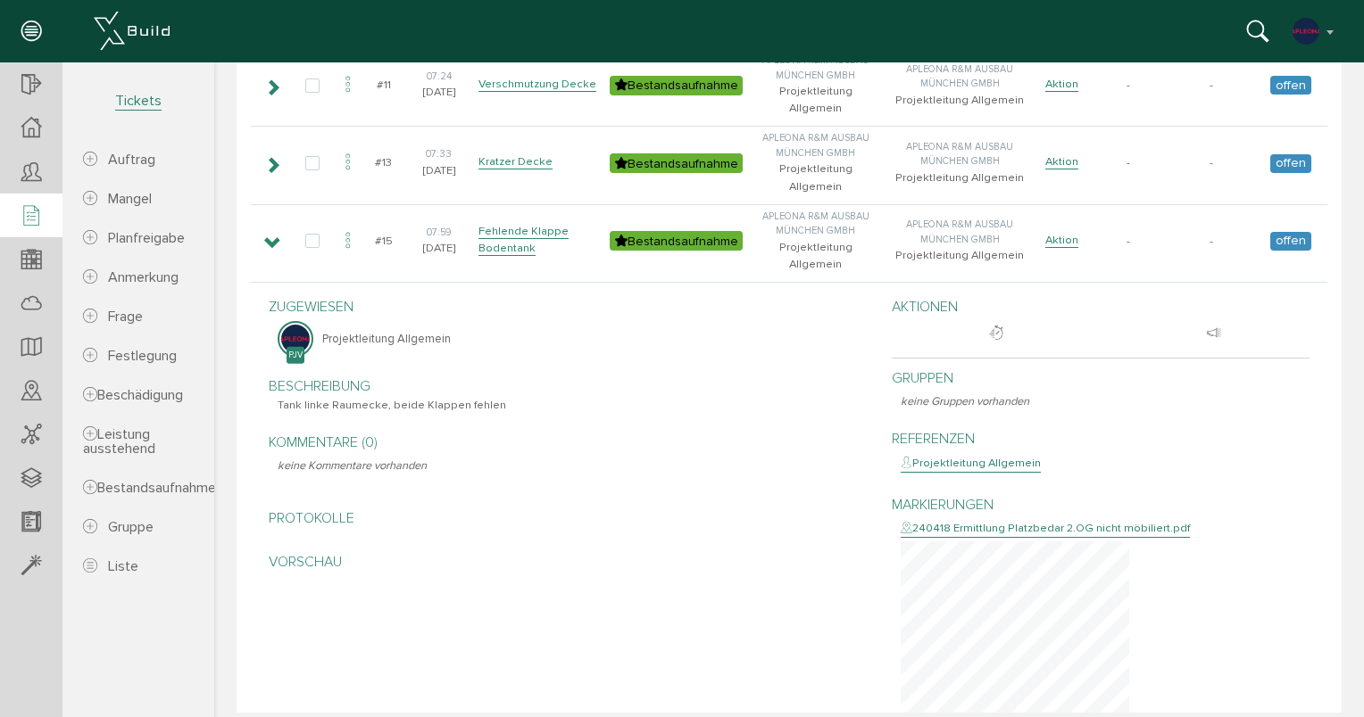
click at [294, 578] on img at bounding box center [286, 585] width 14 height 14
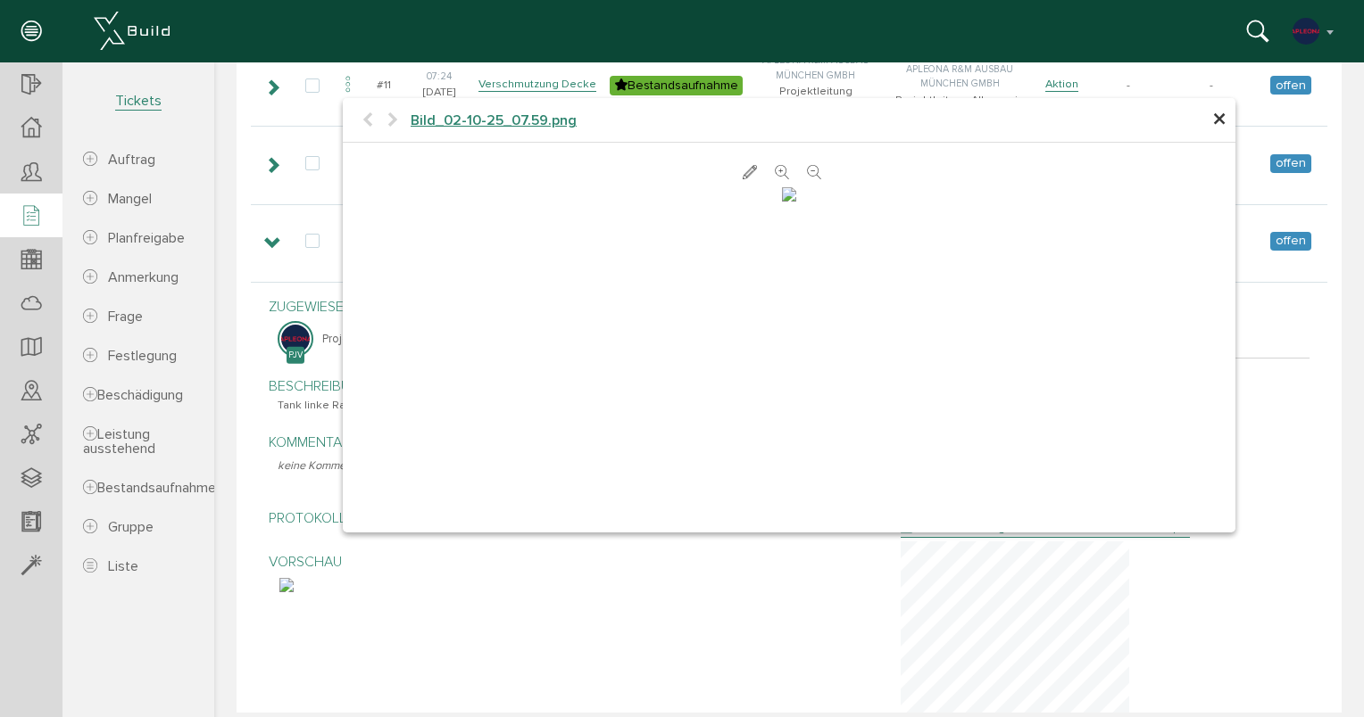
click at [1212, 116] on span "×" at bounding box center [1219, 120] width 14 height 35
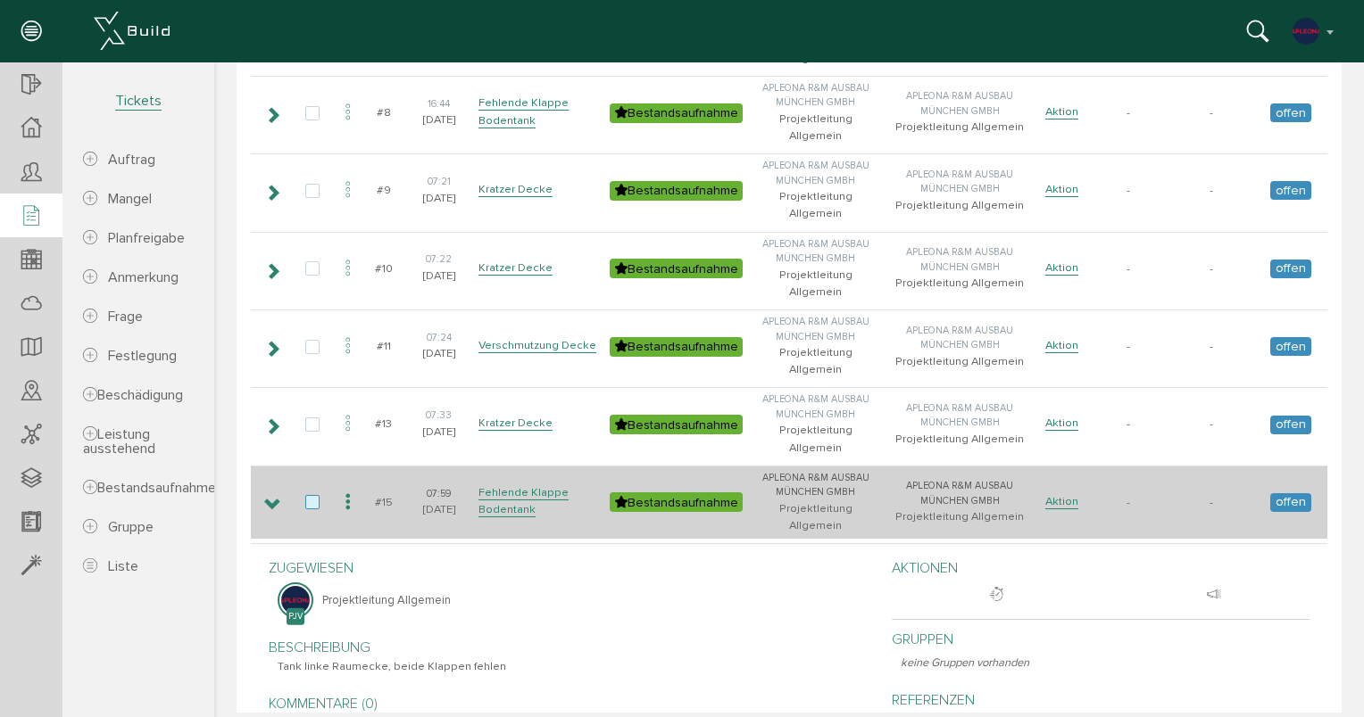
scroll to position [625, 0]
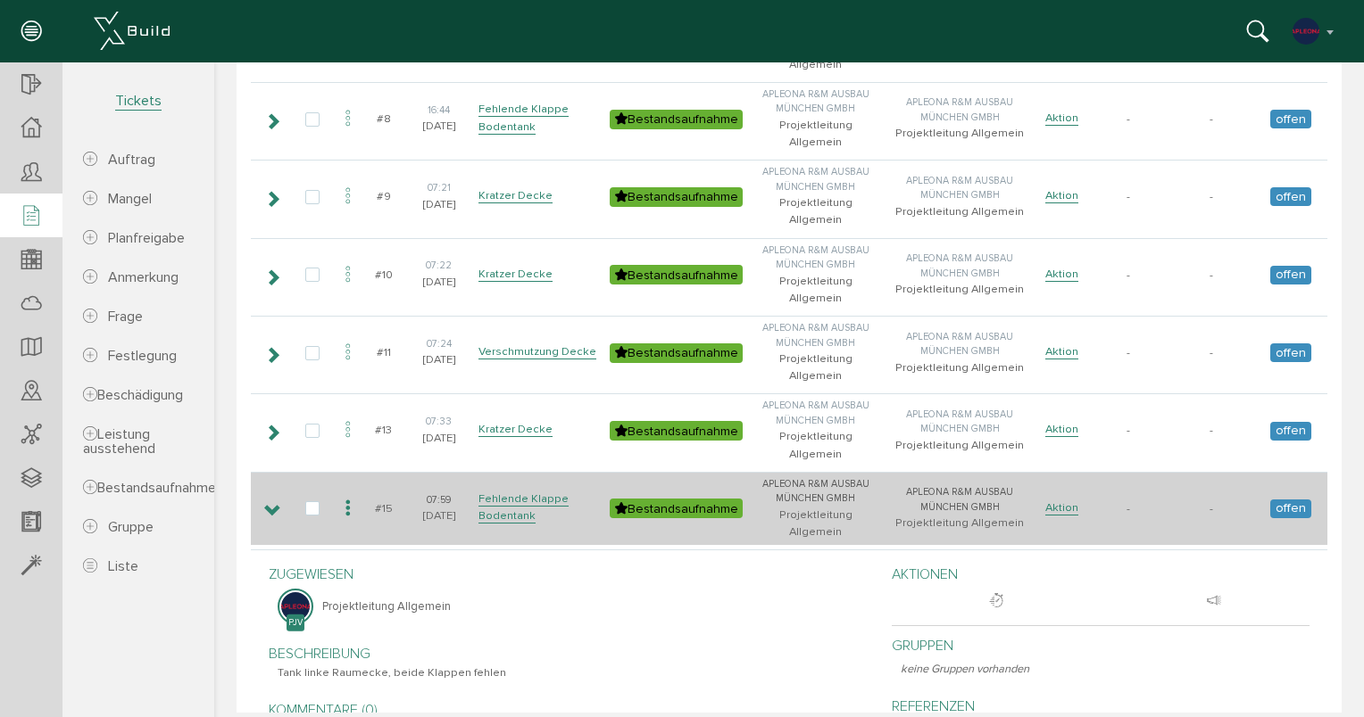
click at [267, 504] on icon at bounding box center [272, 511] width 17 height 14
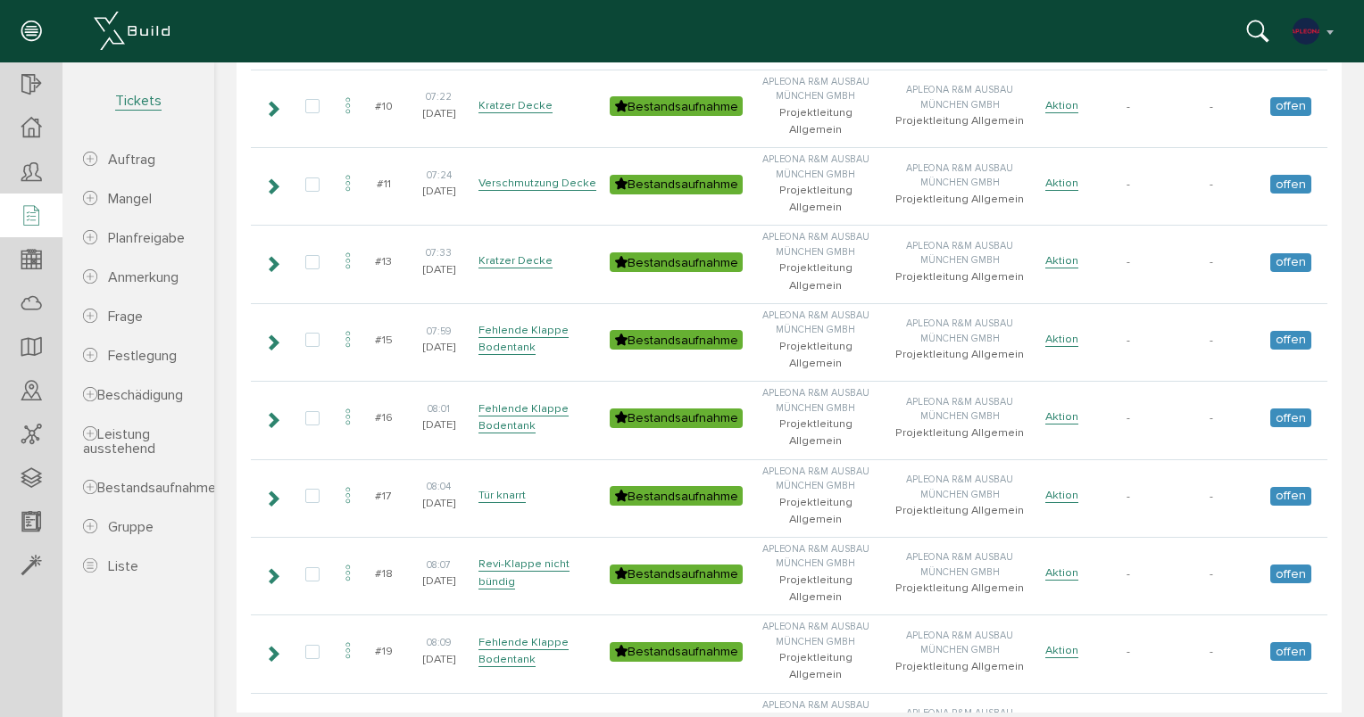
scroll to position [803, 0]
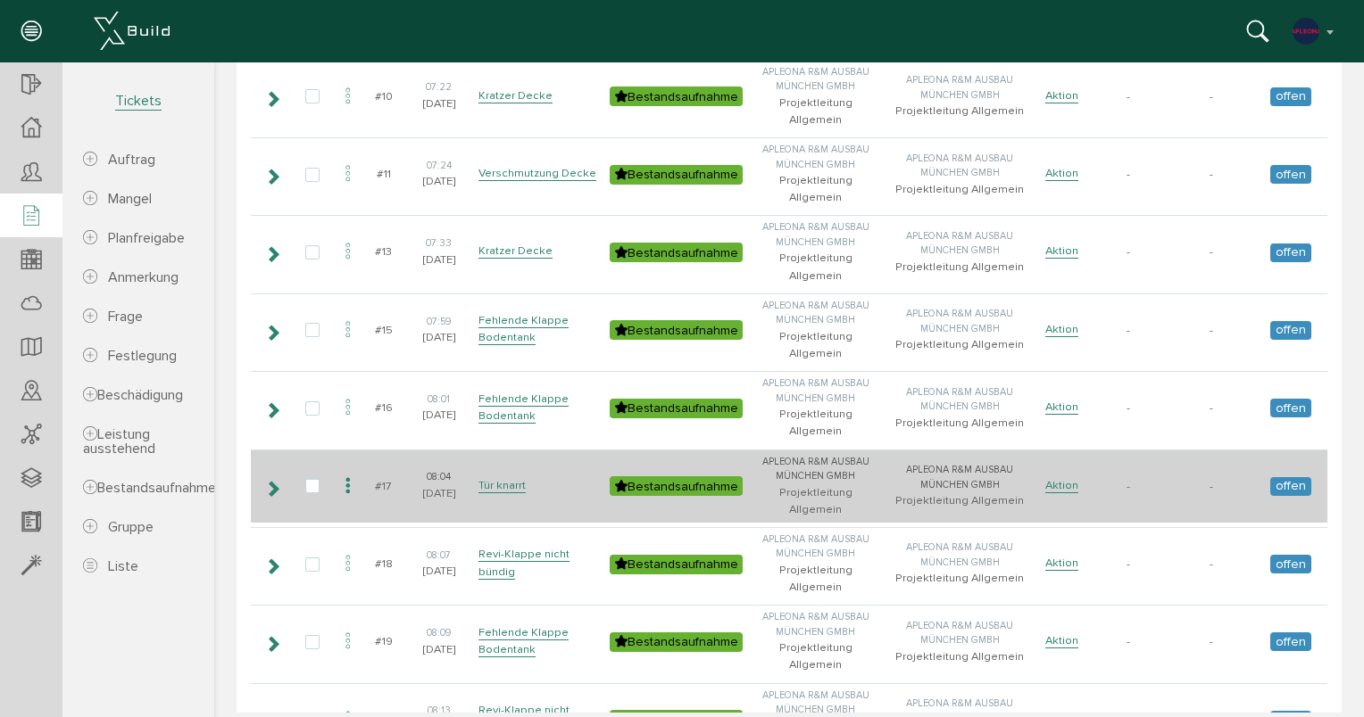
click at [270, 482] on icon at bounding box center [272, 489] width 17 height 14
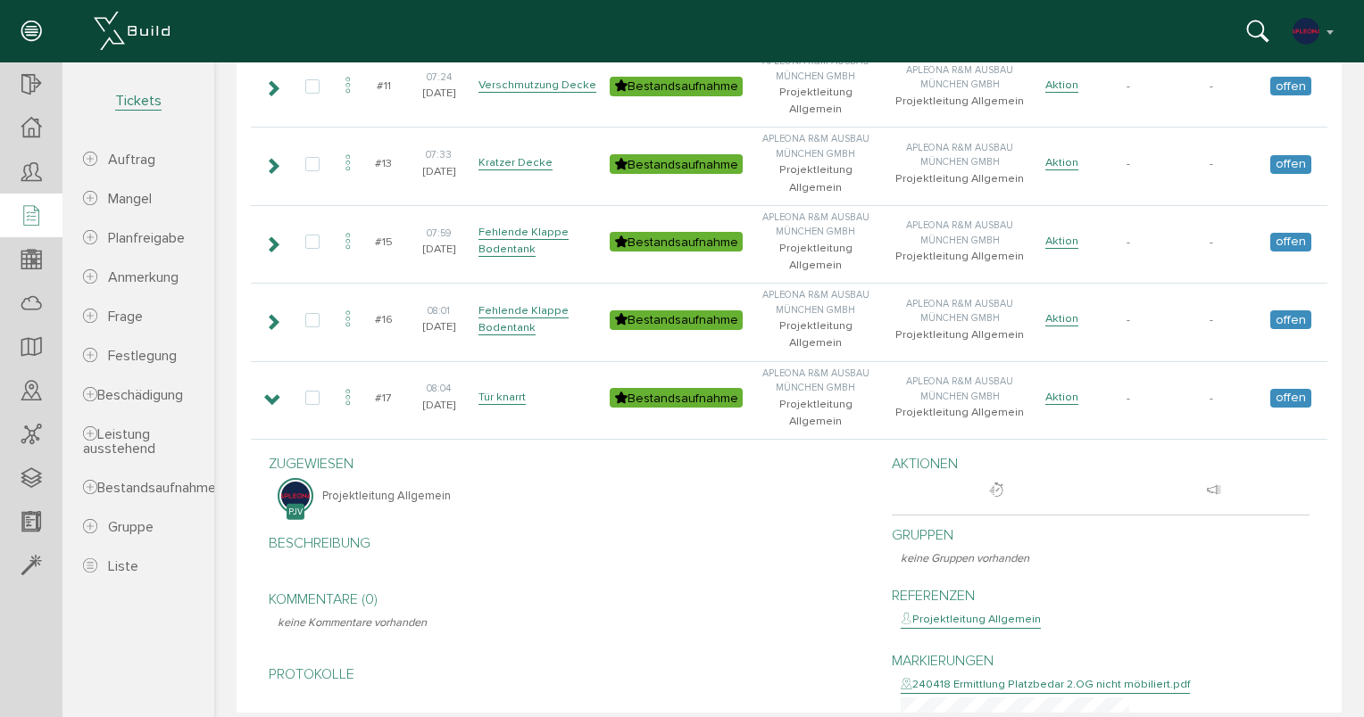
scroll to position [982, 0]
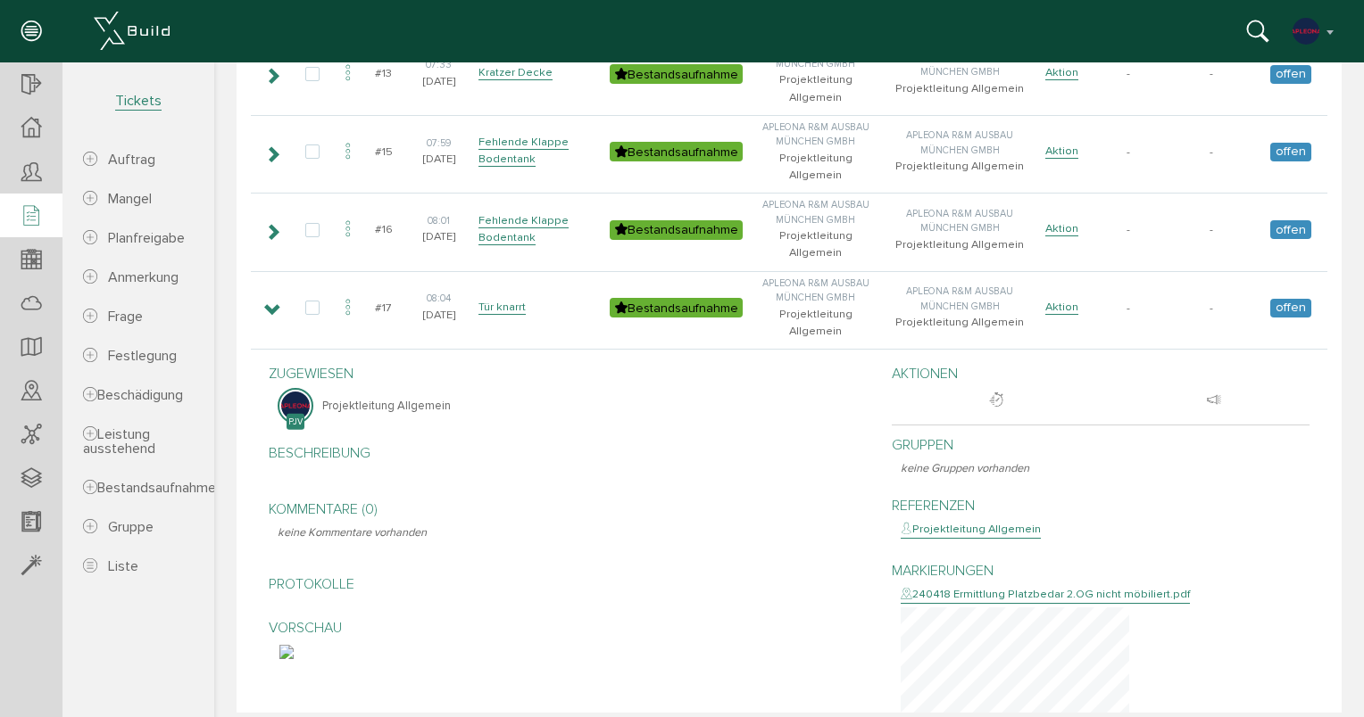
click at [294, 645] on img at bounding box center [286, 652] width 14 height 14
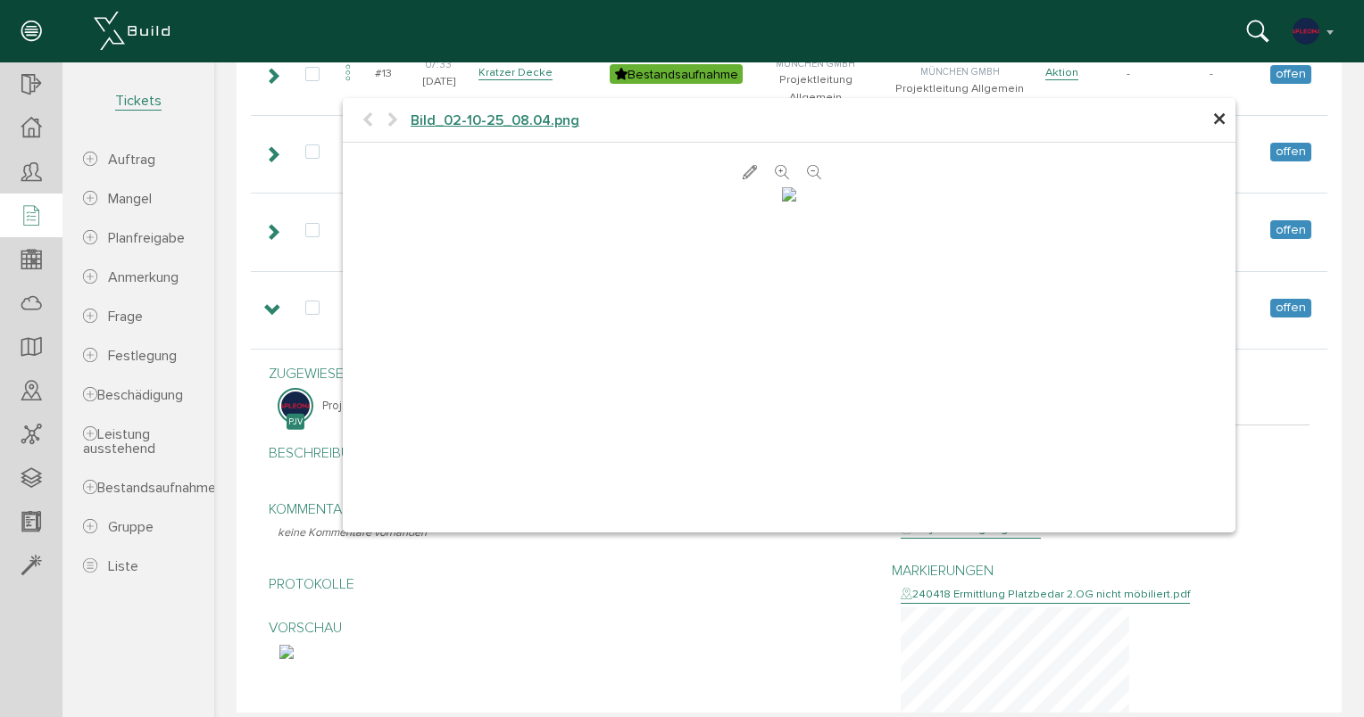
click at [742, 175] on icon at bounding box center [749, 173] width 14 height 18
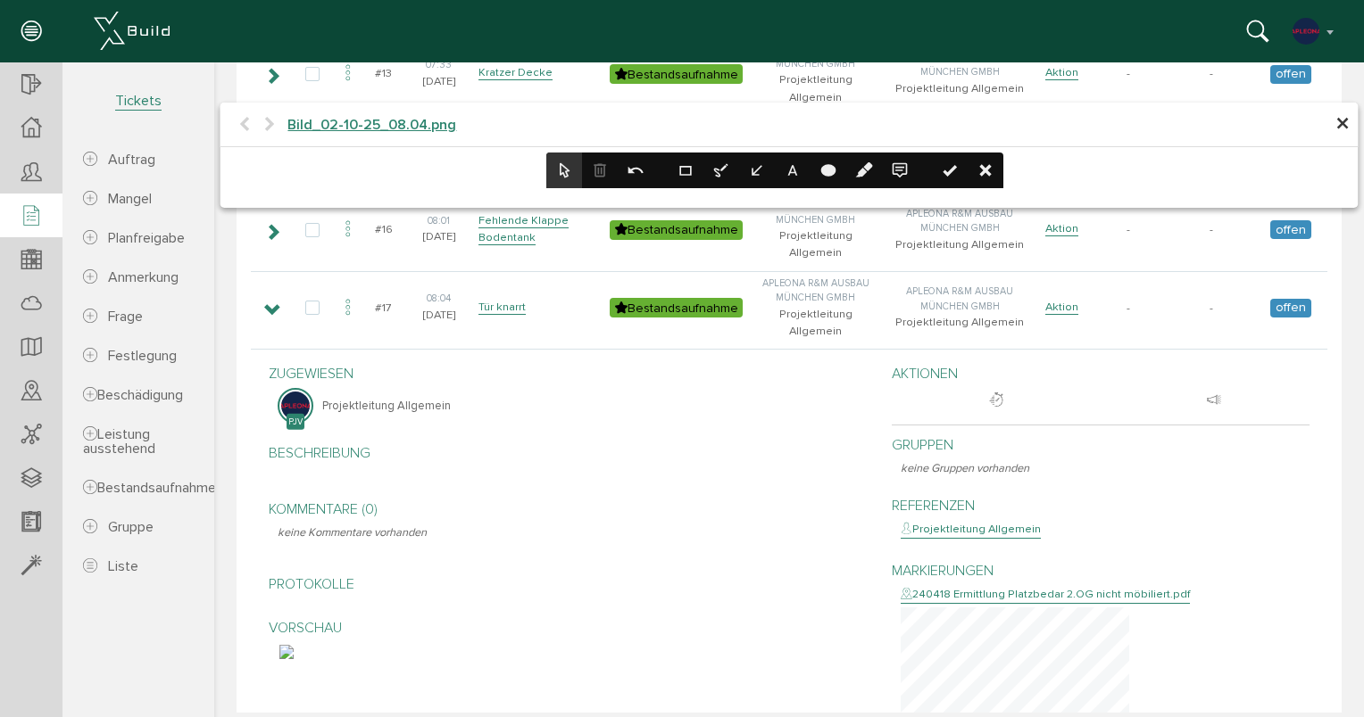
click at [594, 164] on div at bounding box center [599, 171] width 107 height 36
click at [1335, 132] on span "×" at bounding box center [1342, 124] width 14 height 35
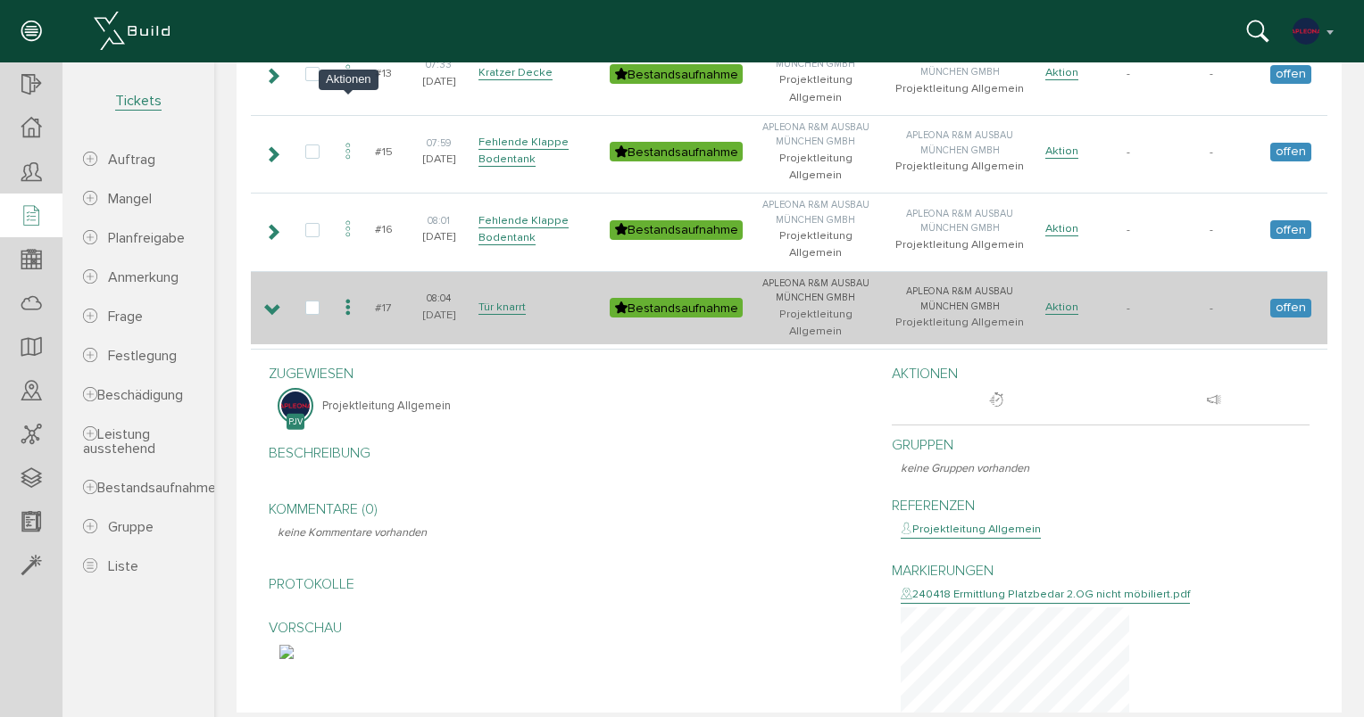
click at [349, 296] on icon at bounding box center [347, 308] width 21 height 24
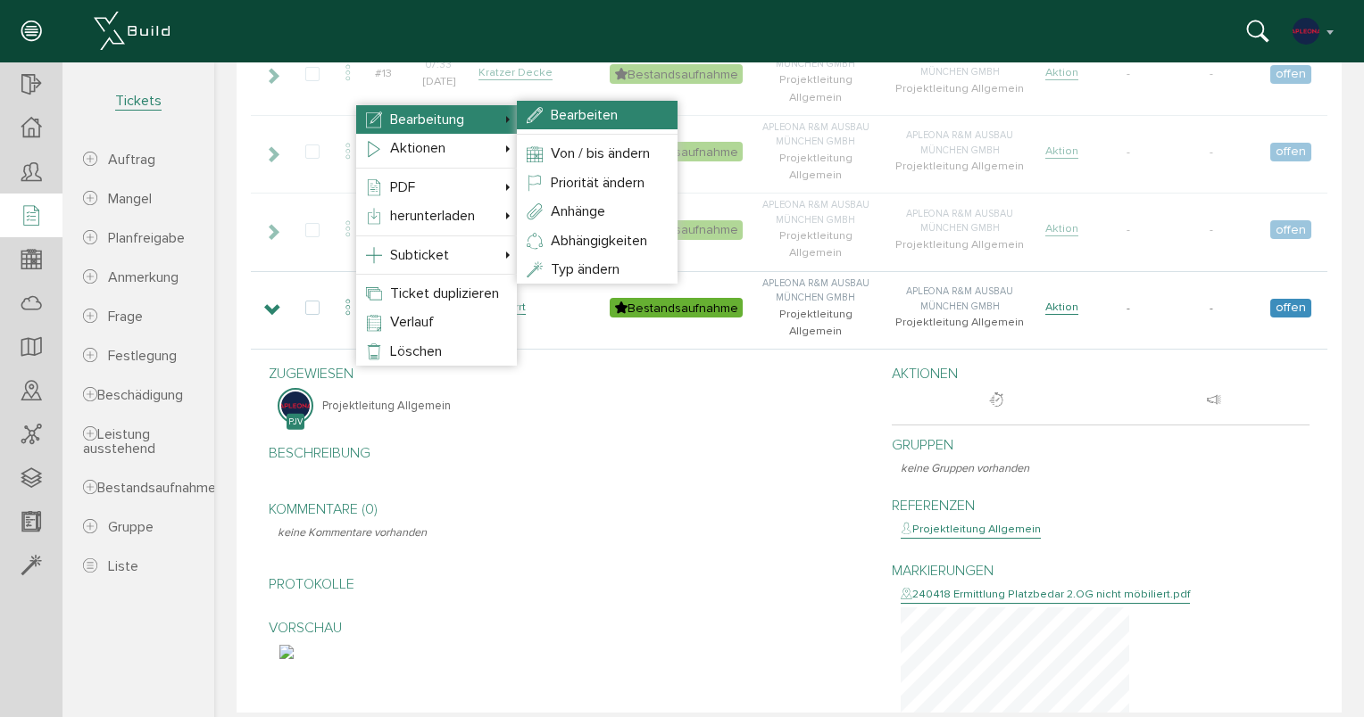
select select
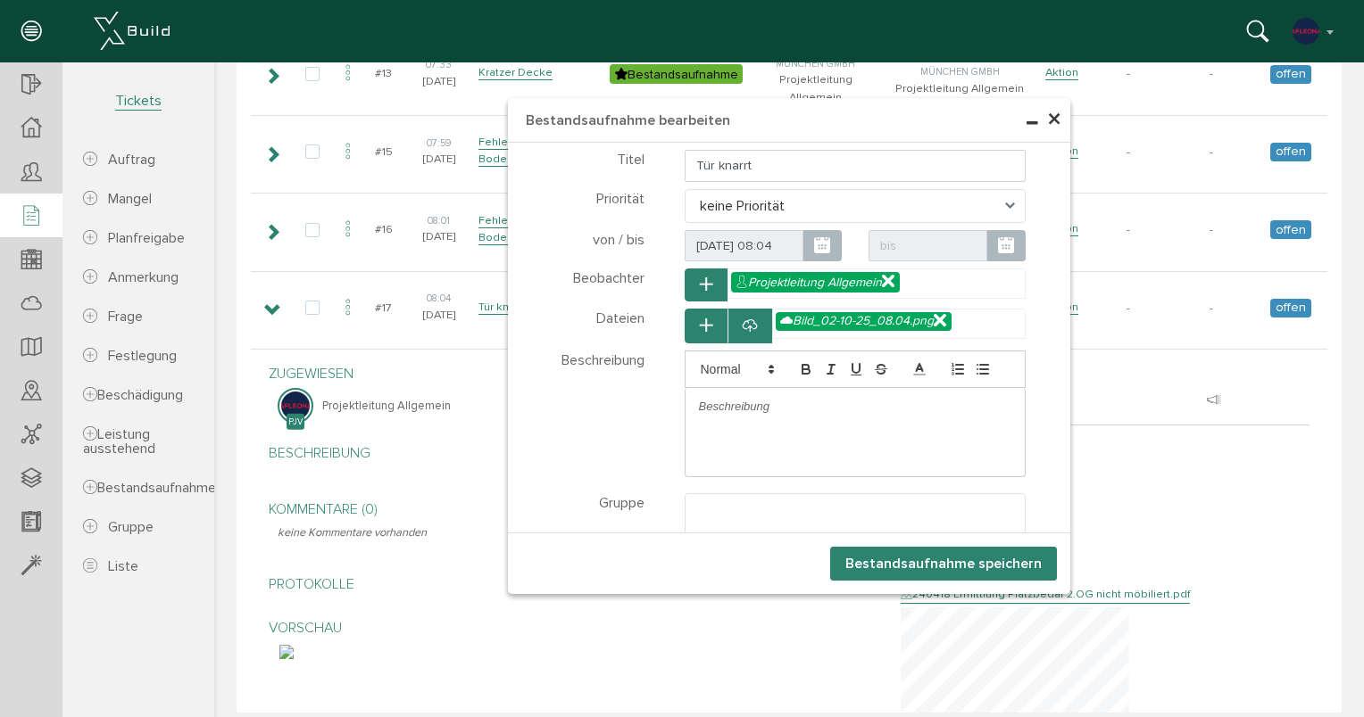
select select
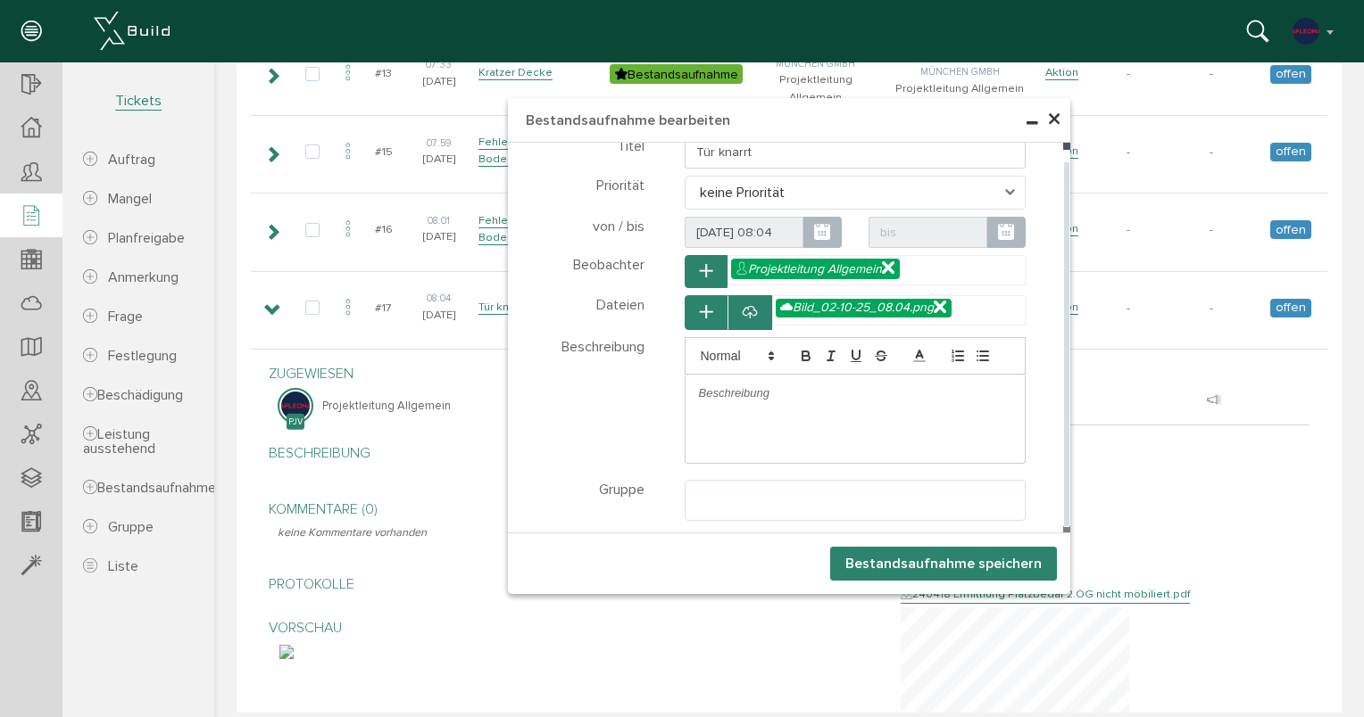
scroll to position [1071, 0]
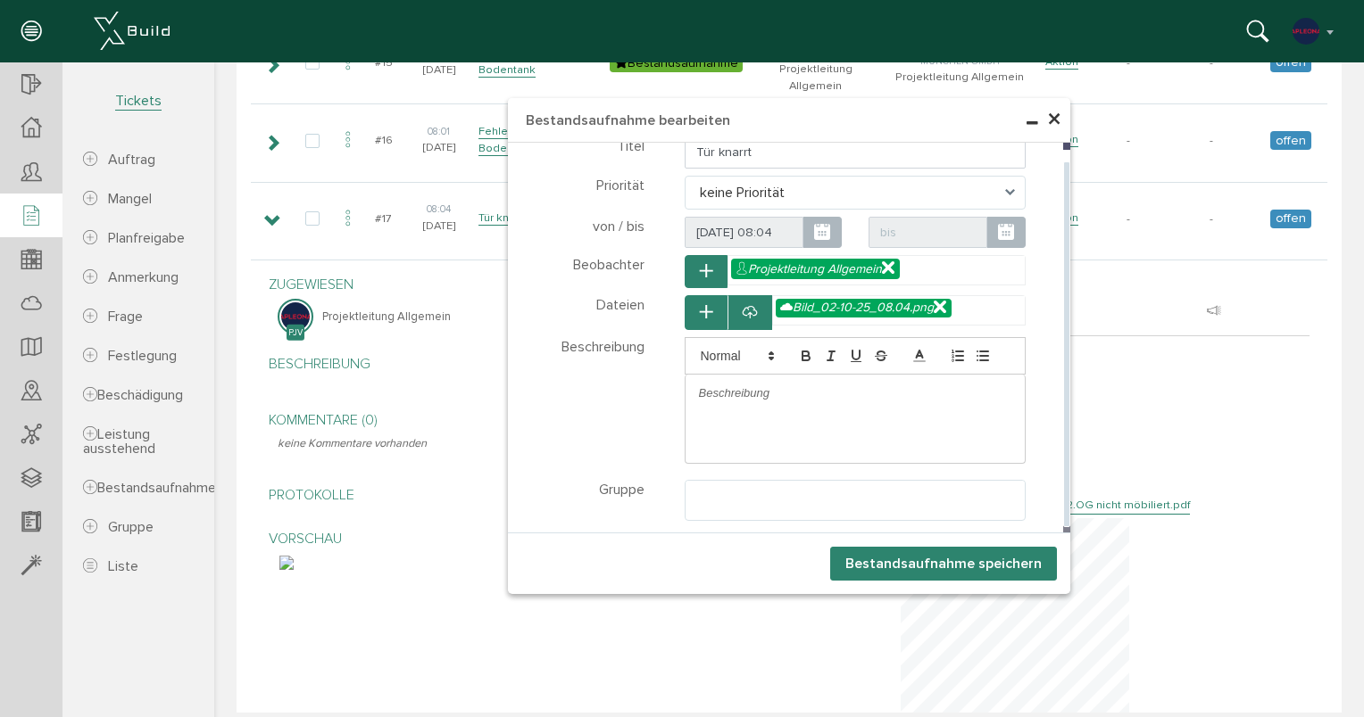
click at [937, 304] on icon at bounding box center [939, 307] width 12 height 15
click at [913, 565] on button "Bestandsaufnahme speichern" at bounding box center [943, 564] width 227 height 34
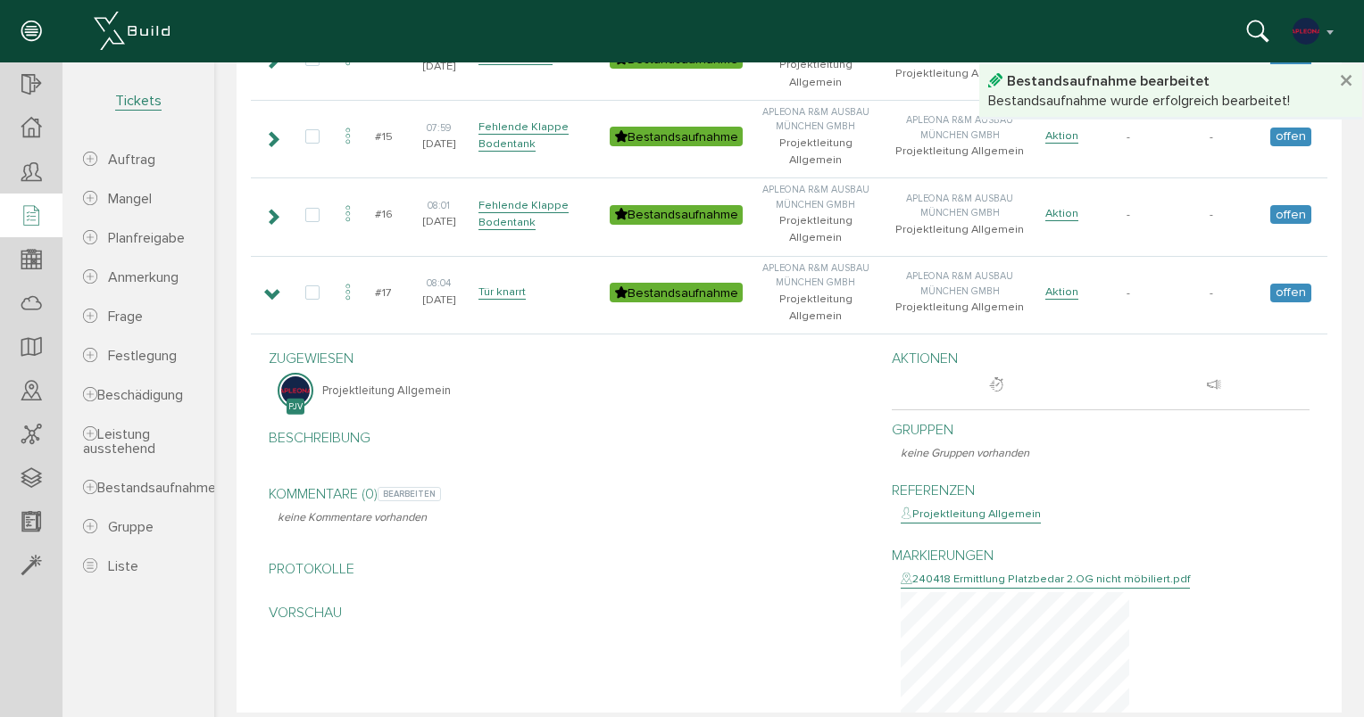
scroll to position [818, 0]
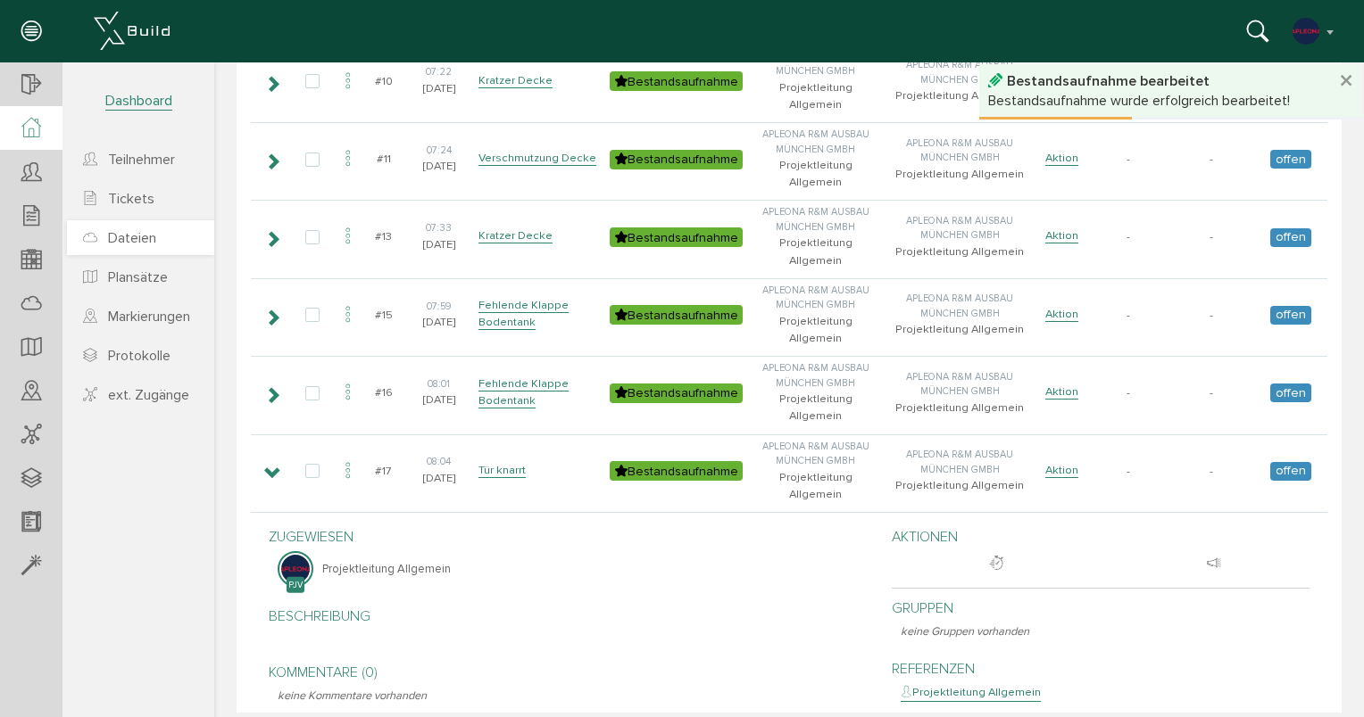
click at [141, 245] on span "Dateien" at bounding box center [132, 238] width 48 height 18
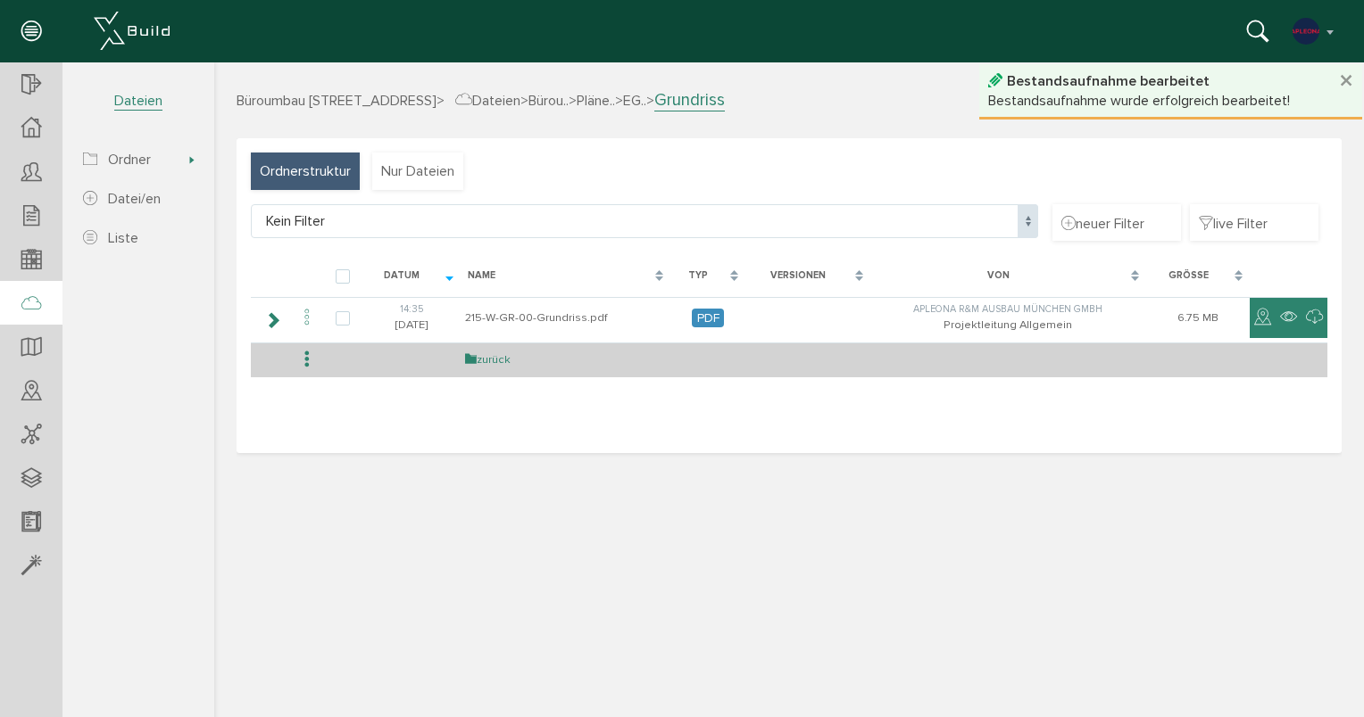
click at [470, 363] on icon at bounding box center [471, 359] width 12 height 14
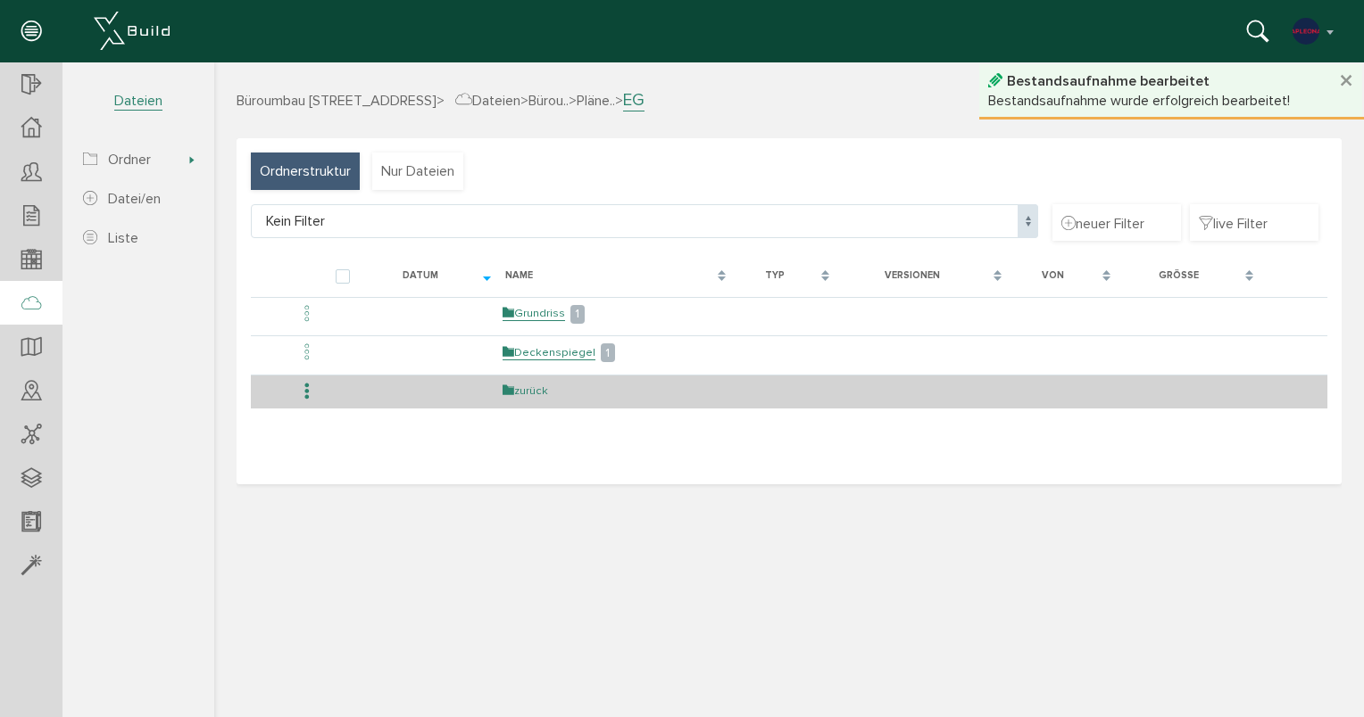
click at [521, 394] on link "zurück" at bounding box center [525, 391] width 46 height 15
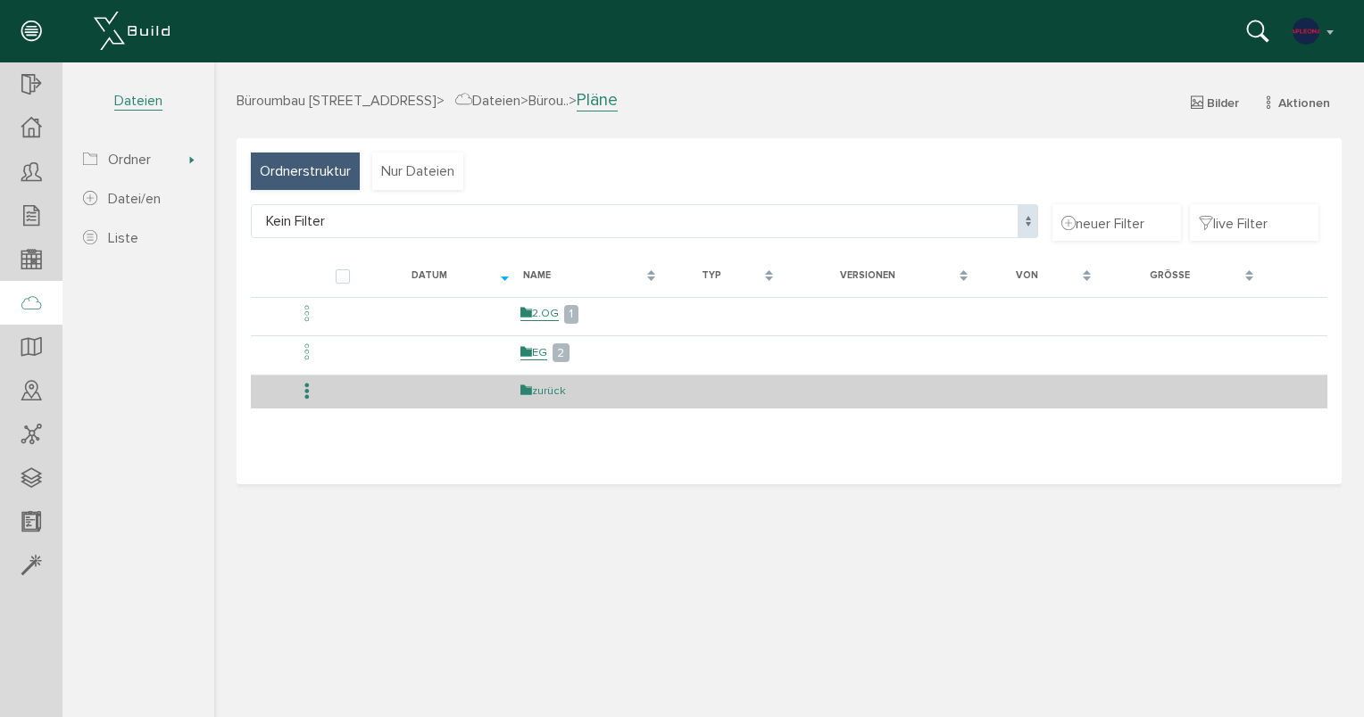
click at [535, 390] on link "zurück" at bounding box center [543, 391] width 46 height 15
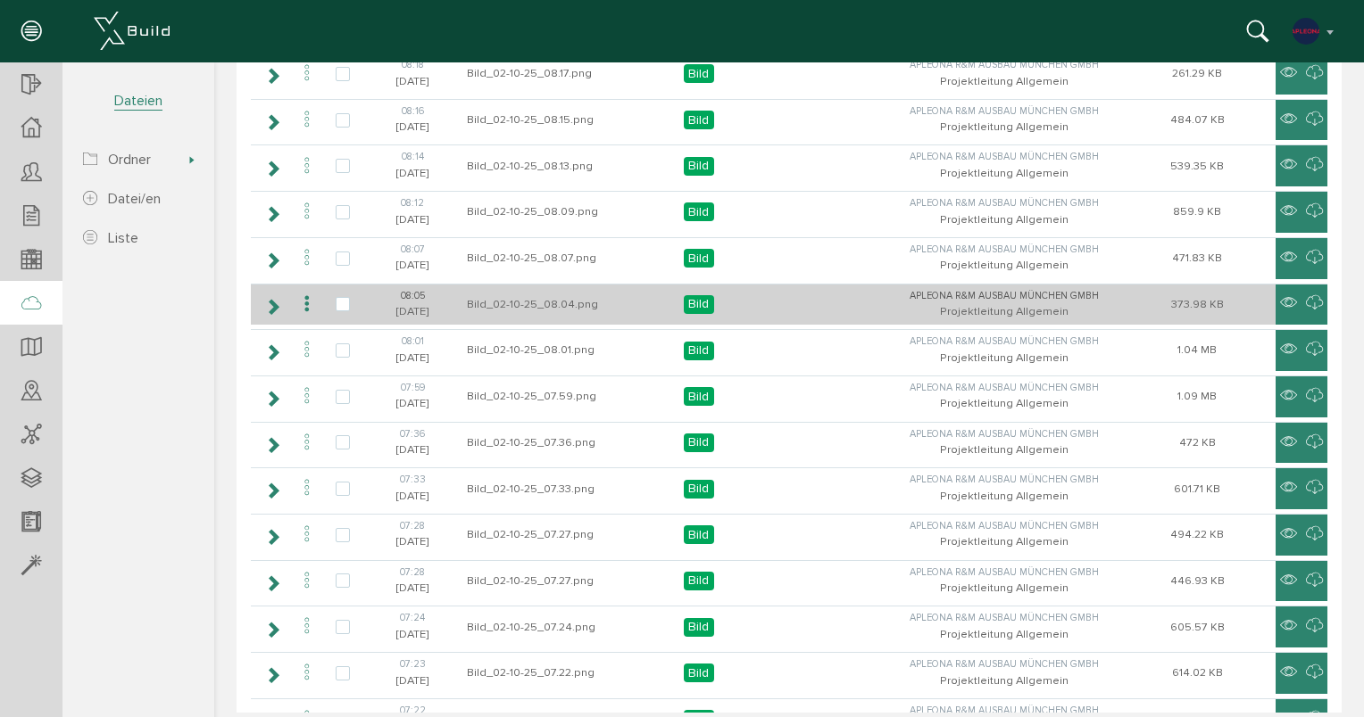
scroll to position [675, 0]
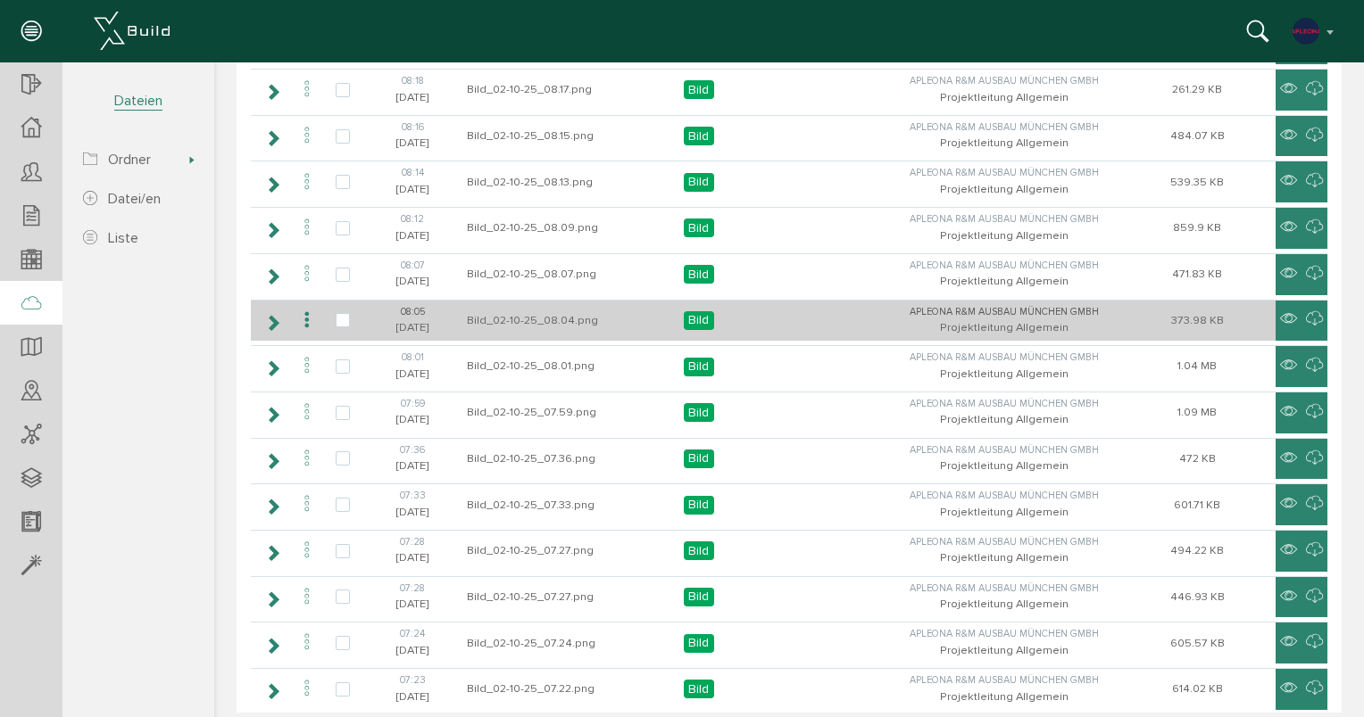
click at [634, 311] on td "Bild_02-10-25_08.04.png" at bounding box center [561, 321] width 199 height 42
click at [303, 311] on icon at bounding box center [306, 321] width 21 height 24
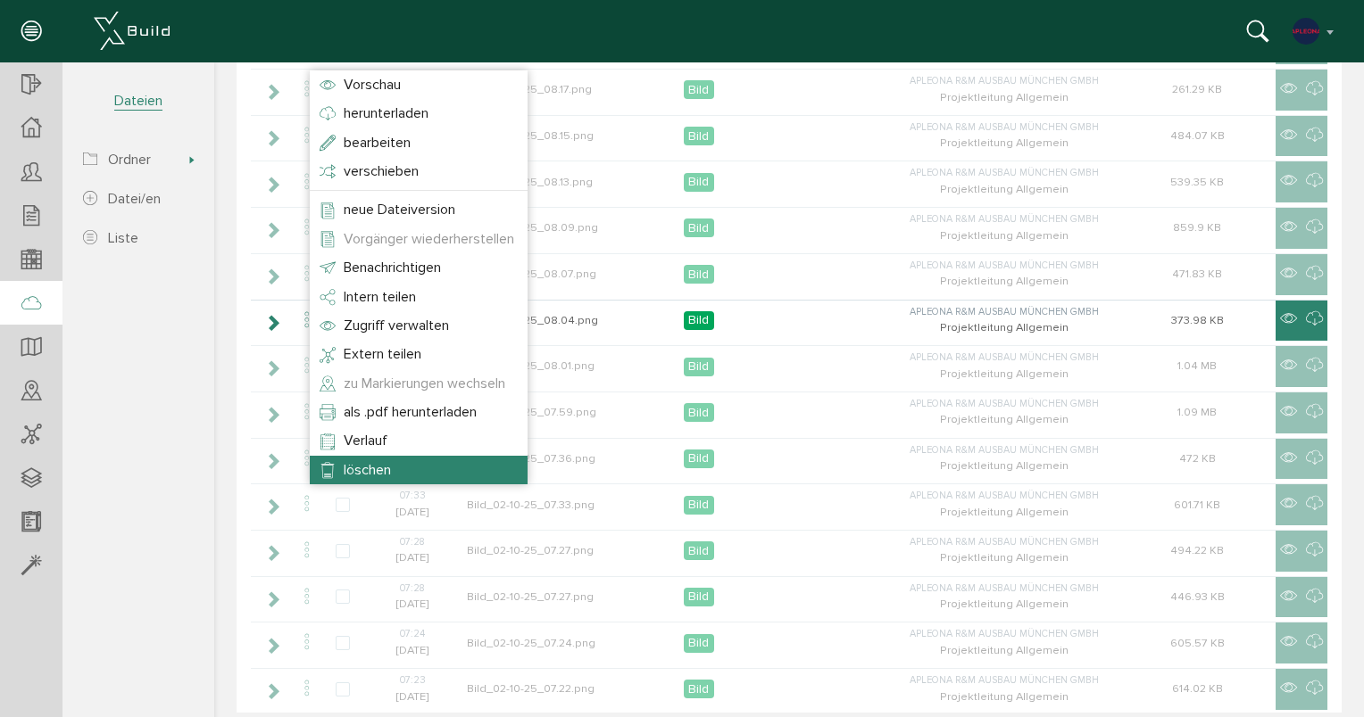
click at [357, 461] on span "löschen" at bounding box center [367, 470] width 47 height 18
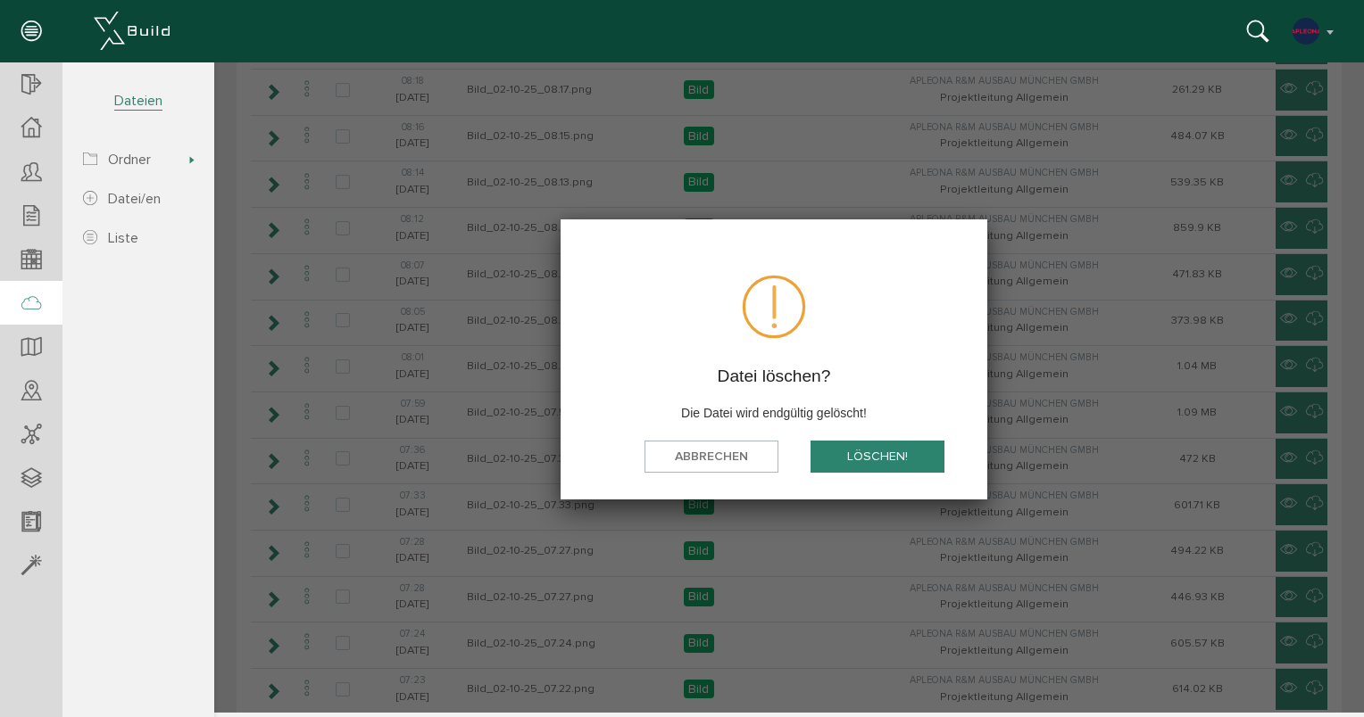
click at [875, 455] on button "löschen!" at bounding box center [877, 456] width 134 height 33
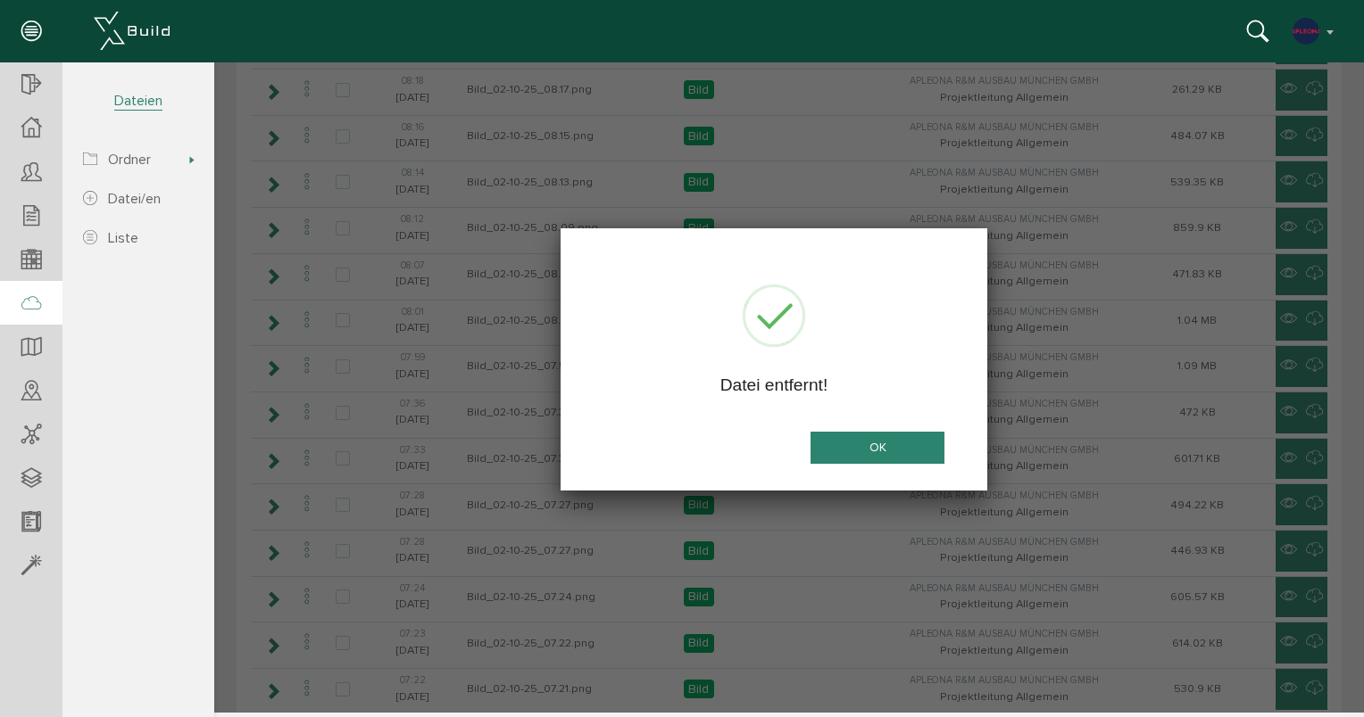
scroll to position [0, 0]
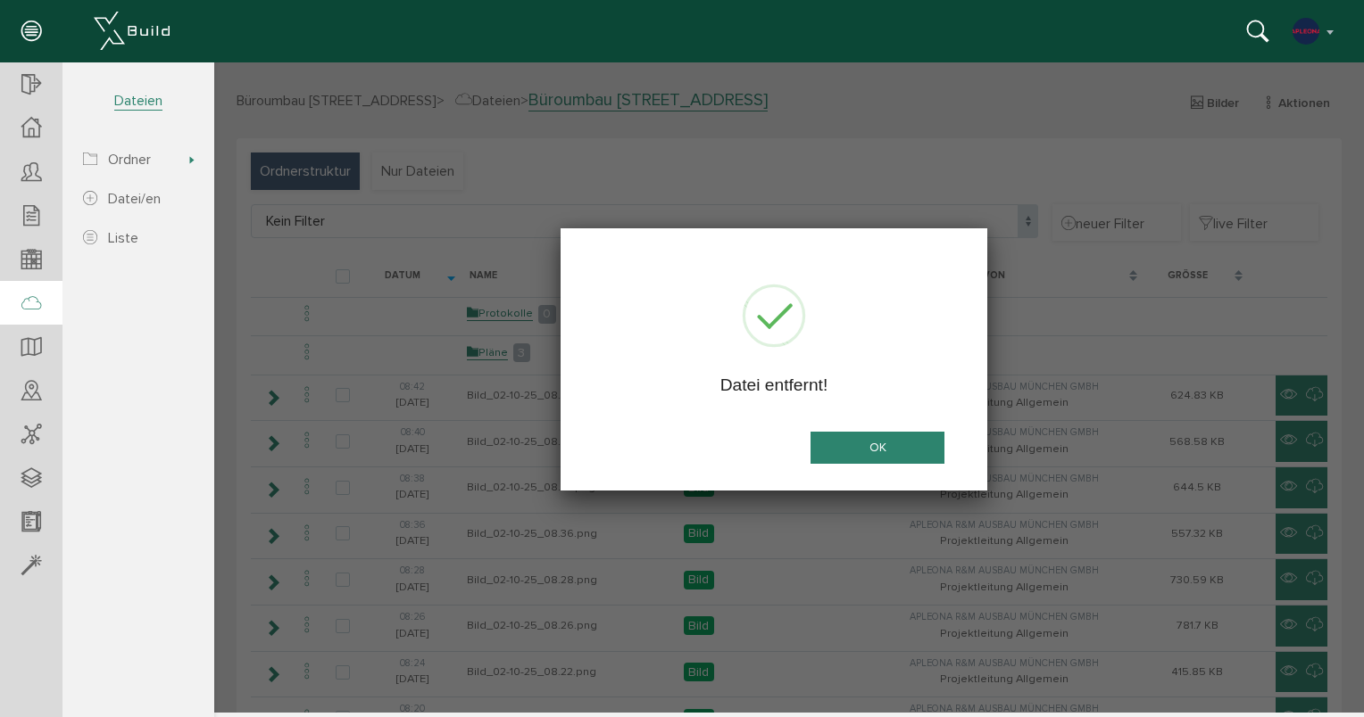
click at [883, 446] on button "OK" at bounding box center [877, 448] width 134 height 33
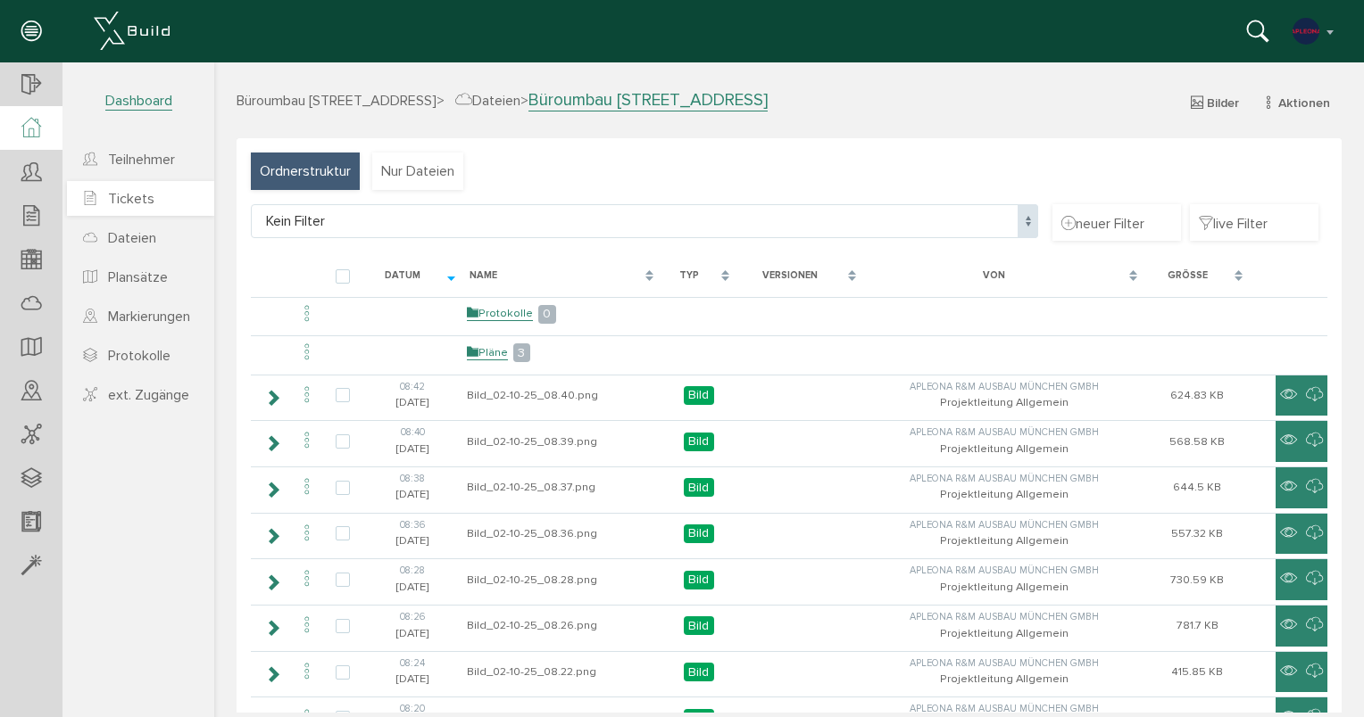
click at [112, 191] on span "Tickets" at bounding box center [131, 199] width 46 height 18
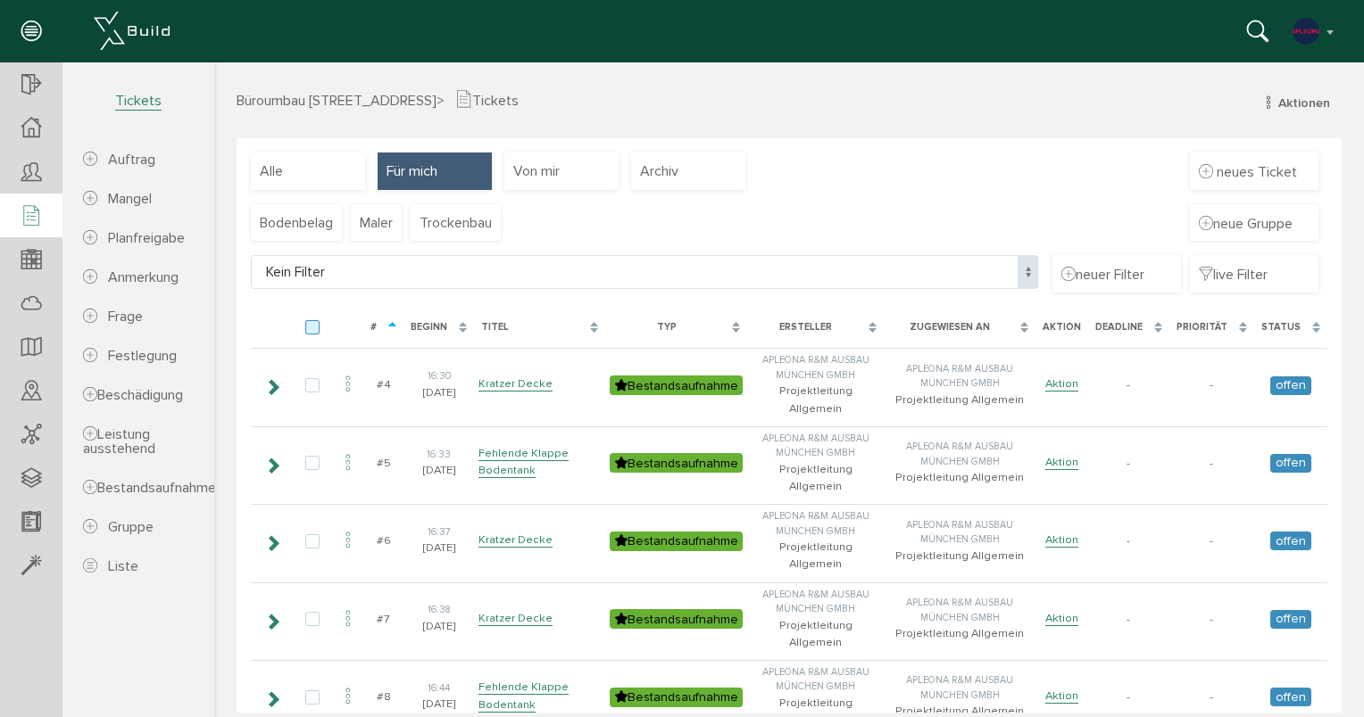
click at [309, 328] on label at bounding box center [315, 328] width 21 height 16
click at [309, 328] on input "checkbox" at bounding box center [311, 326] width 12 height 12
checkbox input "true"
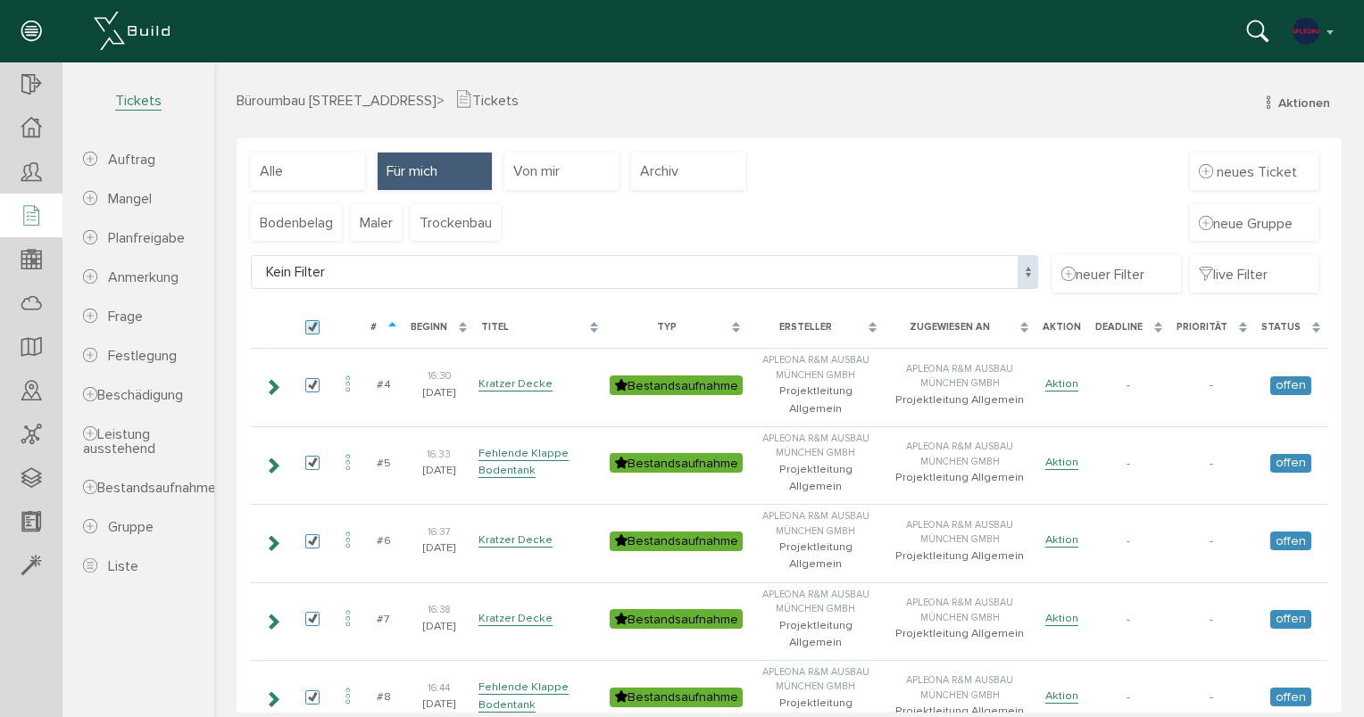
checkbox input "true"
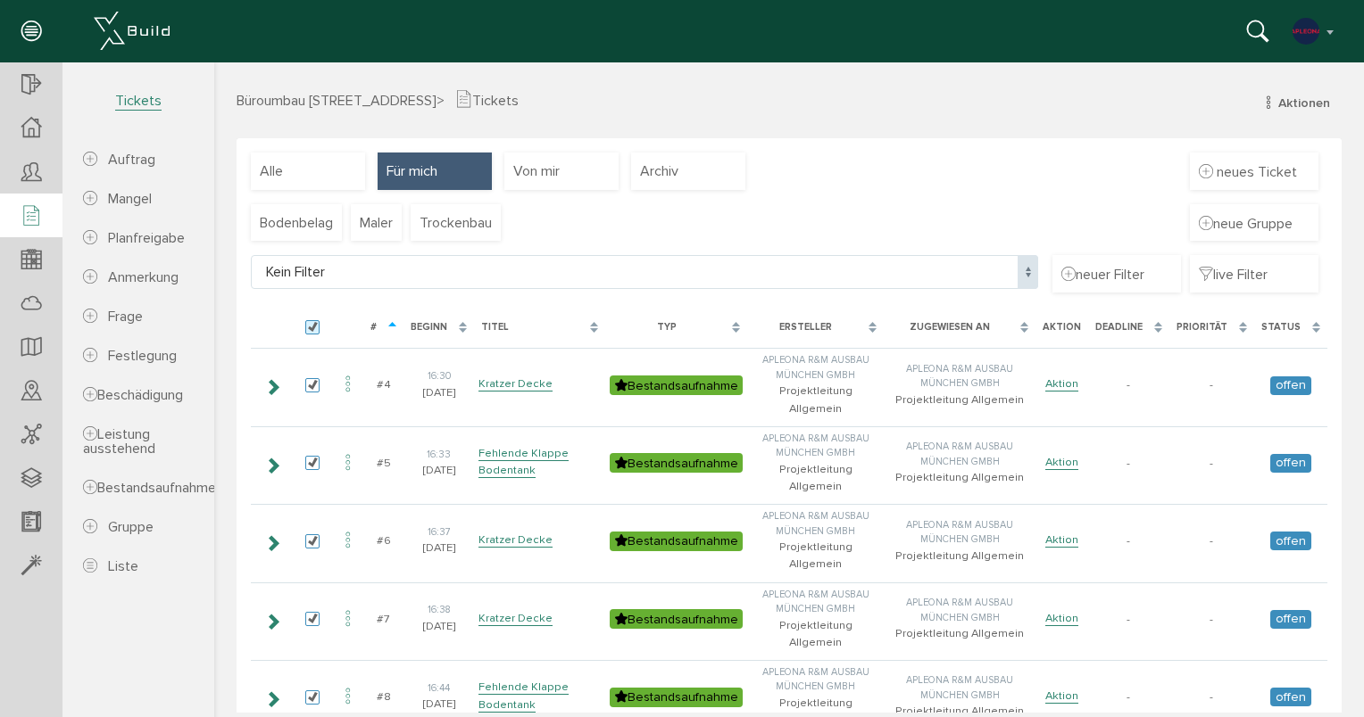
checkbox input "true"
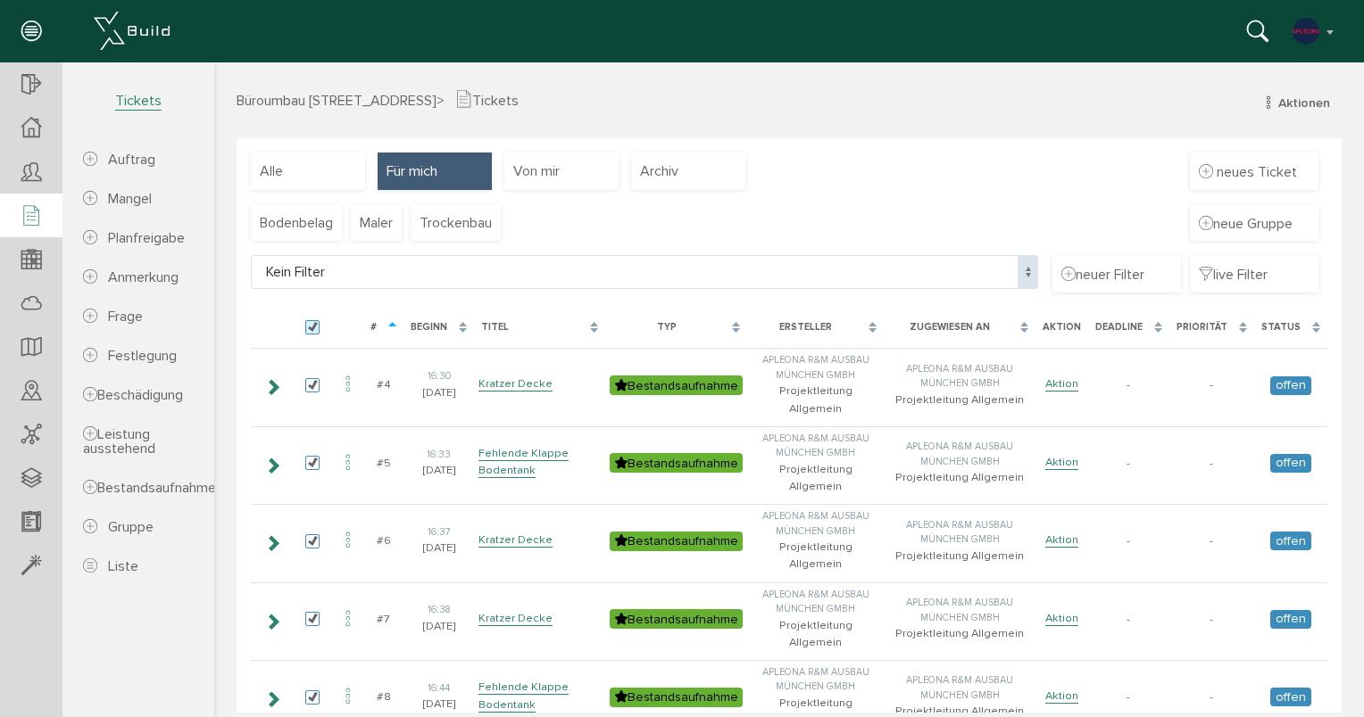
checkbox input "true"
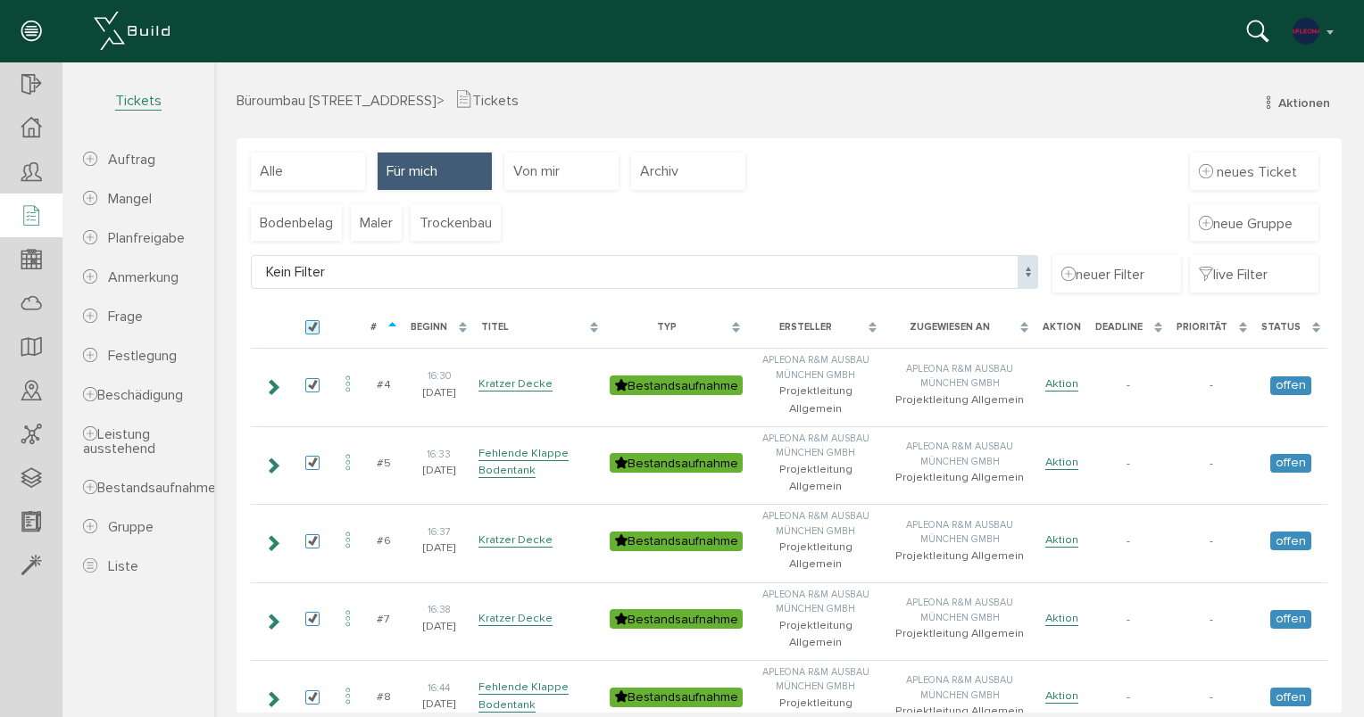
checkbox input "true"
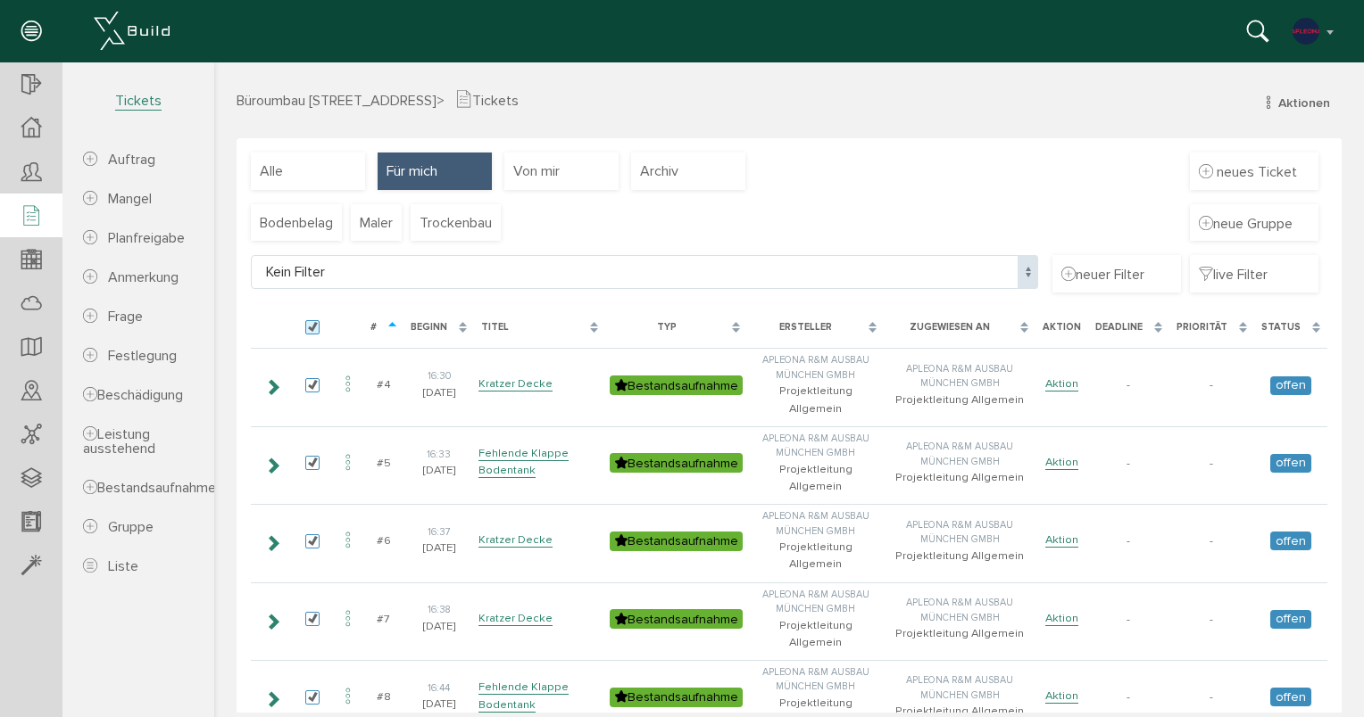
checkbox input "true"
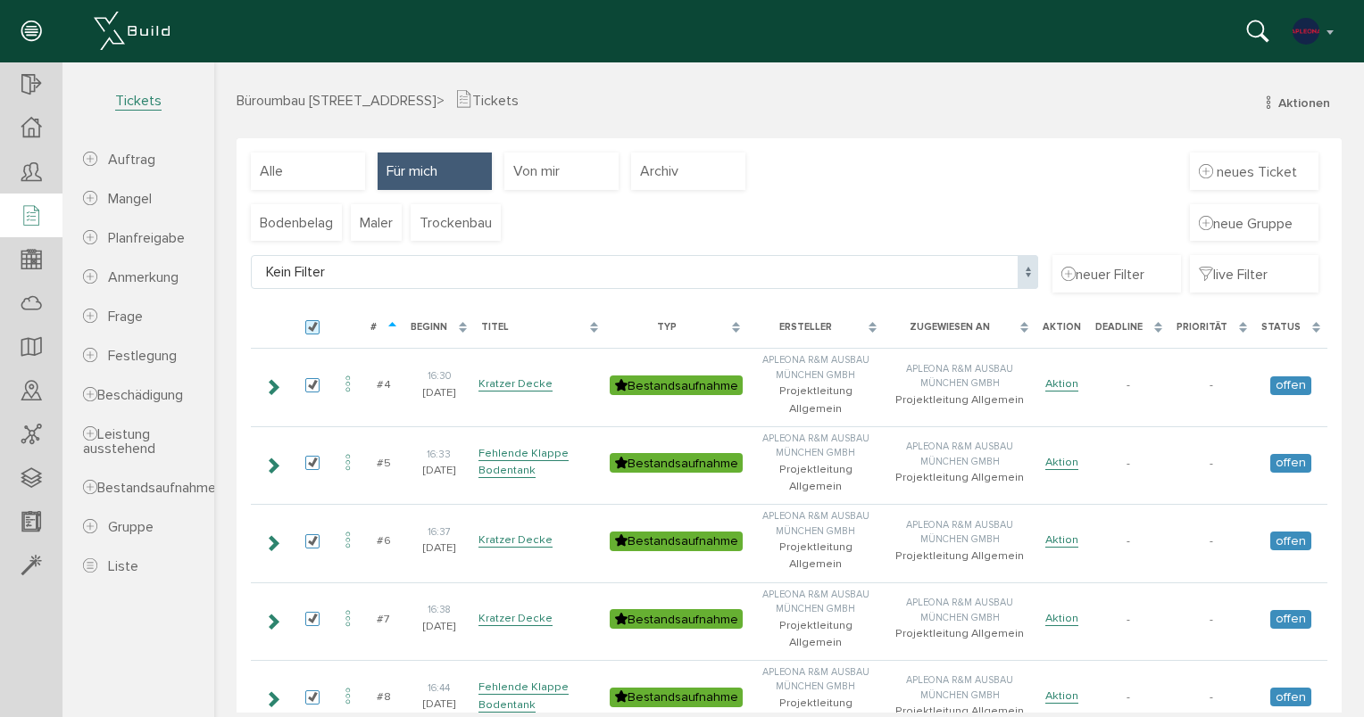
checkbox input "true"
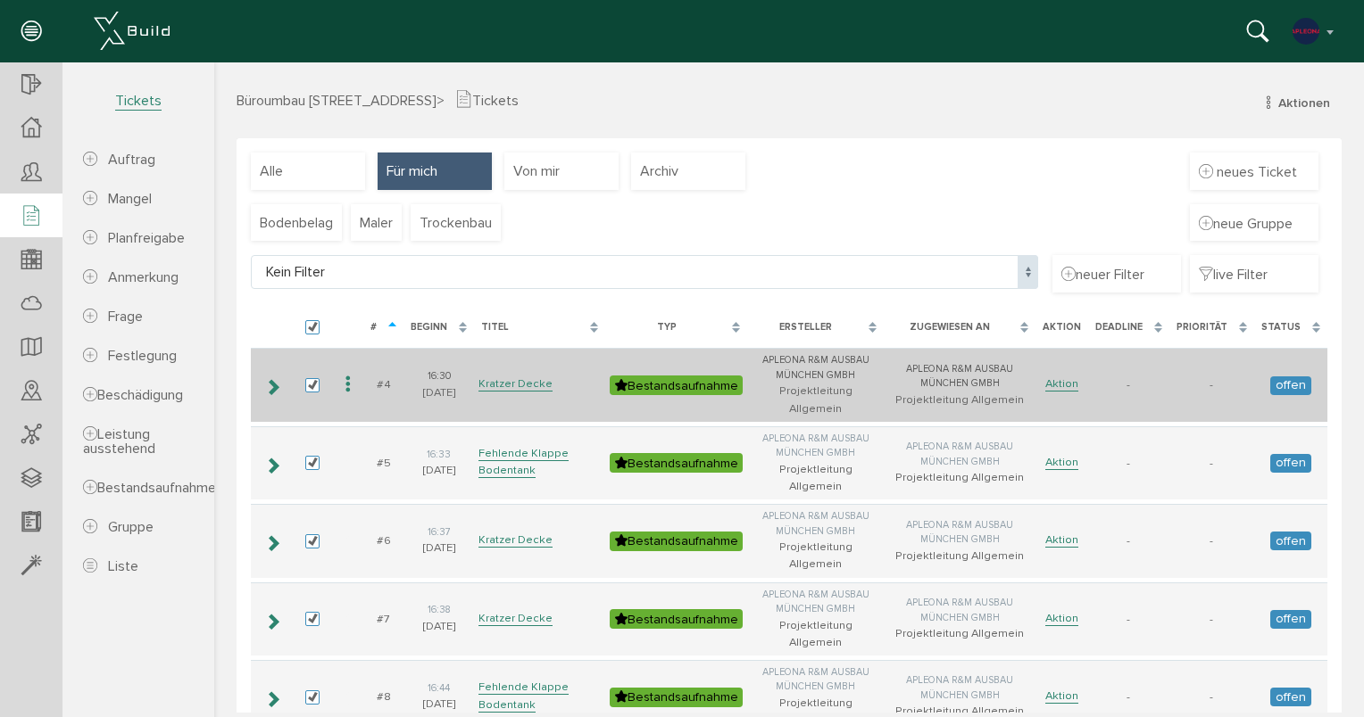
click at [347, 375] on icon at bounding box center [347, 385] width 21 height 24
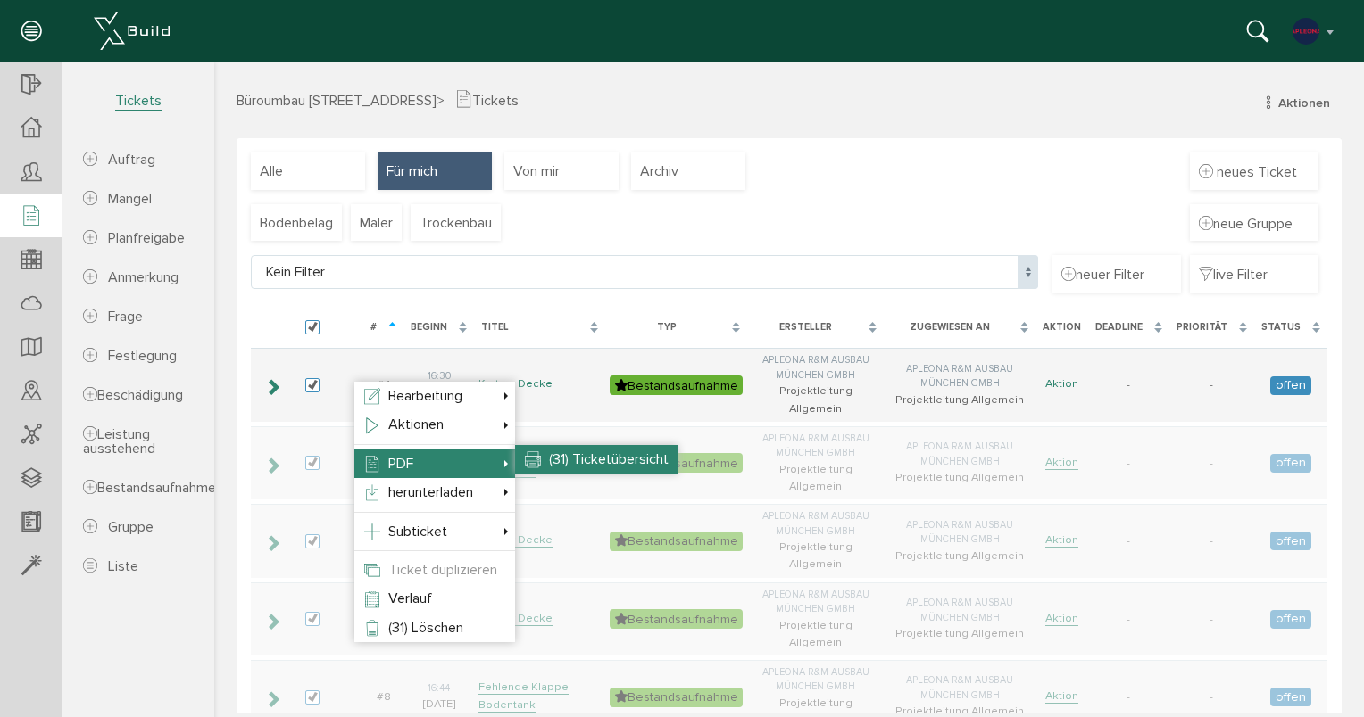
click at [569, 463] on span "(31) Ticketübersicht" at bounding box center [609, 460] width 120 height 18
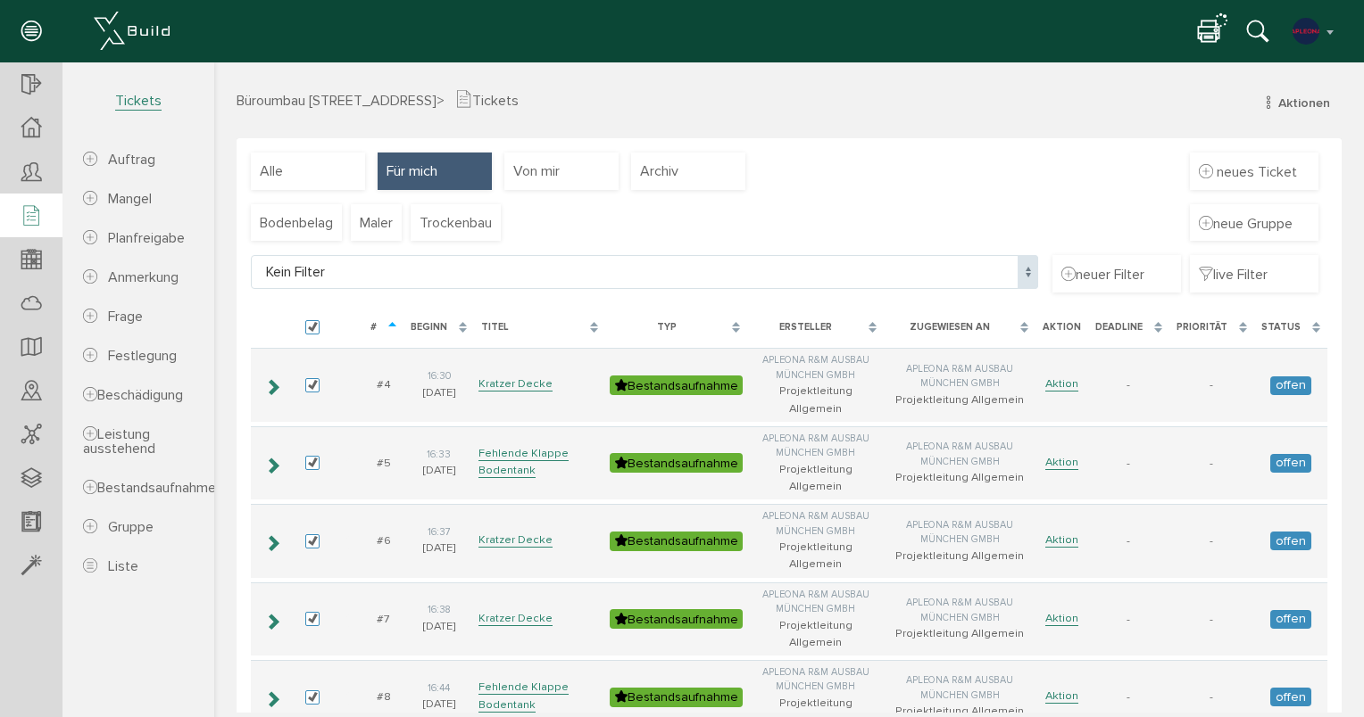
click at [1203, 32] on icon at bounding box center [1208, 33] width 21 height 26
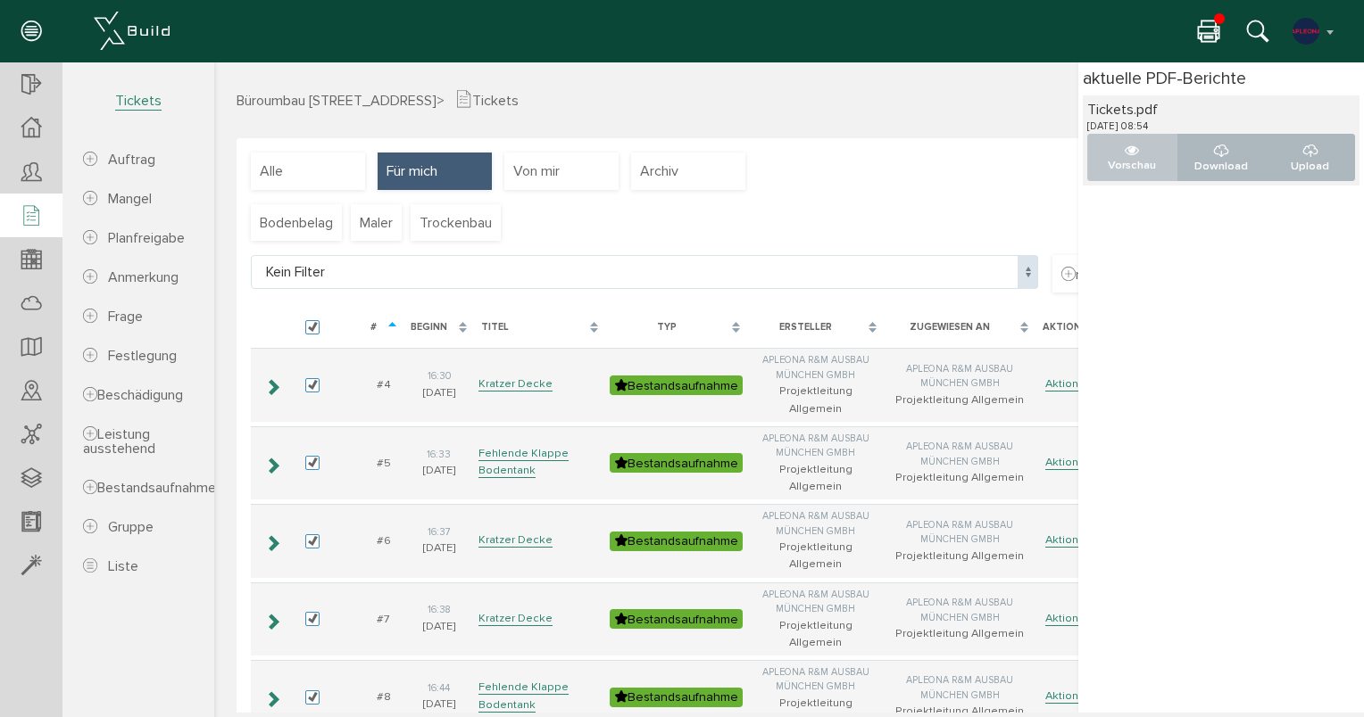
click at [1124, 153] on icon "..." at bounding box center [1131, 151] width 14 height 14
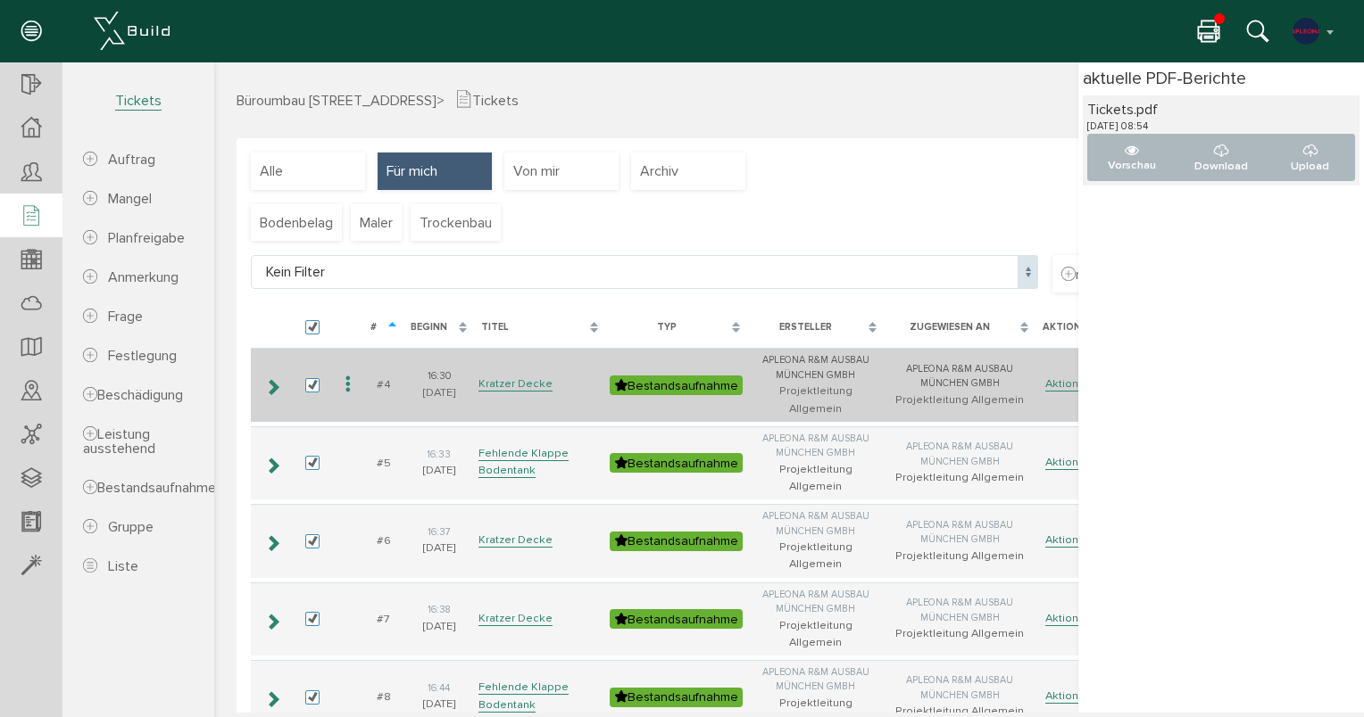
click at [349, 373] on icon at bounding box center [347, 385] width 21 height 24
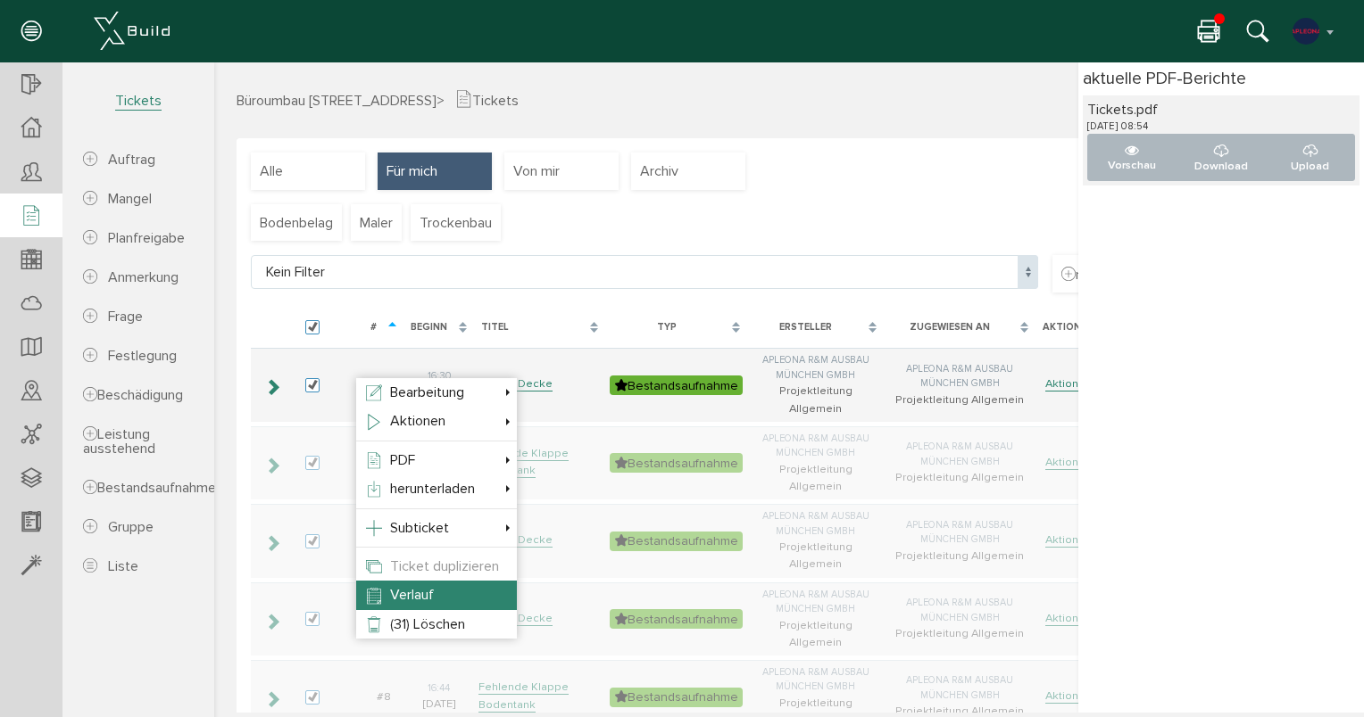
click at [390, 593] on span "Verlauf" at bounding box center [412, 595] width 44 height 18
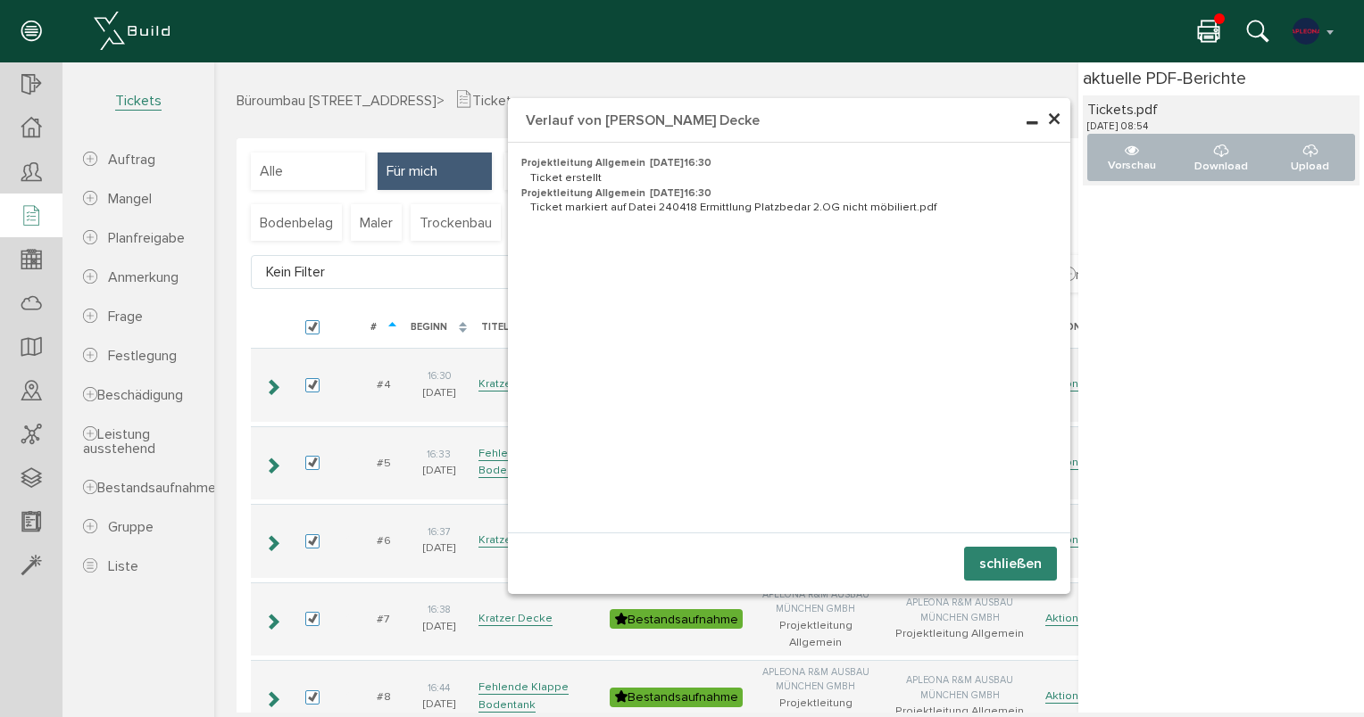
click at [1048, 126] on span "×" at bounding box center [1054, 120] width 14 height 35
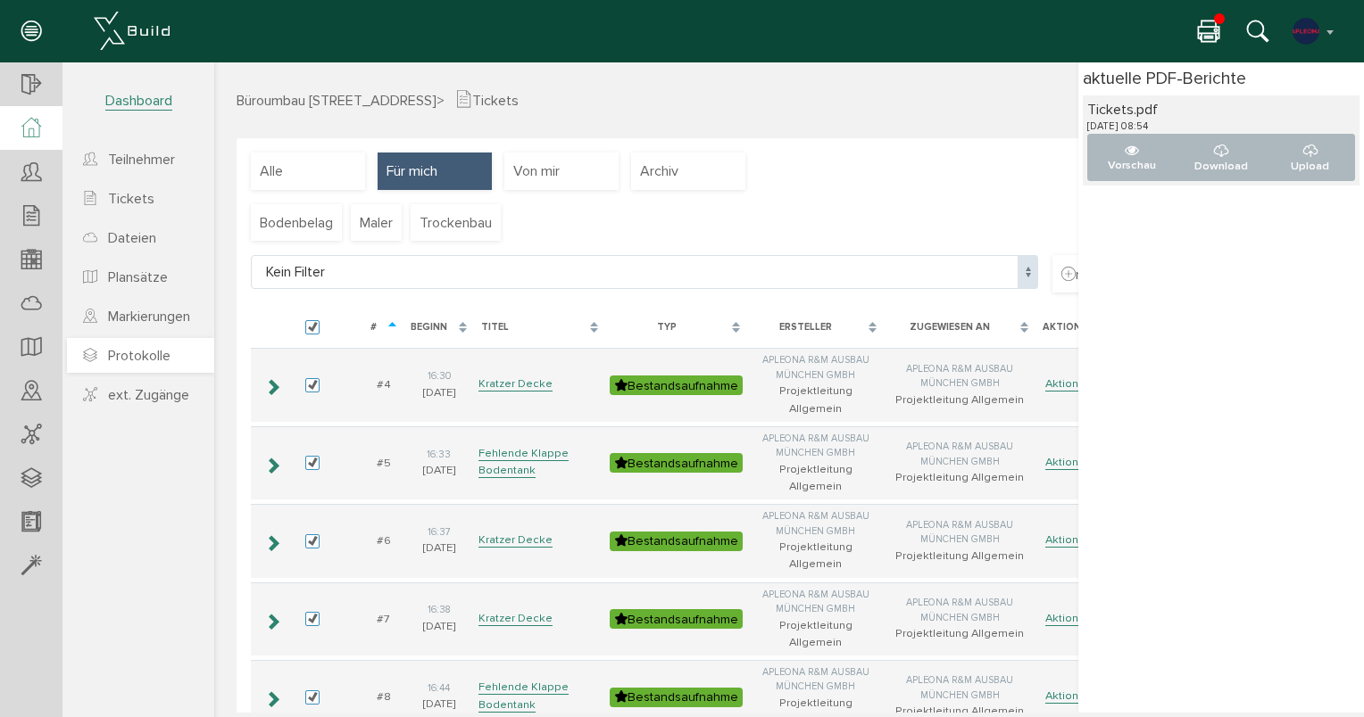
click at [146, 352] on span "Protokolle" at bounding box center [139, 356] width 62 height 18
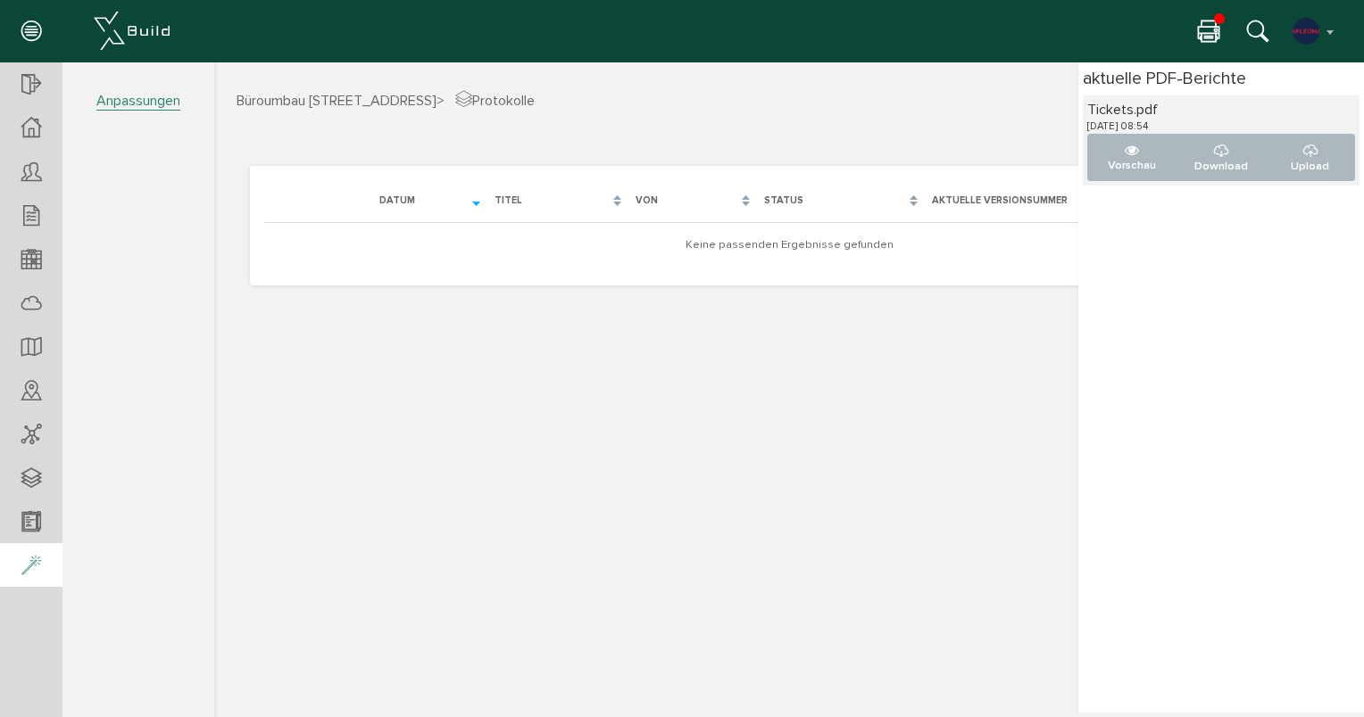
click at [160, 91] on span "Anpassungen" at bounding box center [138, 91] width 152 height 59
click at [157, 96] on span "Anpassungen" at bounding box center [138, 101] width 84 height 19
click at [143, 109] on span "Anpassungen" at bounding box center [138, 101] width 84 height 19
click at [32, 566] on icon at bounding box center [31, 566] width 20 height 25
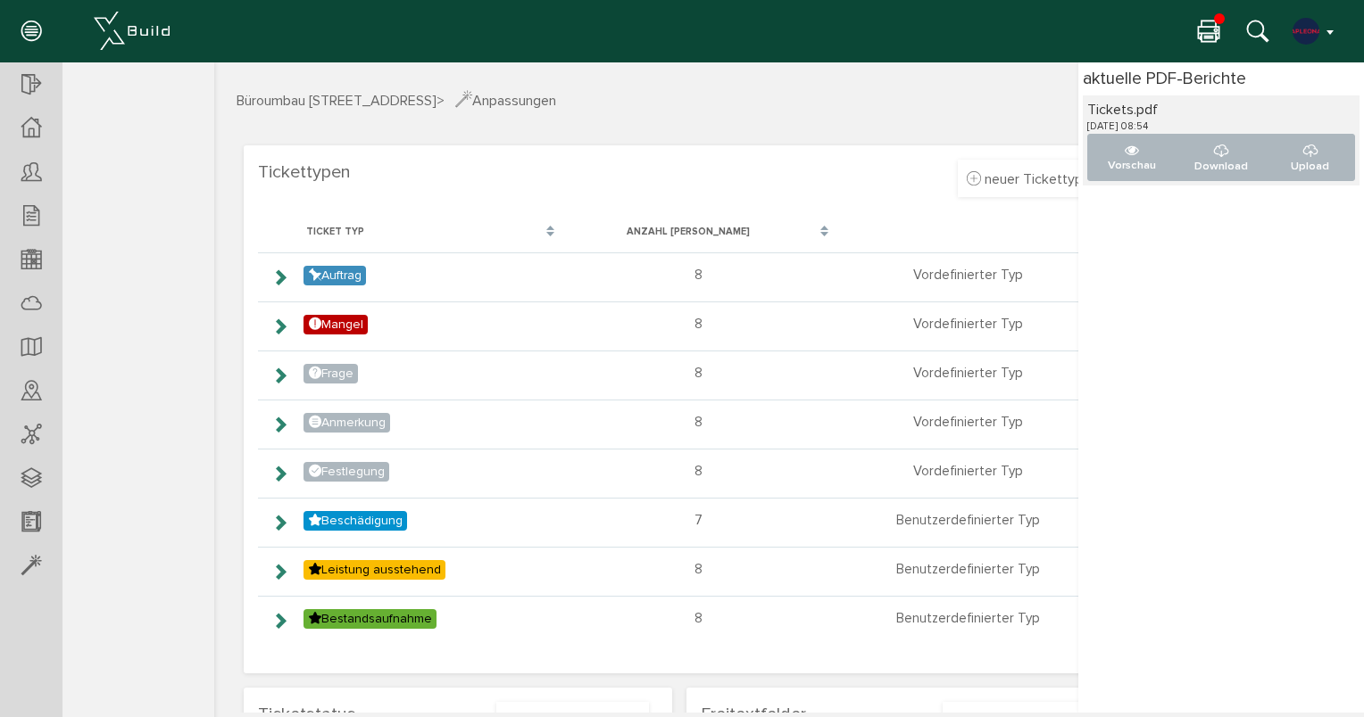
click at [1335, 29] on button "button" at bounding box center [1314, 31] width 46 height 27
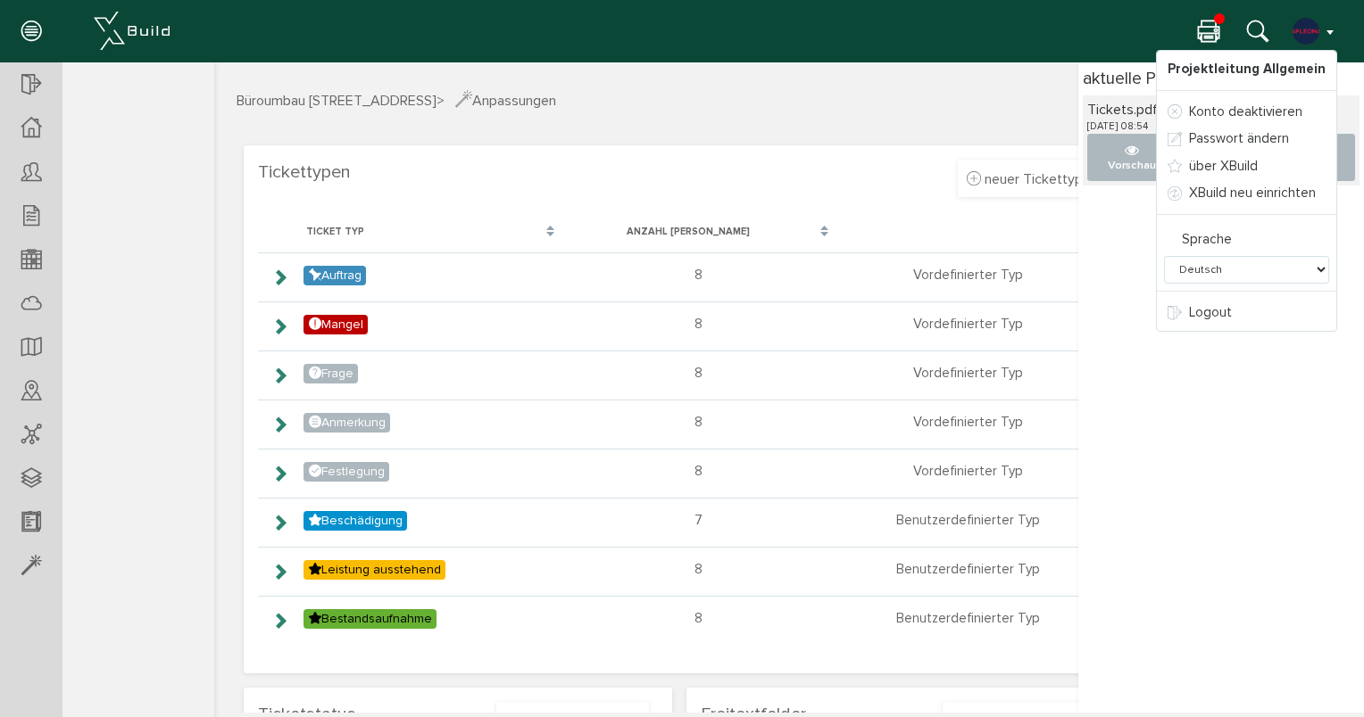
click at [1335, 30] on button "button" at bounding box center [1314, 31] width 46 height 27
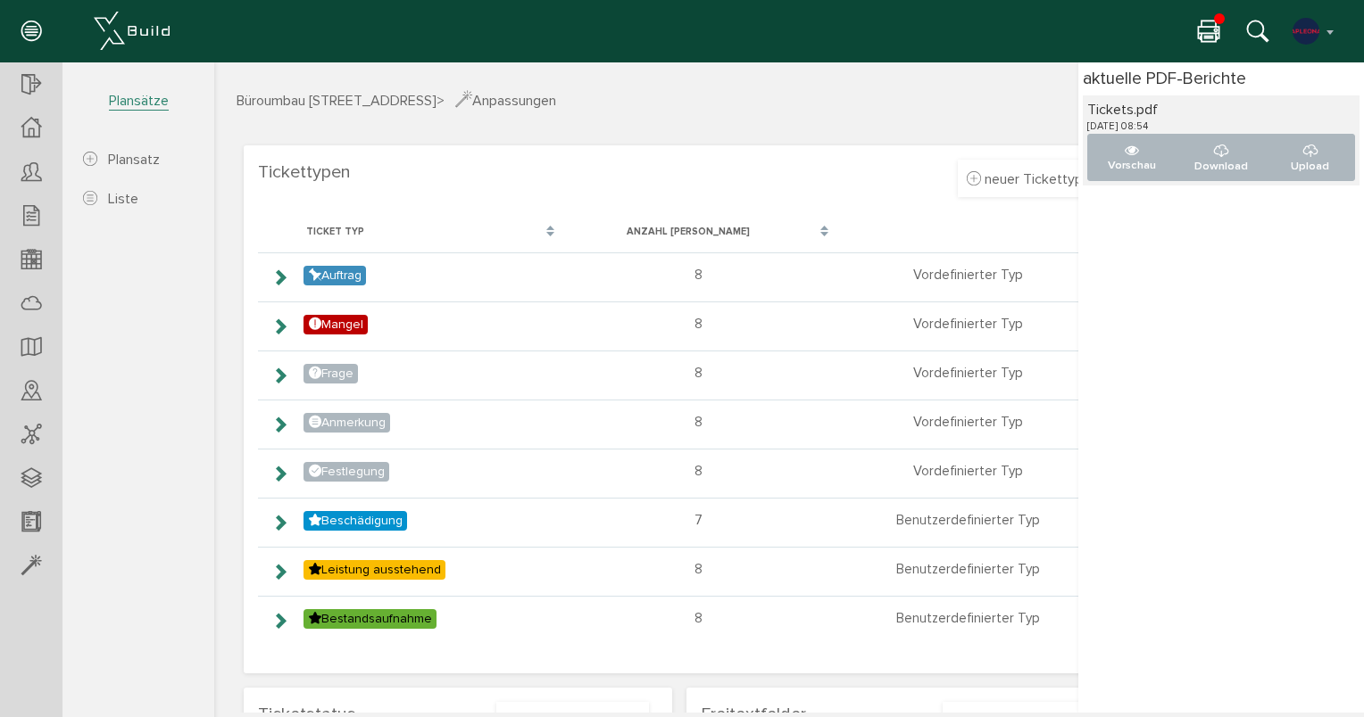
click at [34, 29] on icon at bounding box center [31, 32] width 20 height 25
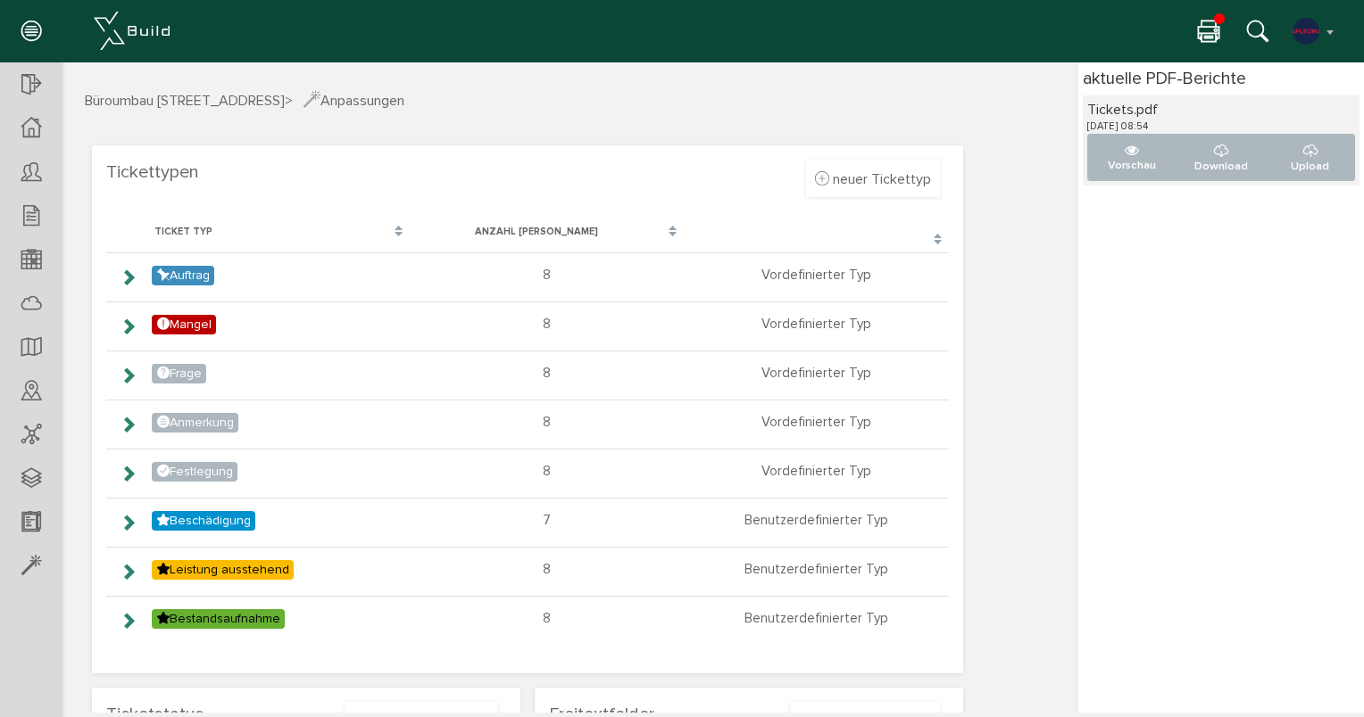
click at [33, 37] on icon at bounding box center [31, 32] width 20 height 25
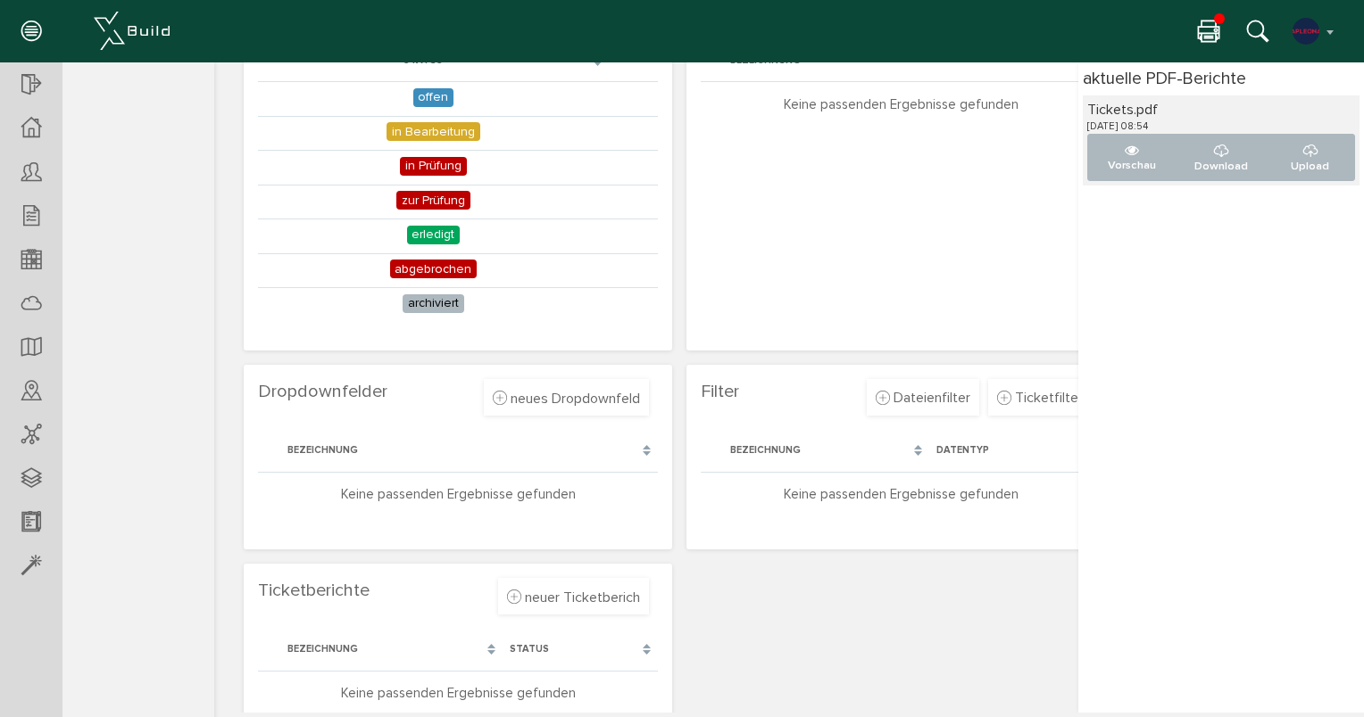
scroll to position [750, 0]
